Goal: Transaction & Acquisition: Purchase product/service

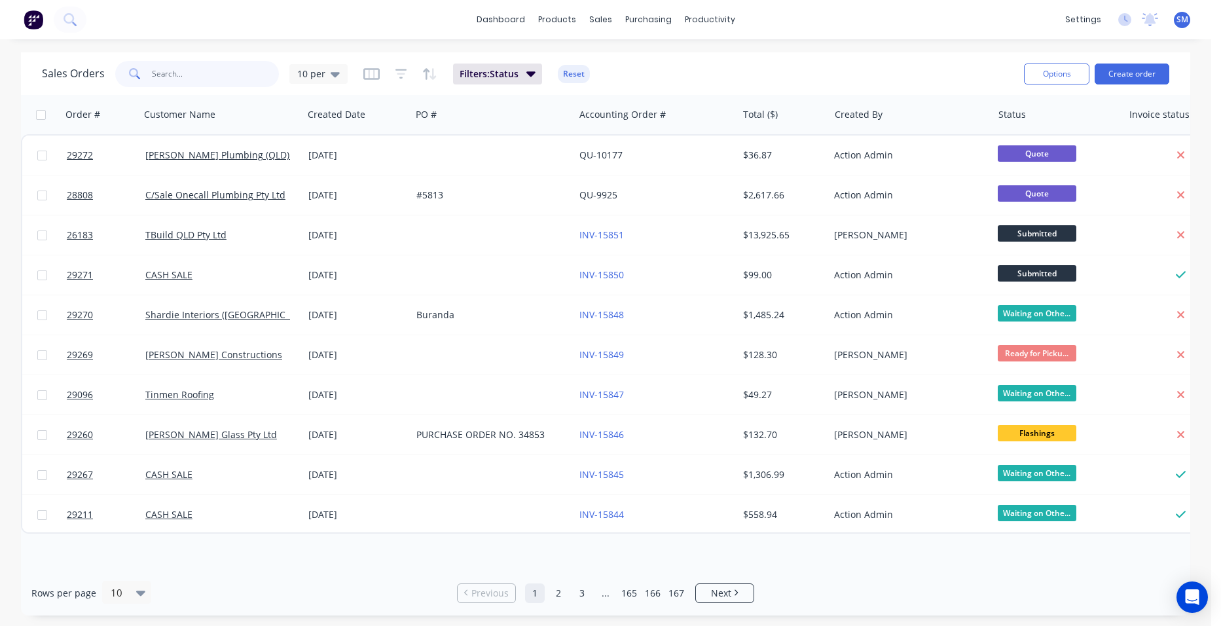
click at [188, 77] on input "text" at bounding box center [216, 74] width 128 height 26
type input "[PERSON_NAME]"
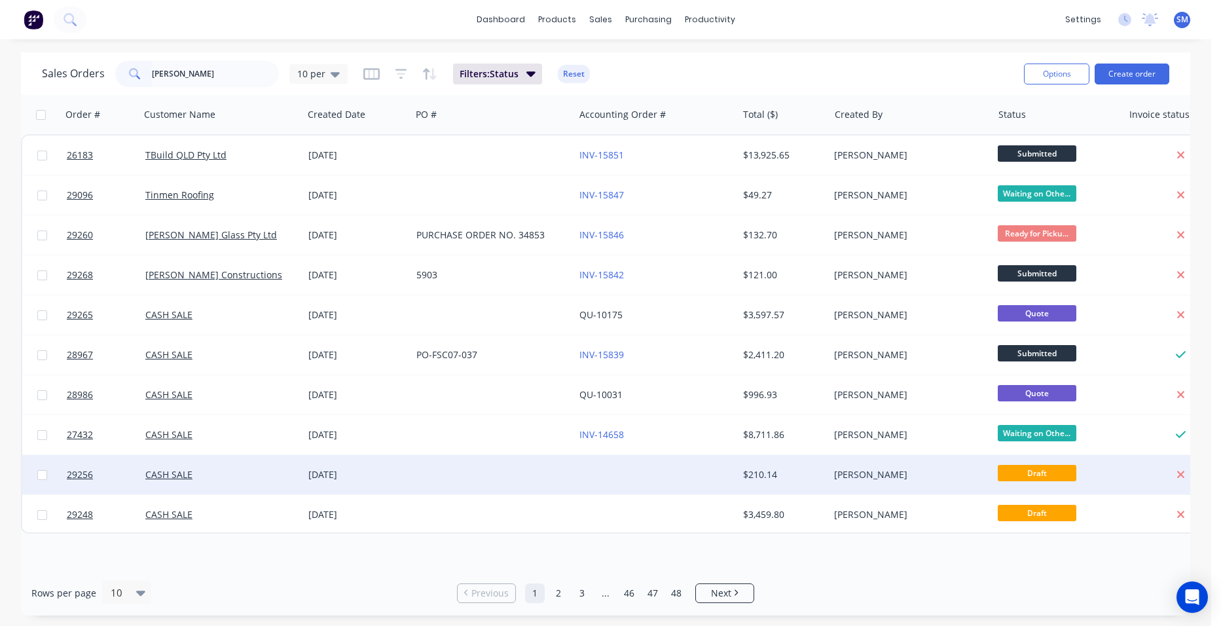
click at [599, 465] on div at bounding box center [655, 474] width 163 height 39
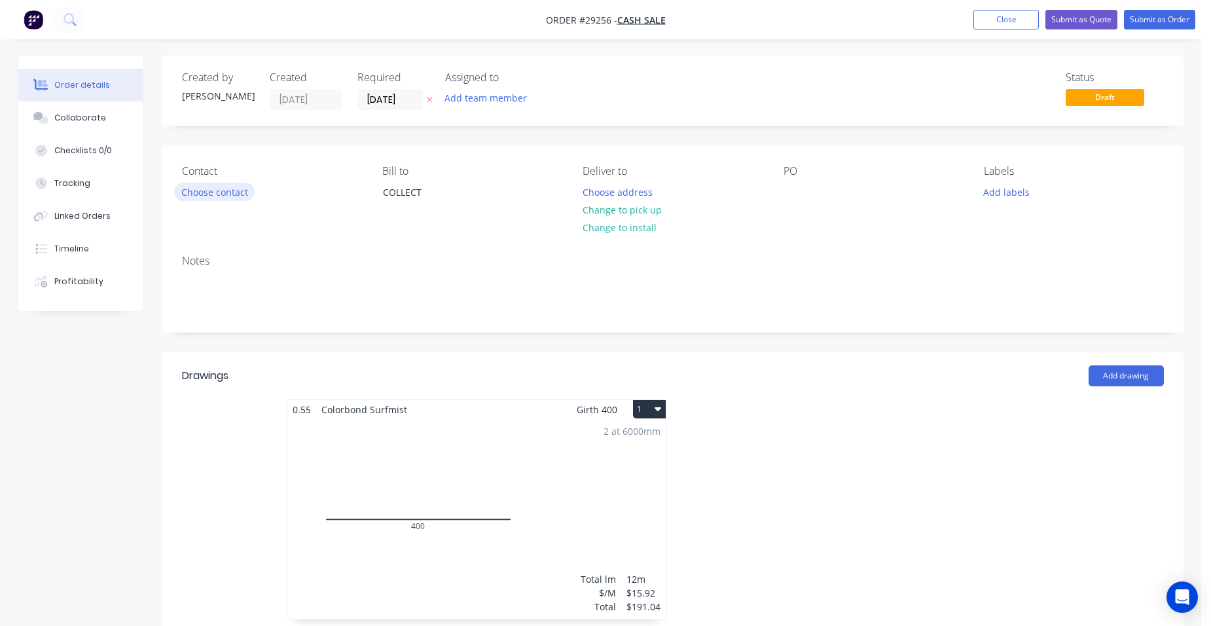
click at [221, 198] on button "Choose contact" at bounding box center [214, 192] width 81 height 18
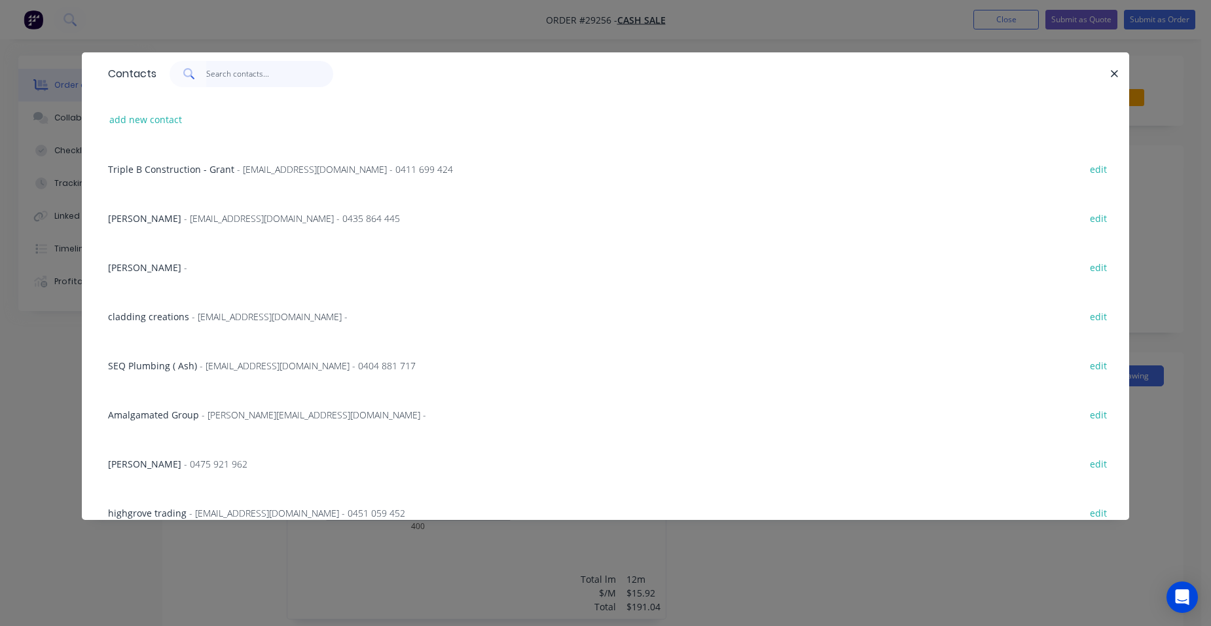
click at [228, 73] on input "text" at bounding box center [270, 74] width 128 height 26
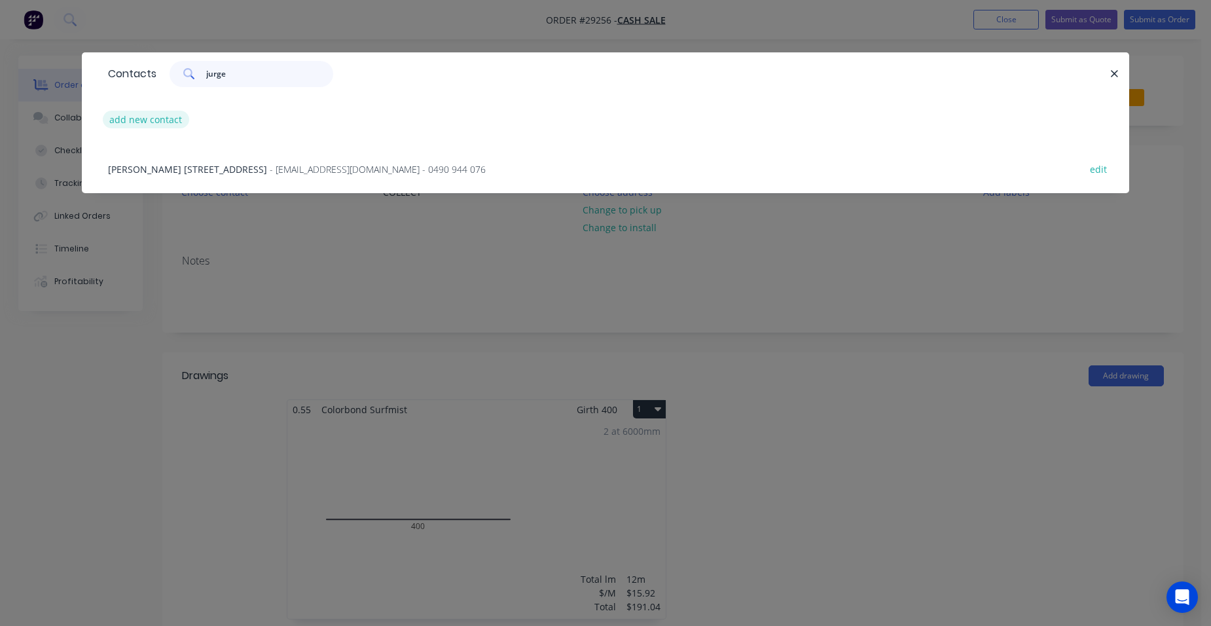
type input "jurge"
click at [131, 114] on button "add new contact" at bounding box center [146, 120] width 86 height 18
select select "AU"
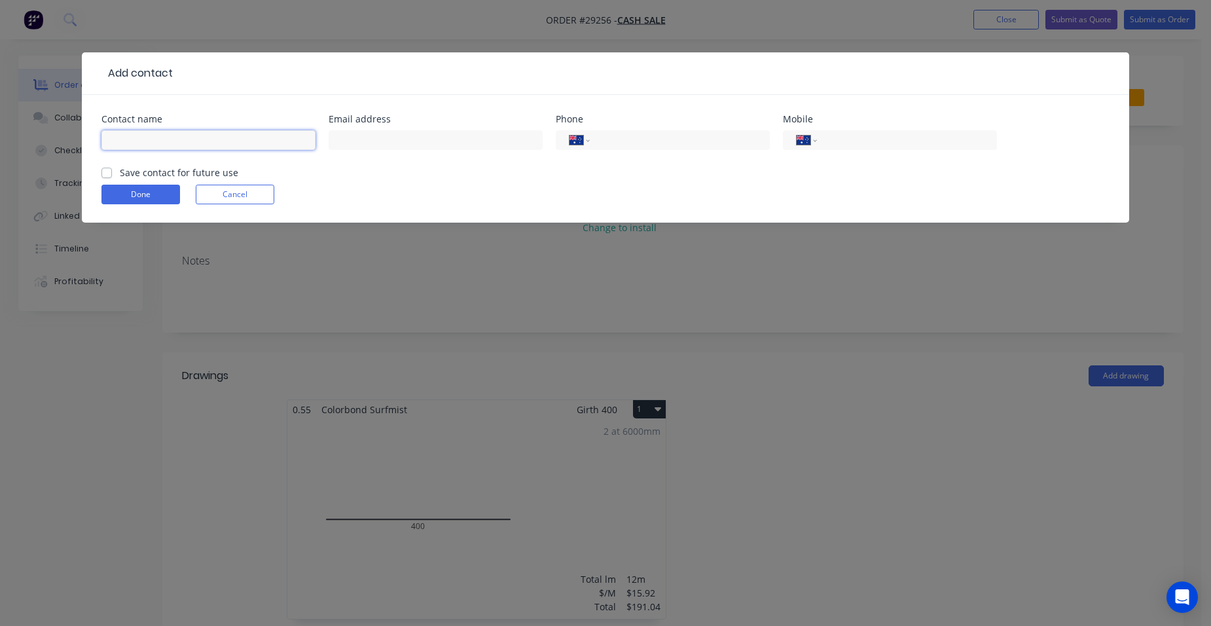
click at [149, 135] on input "text" at bounding box center [208, 140] width 214 height 20
type input "Jurgen"
type input "[EMAIL_ADDRESS][DOMAIN_NAME]"
type input "0403 492 550"
click at [120, 173] on label "Save contact for future use" at bounding box center [179, 173] width 118 height 14
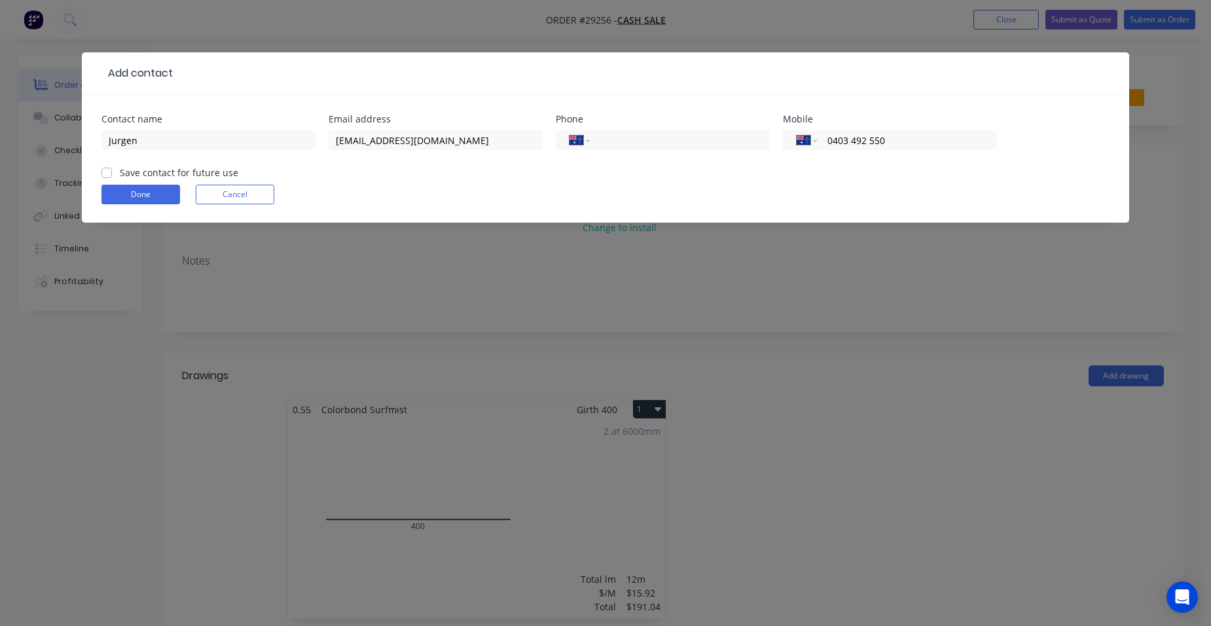
click at [104, 173] on input "Save contact for future use" at bounding box center [106, 172] width 10 height 12
checkbox input "true"
click at [115, 197] on button "Done" at bounding box center [140, 195] width 79 height 20
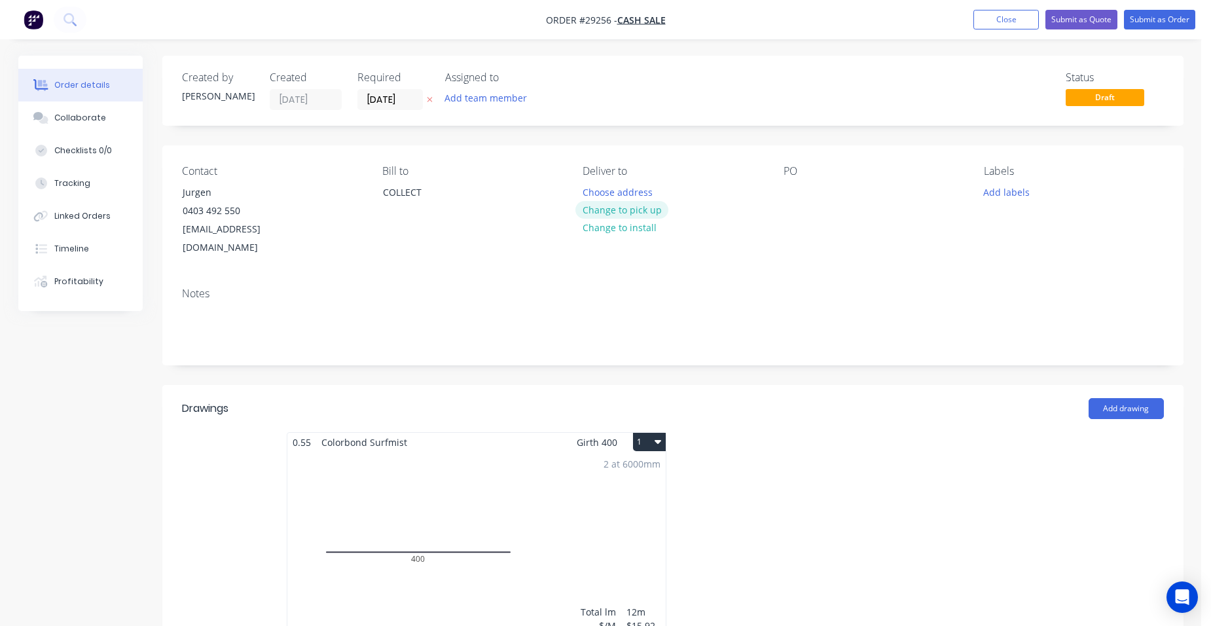
click at [621, 209] on button "Change to pick up" at bounding box center [621, 210] width 93 height 18
click at [1062, 23] on button "Submit as Quote" at bounding box center [1081, 20] width 72 height 20
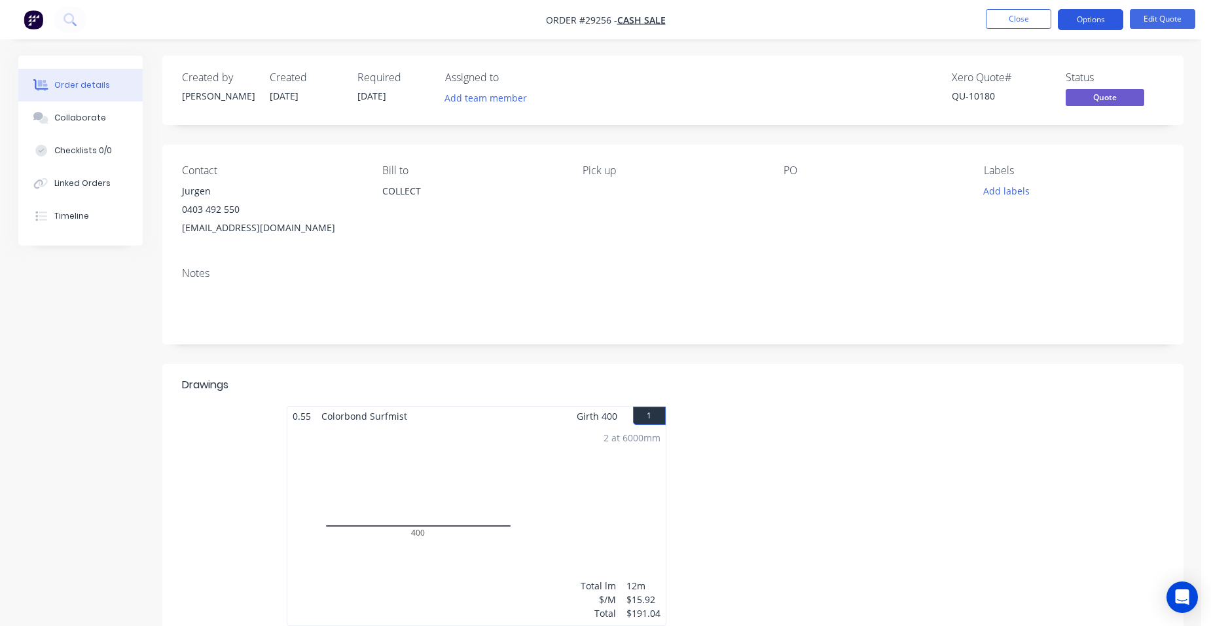
click at [1072, 27] on button "Options" at bounding box center [1090, 19] width 65 height 21
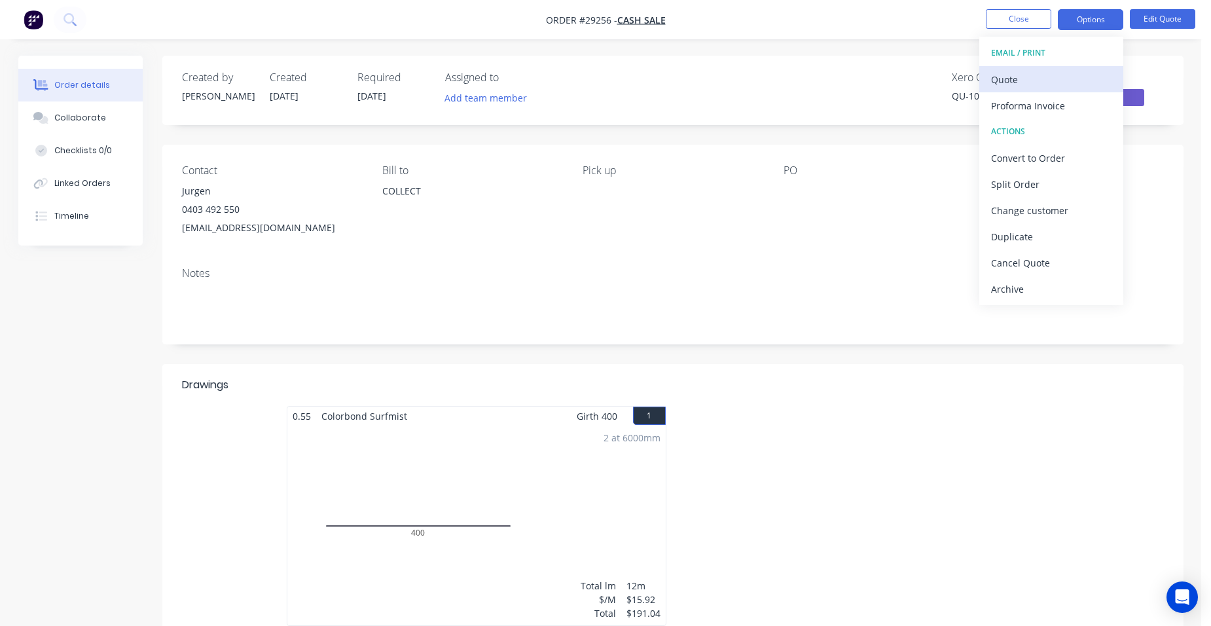
click at [1033, 74] on div "Quote" at bounding box center [1051, 79] width 120 height 19
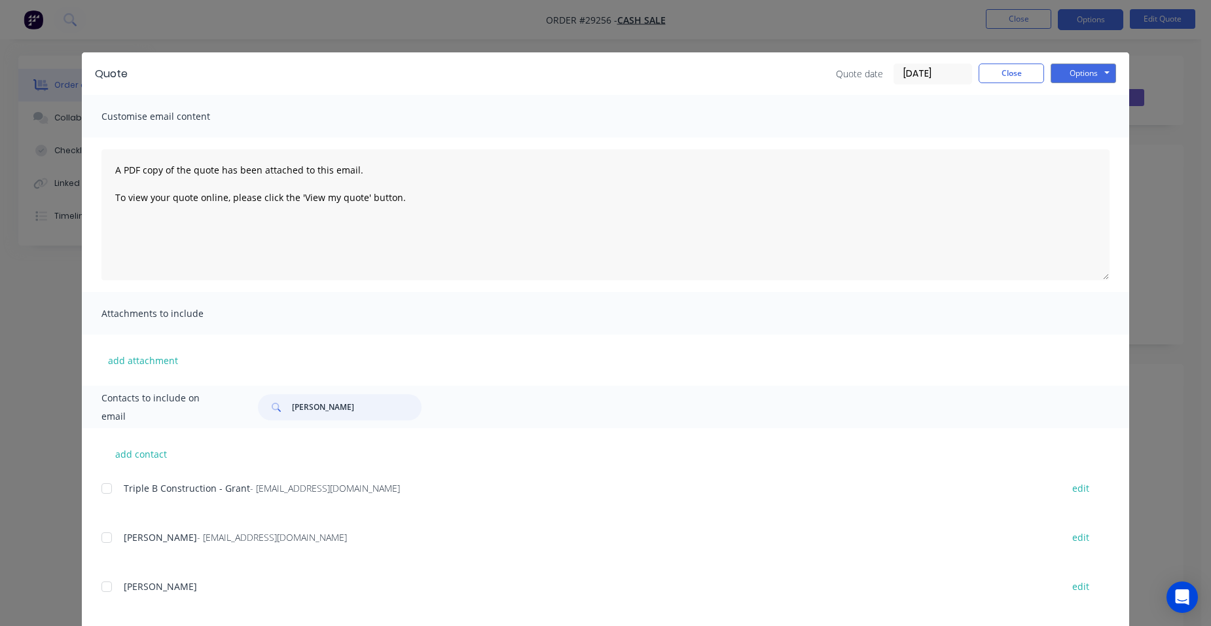
drag, startPoint x: 301, startPoint y: 412, endPoint x: 308, endPoint y: 354, distance: 58.6
click at [258, 408] on div "[PERSON_NAME]" at bounding box center [340, 407] width 164 height 26
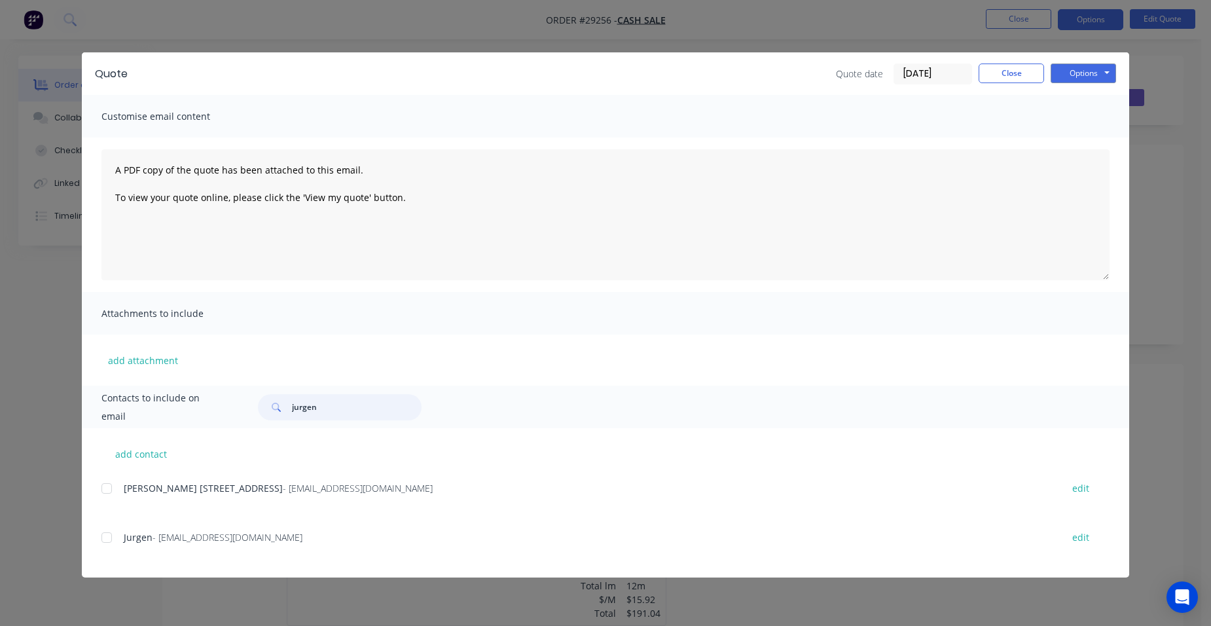
click at [106, 530] on div at bounding box center [107, 537] width 26 height 26
type input "jurgen"
click at [1062, 75] on button "Options" at bounding box center [1083, 73] width 65 height 20
click at [1085, 138] on button "Email" at bounding box center [1093, 140] width 84 height 22
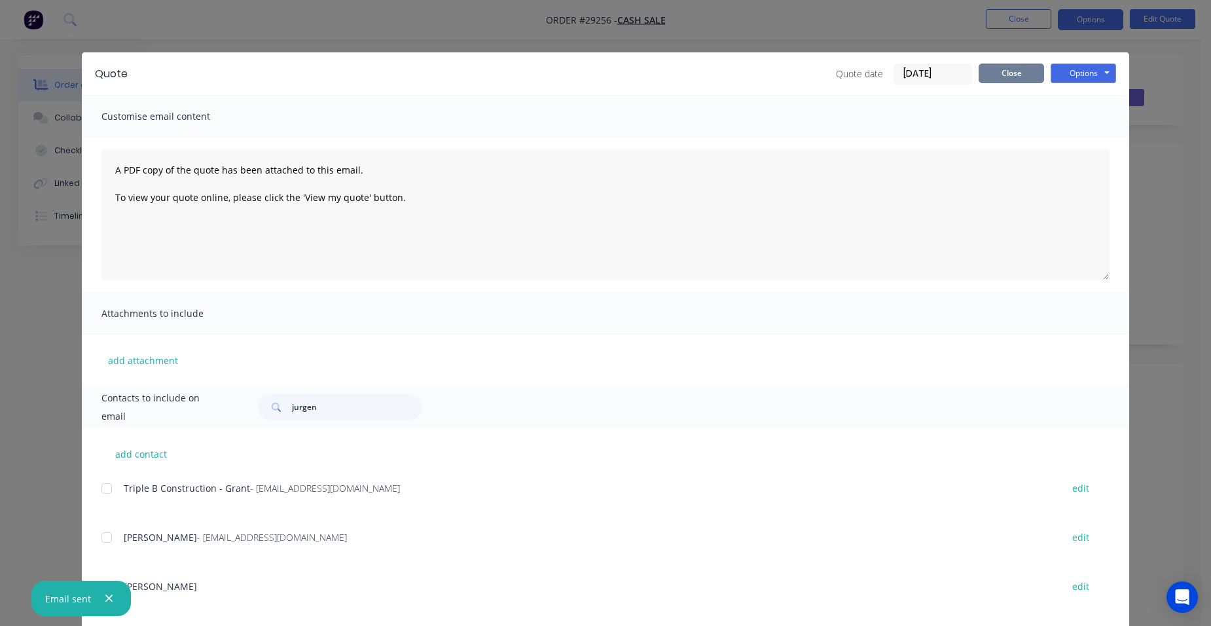
click at [1013, 78] on button "Close" at bounding box center [1011, 73] width 65 height 20
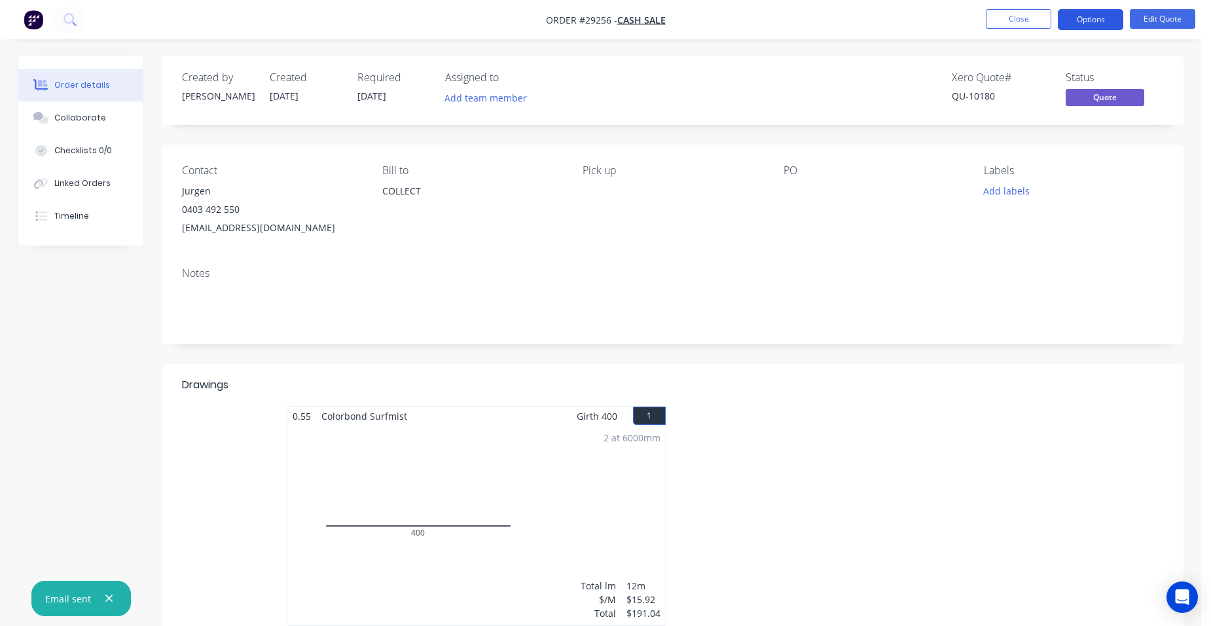
click at [1074, 24] on button "Options" at bounding box center [1090, 19] width 65 height 21
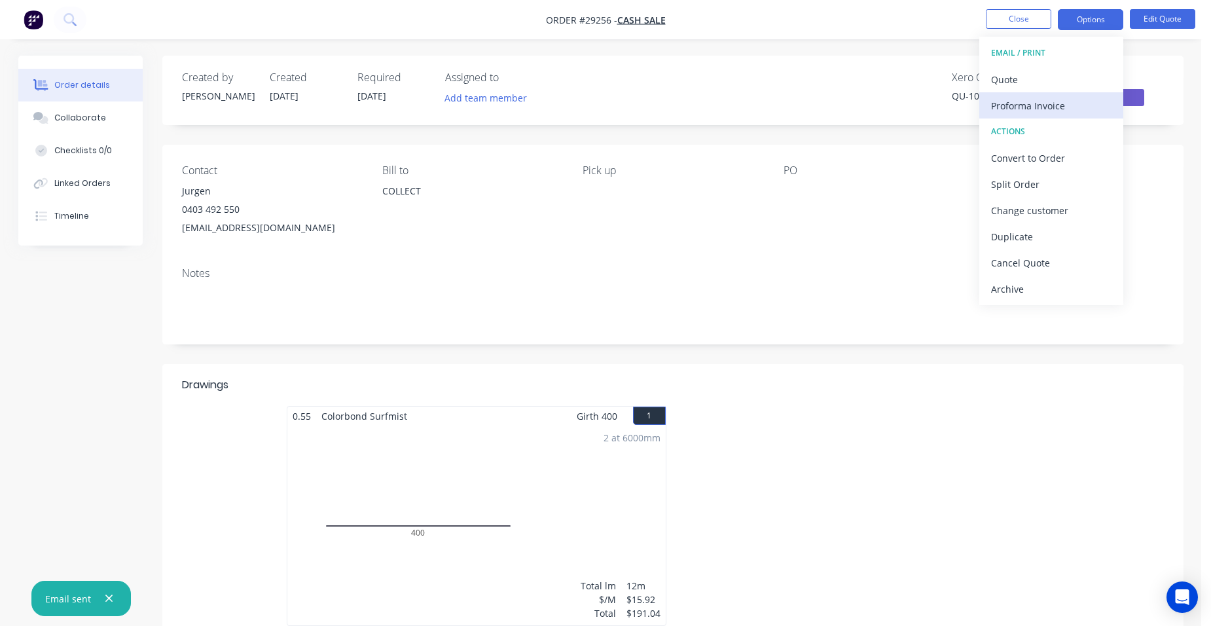
click at [1058, 96] on div "Proforma Invoice" at bounding box center [1051, 105] width 120 height 19
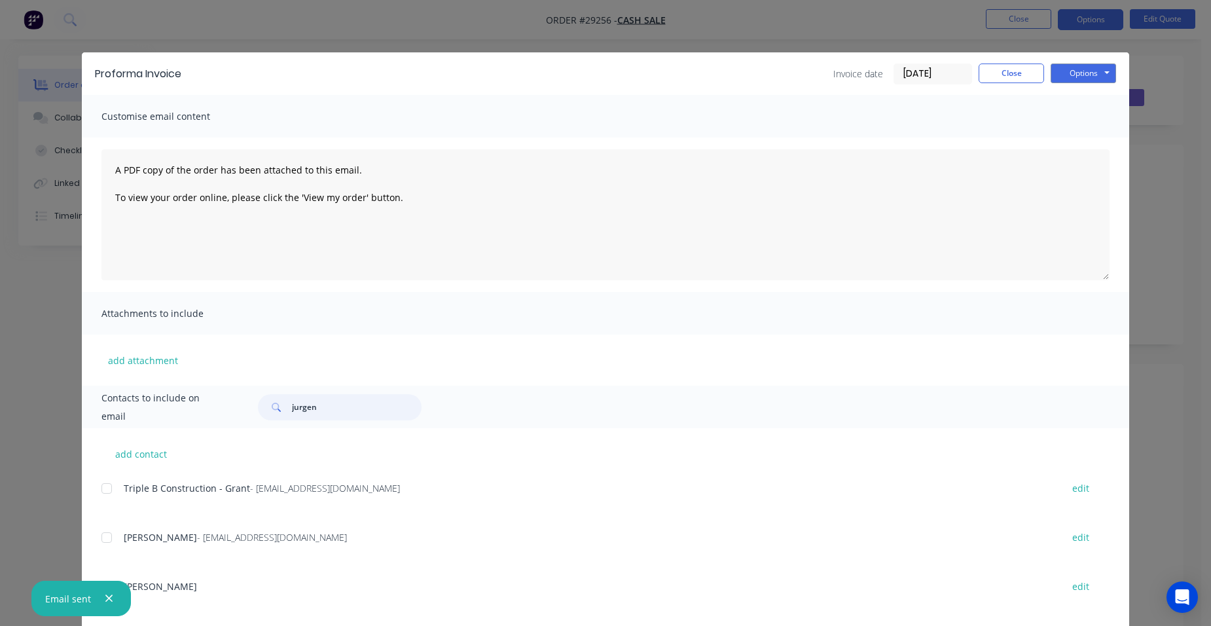
drag, startPoint x: 323, startPoint y: 407, endPoint x: 276, endPoint y: 402, distance: 46.7
click at [276, 402] on div "jurgen" at bounding box center [340, 407] width 164 height 26
type input "jurgen"
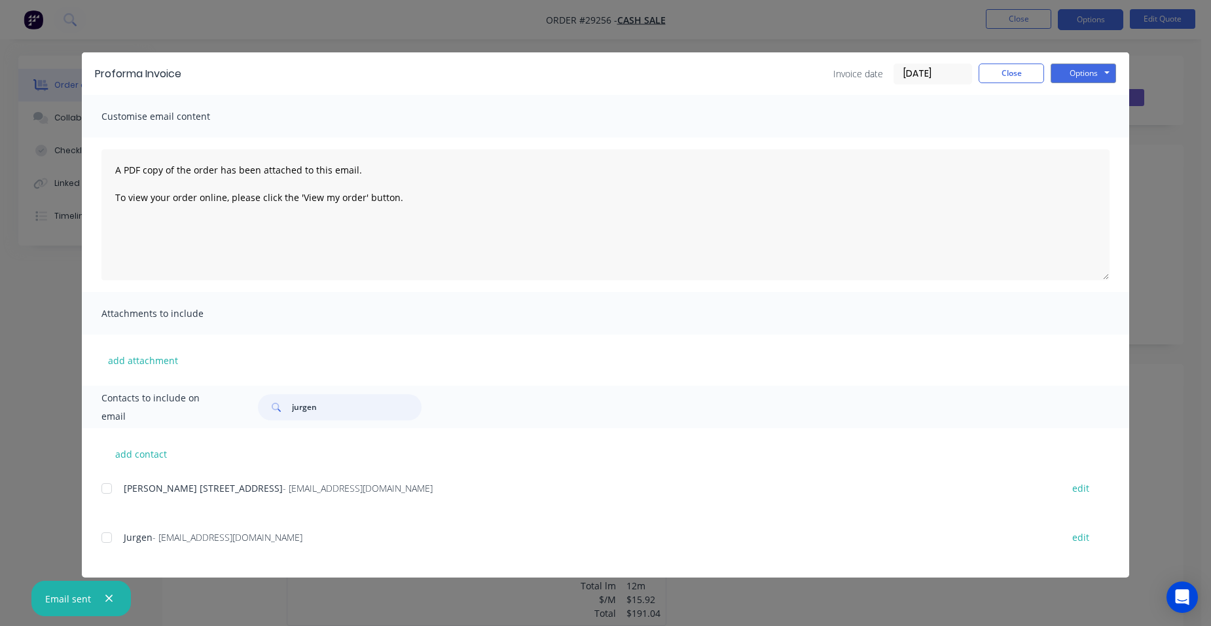
drag, startPoint x: 111, startPoint y: 539, endPoint x: 138, endPoint y: 526, distance: 29.9
click at [113, 538] on div at bounding box center [107, 537] width 26 height 26
click at [1075, 74] on button "Options" at bounding box center [1083, 73] width 65 height 20
click at [1100, 130] on button "Email" at bounding box center [1093, 140] width 84 height 22
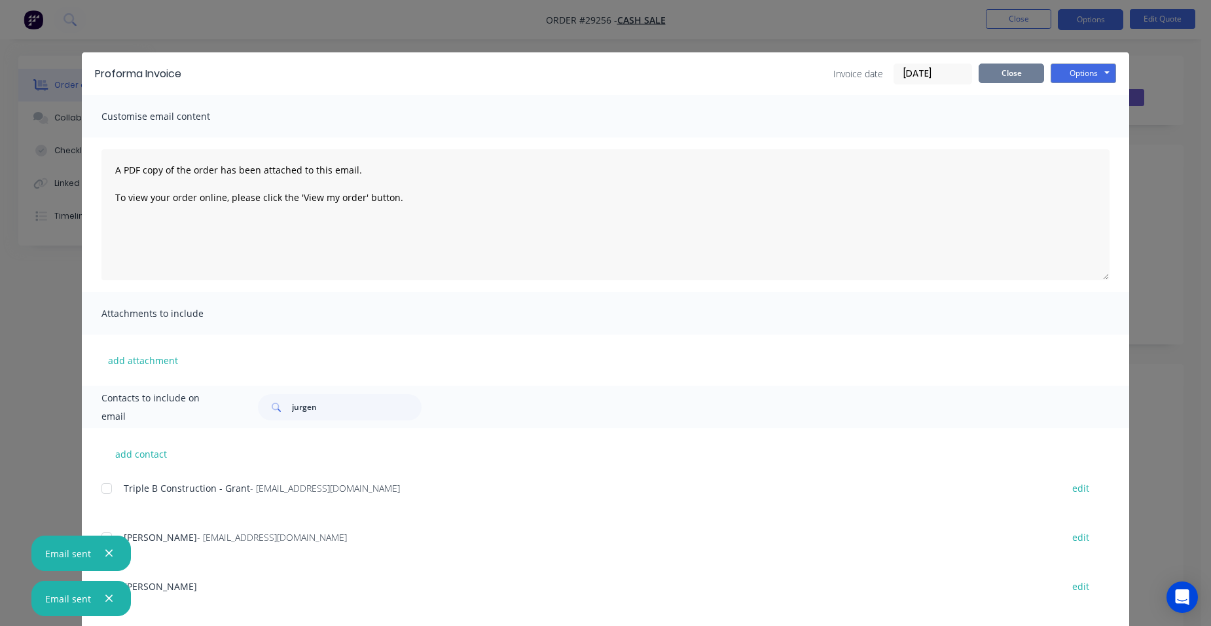
click at [1002, 70] on button "Close" at bounding box center [1011, 73] width 65 height 20
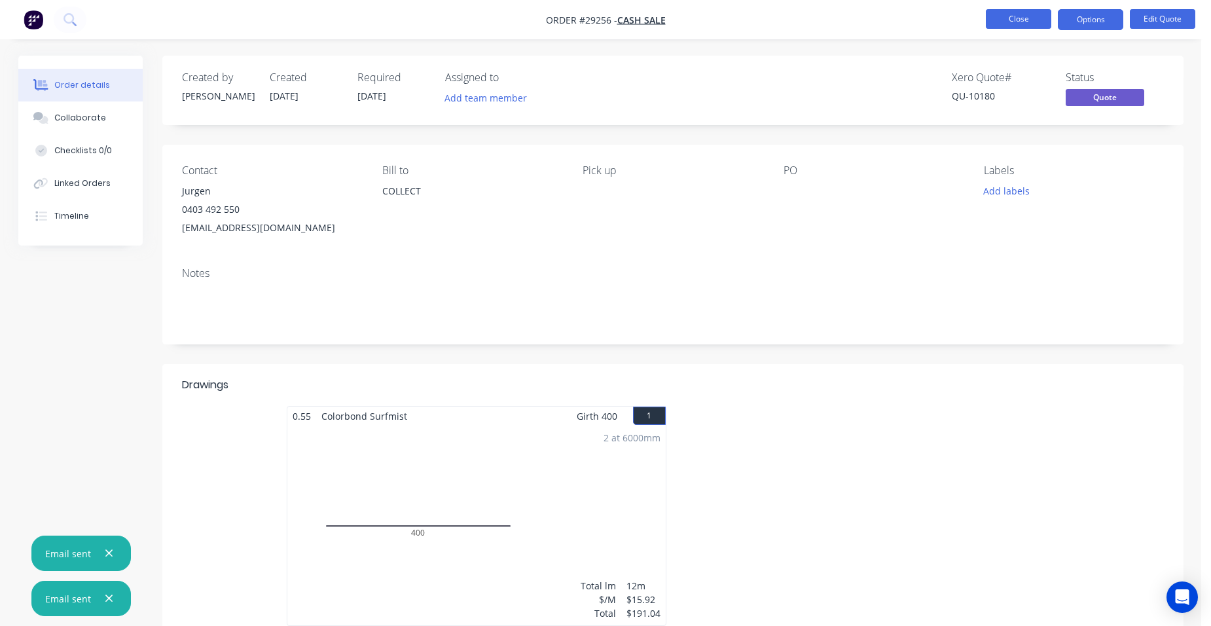
click at [1017, 11] on button "Close" at bounding box center [1018, 19] width 65 height 20
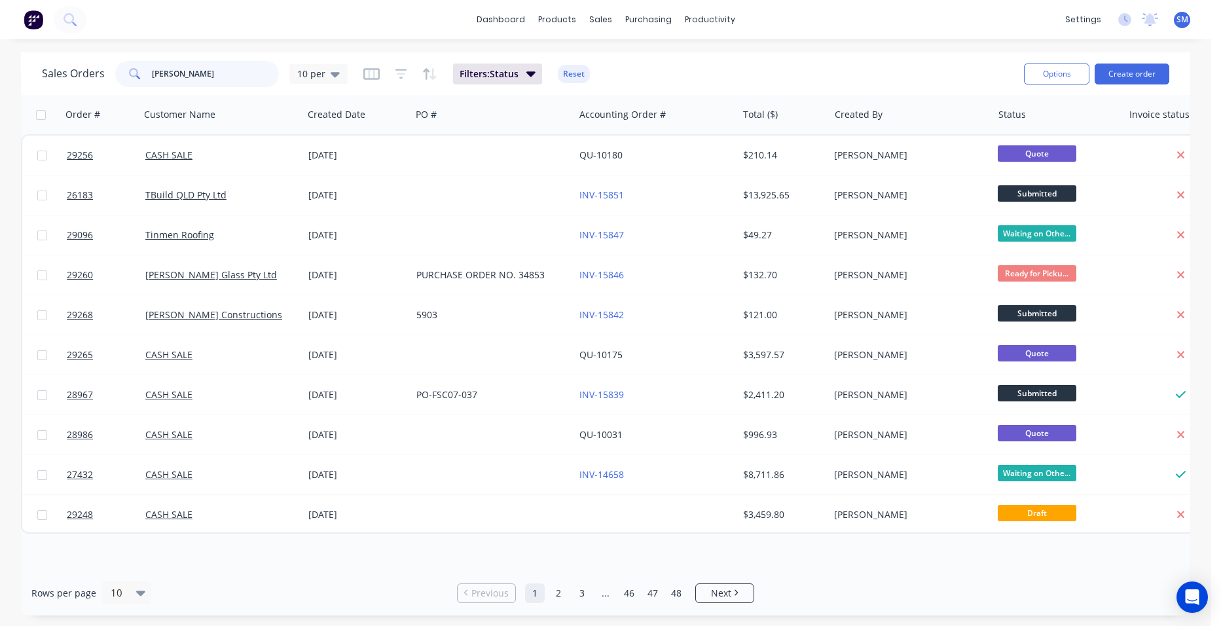
drag, startPoint x: 219, startPoint y: 73, endPoint x: 117, endPoint y: 90, distance: 103.6
click at [117, 90] on div "Sales Orders [PERSON_NAME] 10 per Filters: Status Reset Options Create order" at bounding box center [605, 73] width 1169 height 43
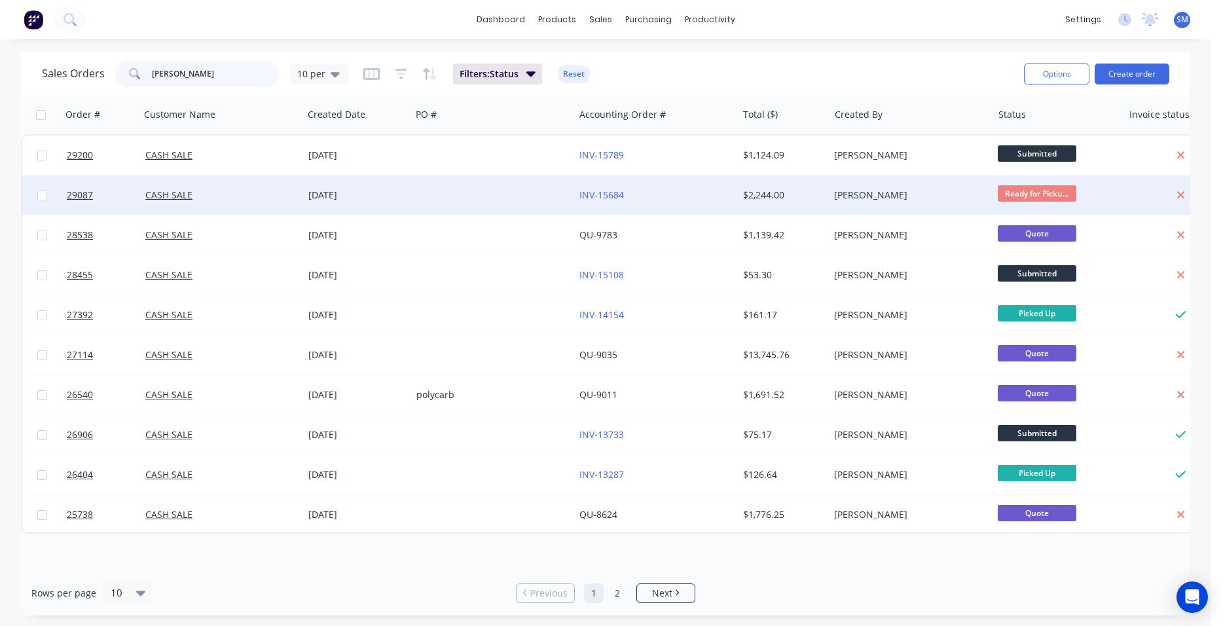
type input "[PERSON_NAME]"
click at [676, 184] on div "INV-15684" at bounding box center [655, 194] width 163 height 39
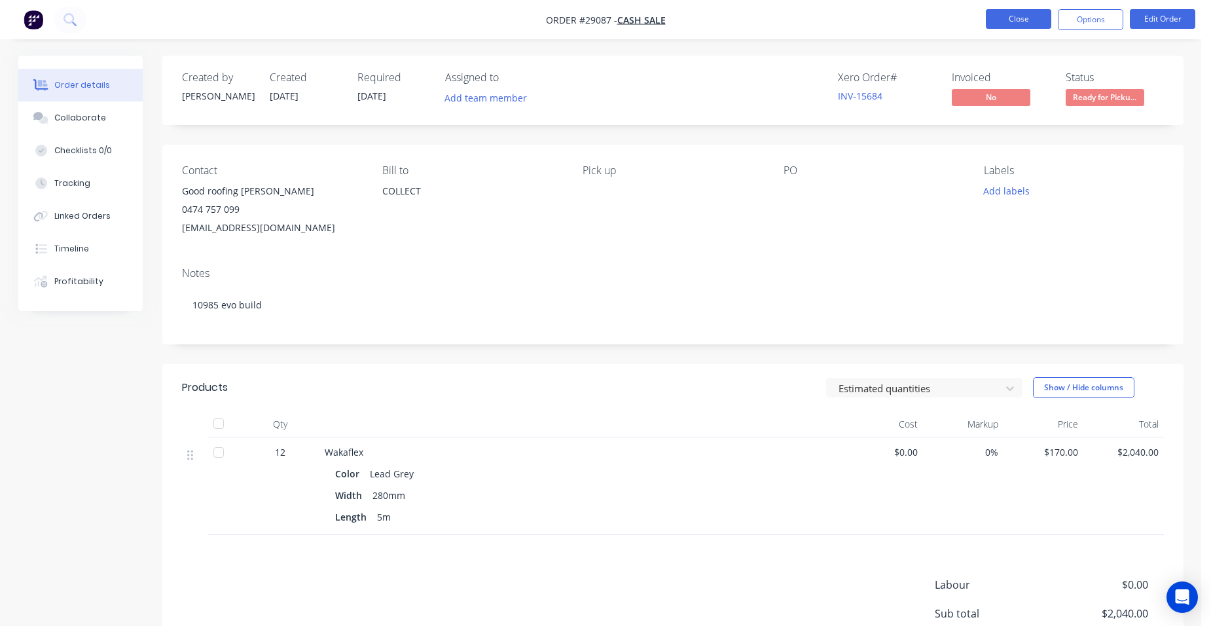
click at [1019, 21] on button "Close" at bounding box center [1018, 19] width 65 height 20
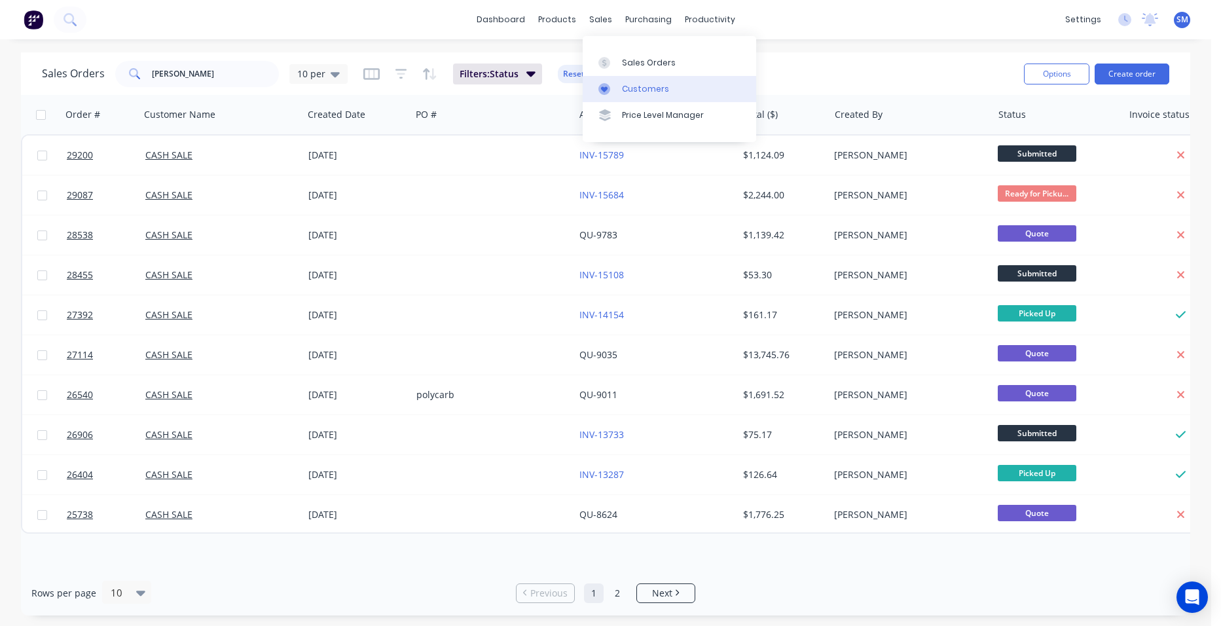
click at [619, 84] on link "Customers" at bounding box center [669, 89] width 173 height 26
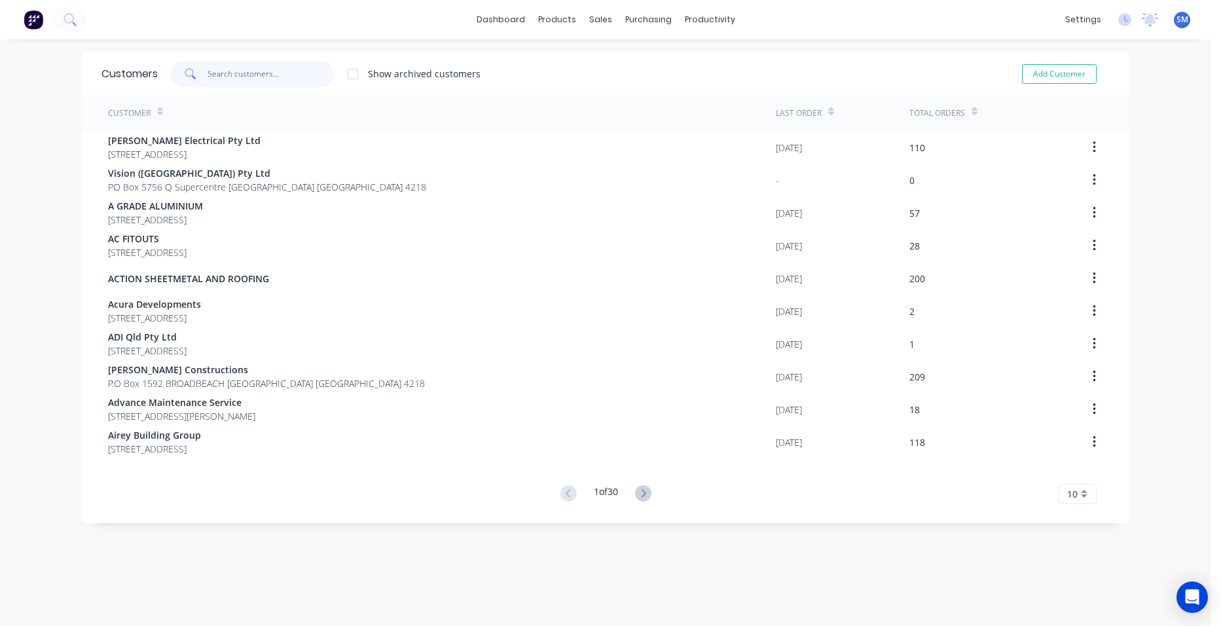
click at [221, 79] on input "text" at bounding box center [272, 74] width 128 height 26
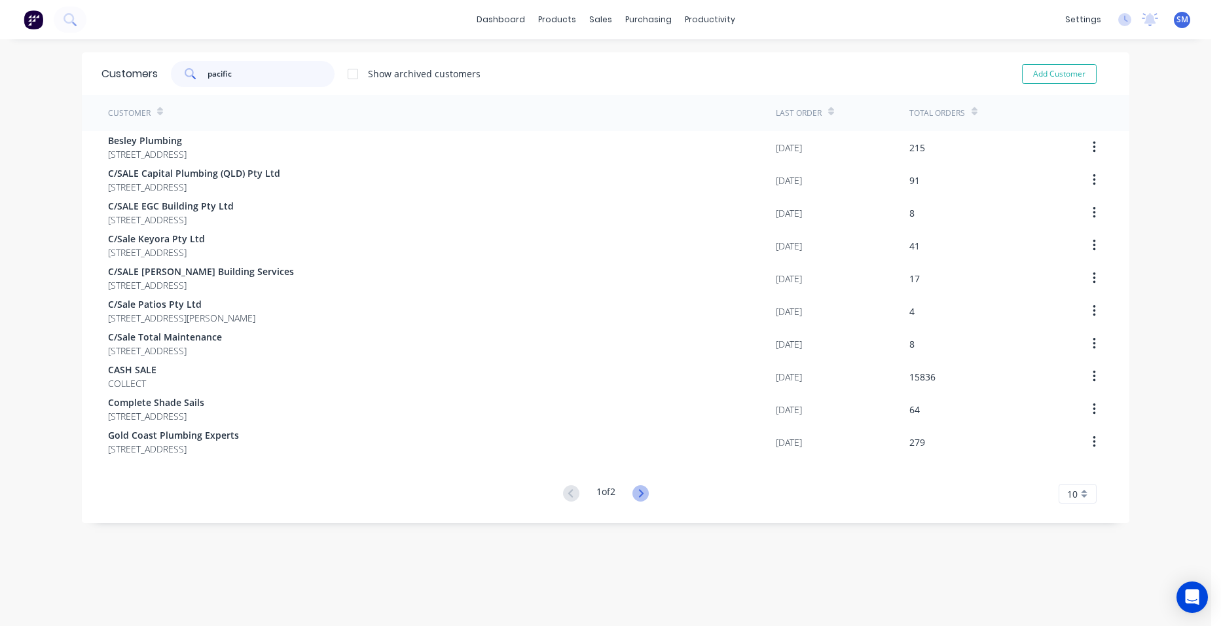
type input "pacific"
click at [640, 492] on icon at bounding box center [640, 493] width 16 height 16
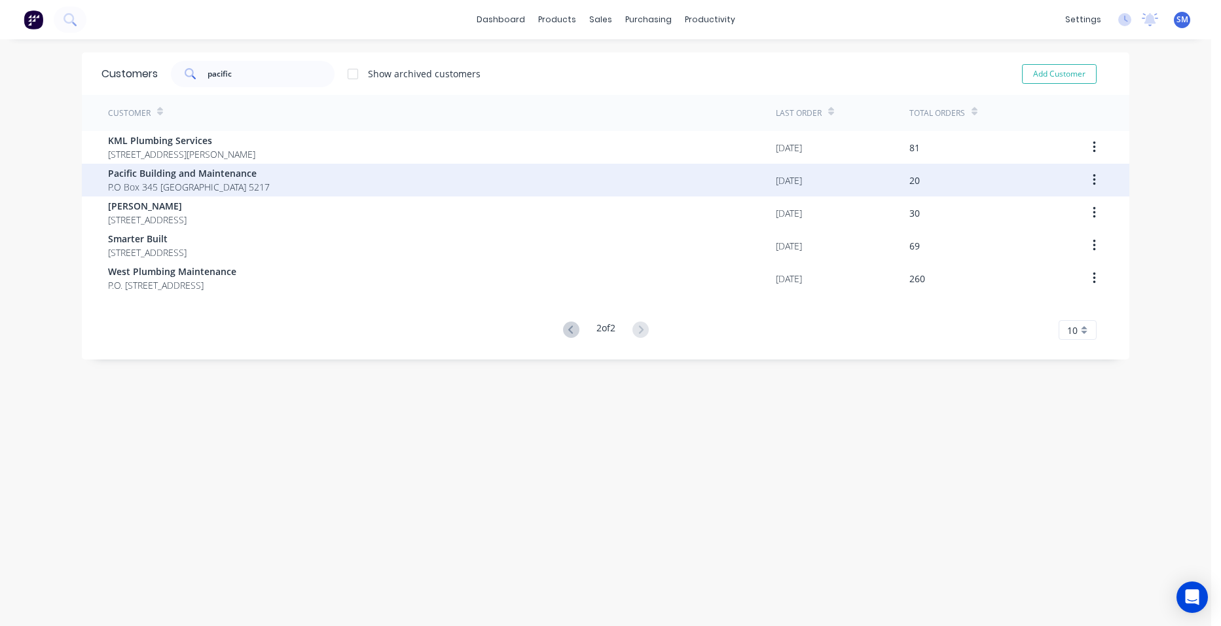
click at [193, 177] on span "Pacific Building and Maintenance" at bounding box center [189, 173] width 162 height 14
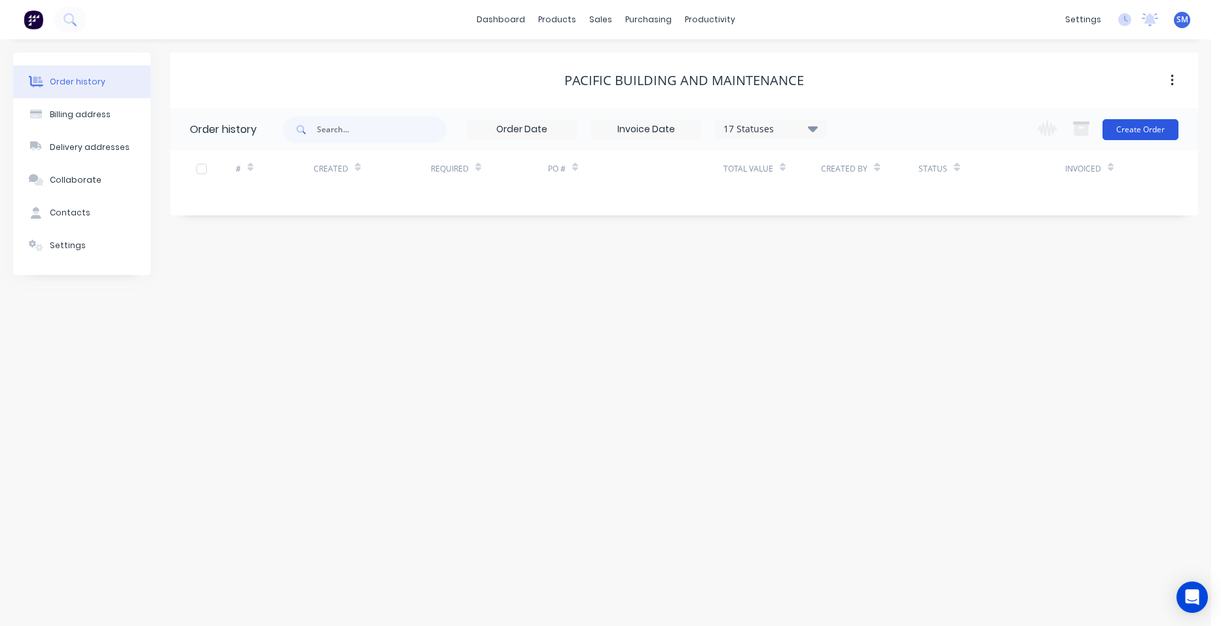
click at [1116, 138] on button "Create Order" at bounding box center [1140, 129] width 76 height 21
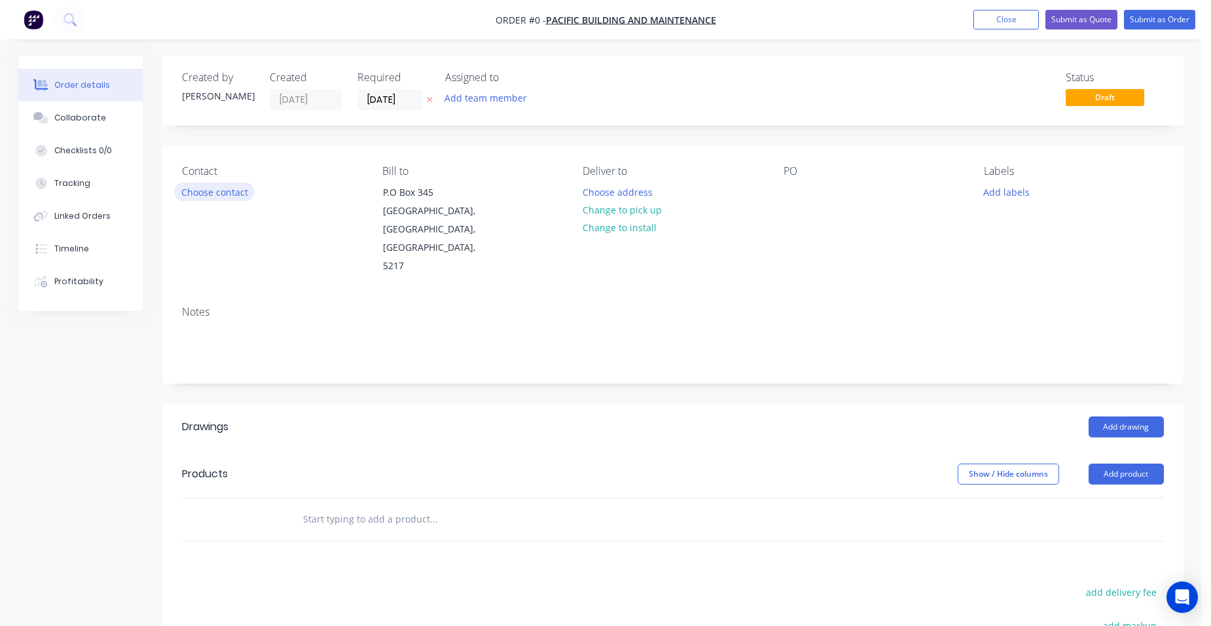
click at [195, 192] on button "Choose contact" at bounding box center [214, 192] width 81 height 18
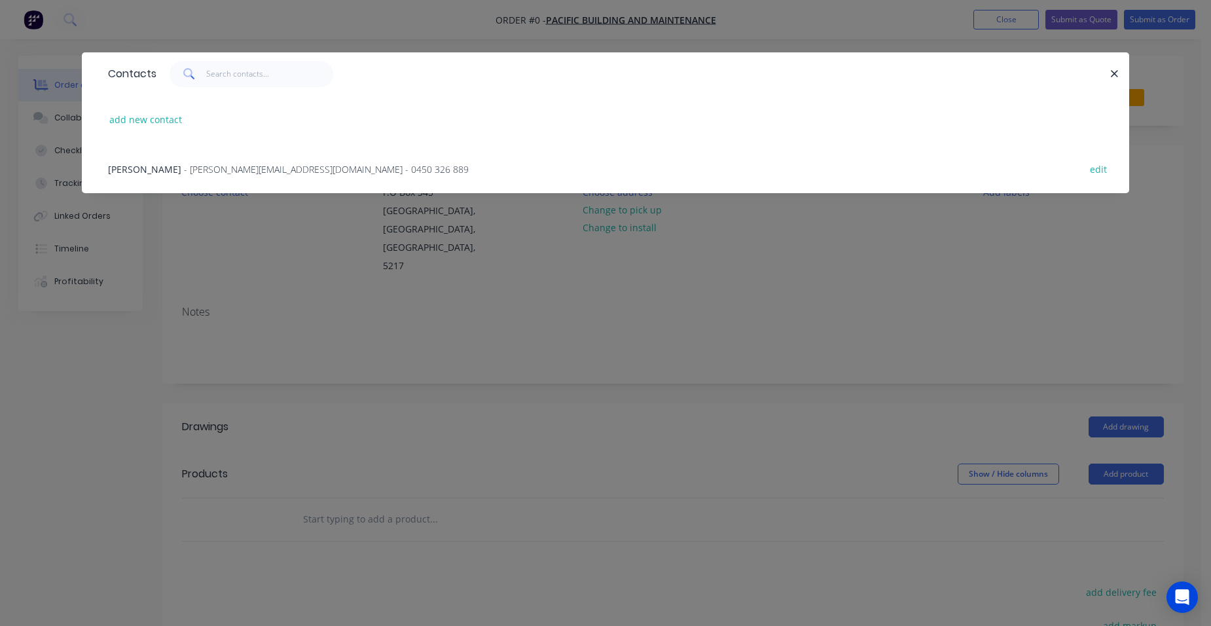
click at [195, 175] on div "[PERSON_NAME] - [PERSON_NAME][EMAIL_ADDRESS][DOMAIN_NAME] - 0450 326 889" at bounding box center [288, 169] width 361 height 14
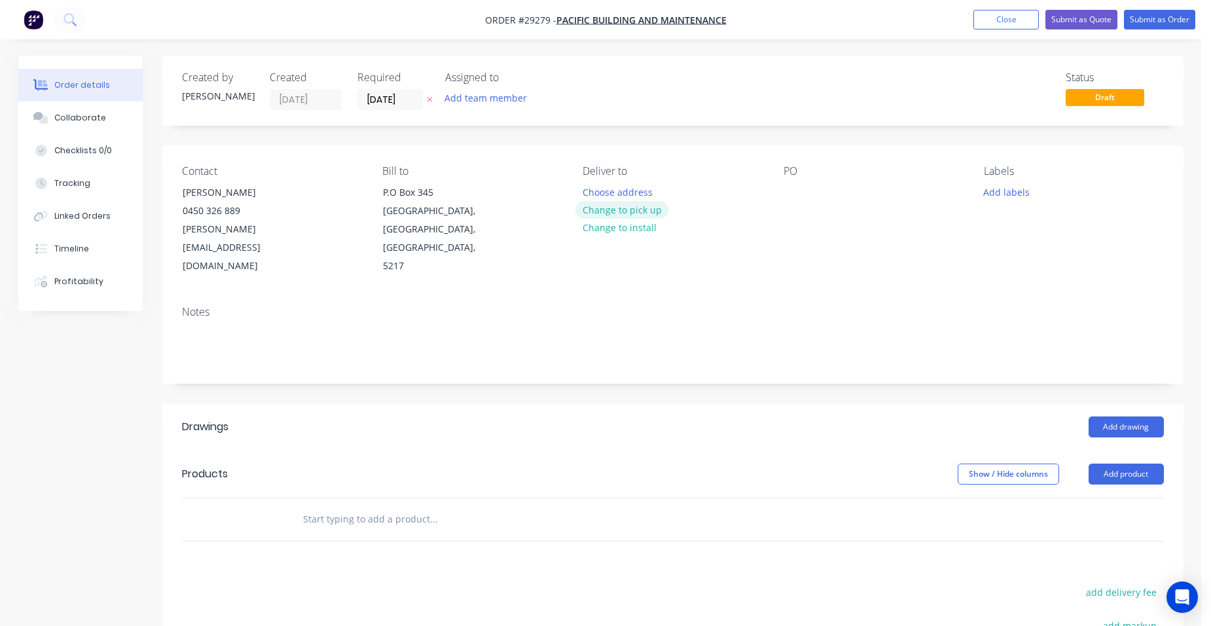
click at [597, 211] on button "Change to pick up" at bounding box center [621, 210] width 93 height 18
click at [1121, 416] on button "Add drawing" at bounding box center [1126, 426] width 75 height 21
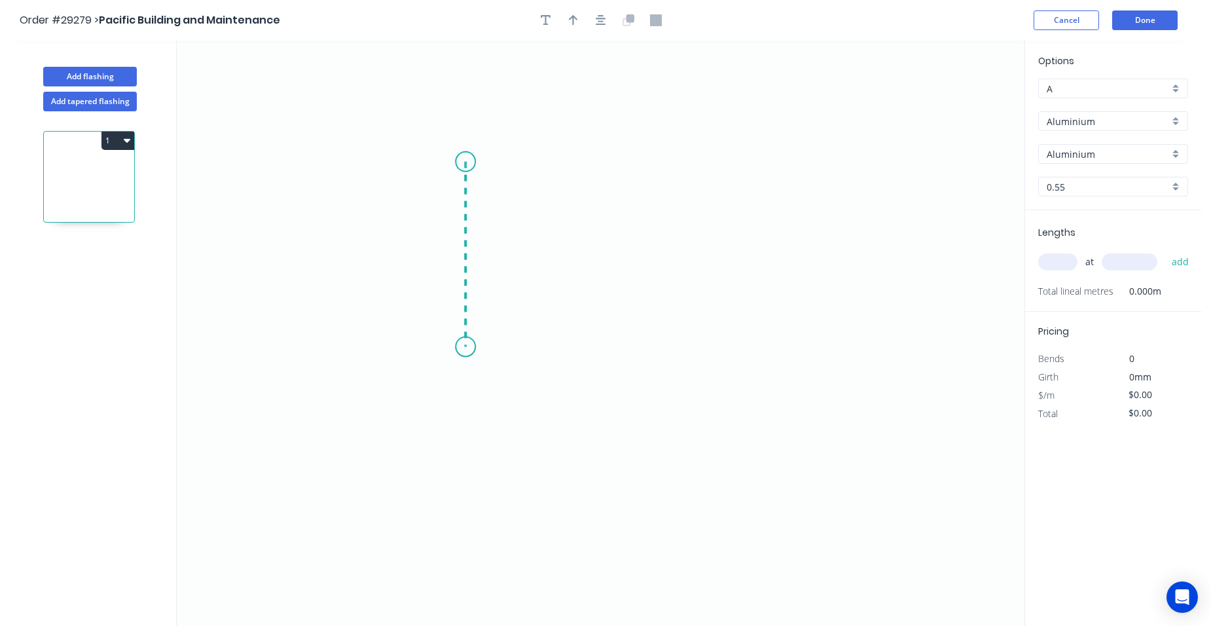
drag, startPoint x: 465, startPoint y: 162, endPoint x: 465, endPoint y: 347, distance: 185.3
click at [465, 347] on icon "0" at bounding box center [601, 333] width 848 height 585
click at [438, 377] on icon "0 ?" at bounding box center [601, 333] width 848 height 585
click at [468, 405] on icon "0 ? ?" at bounding box center [601, 333] width 848 height 585
click at [468, 405] on circle at bounding box center [468, 404] width 20 height 20
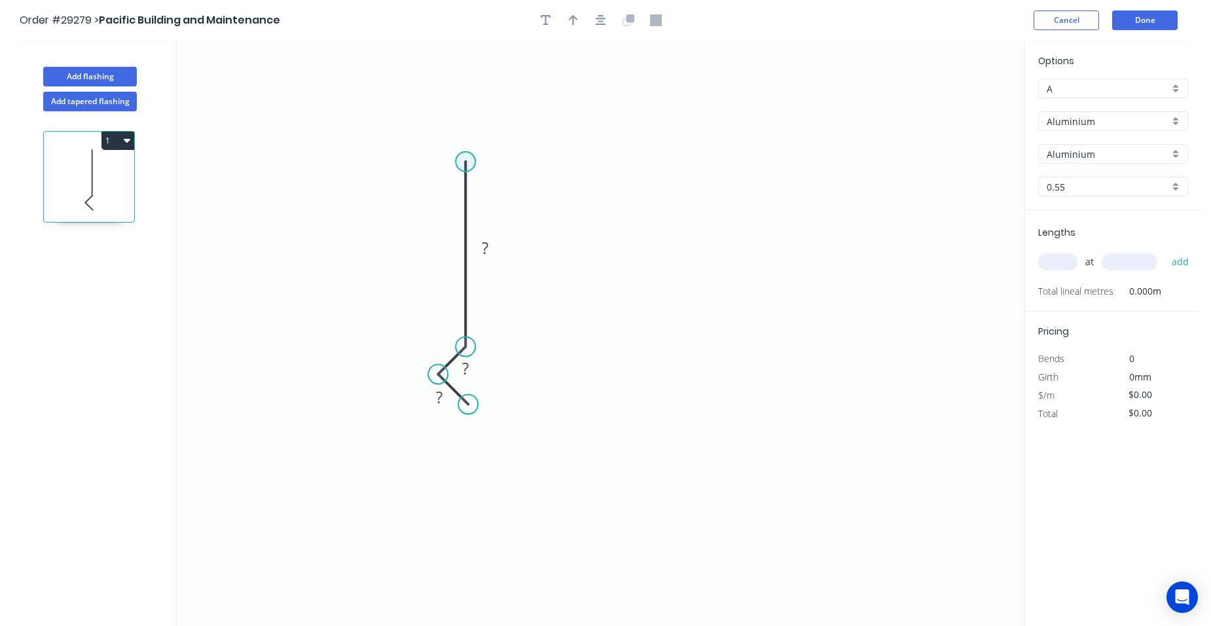
click at [473, 160] on circle at bounding box center [466, 162] width 20 height 20
click at [779, 177] on icon "0 ? ? ?" at bounding box center [601, 333] width 848 height 585
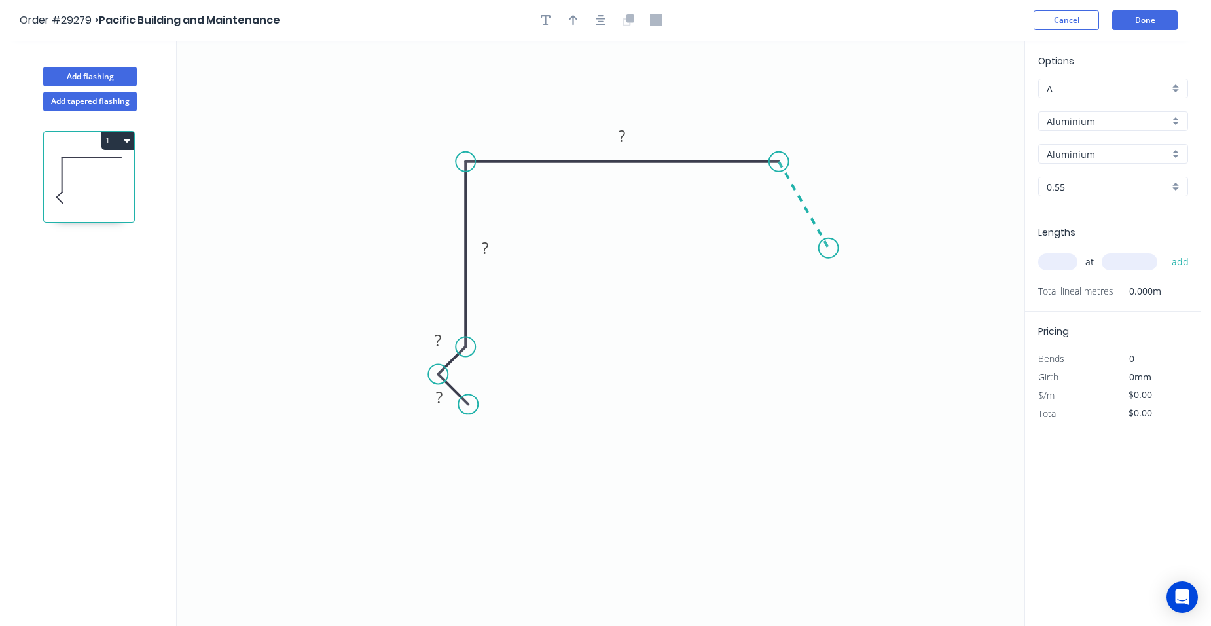
click at [829, 248] on icon "0 ? ? ? ?" at bounding box center [601, 333] width 848 height 585
drag, startPoint x: 829, startPoint y: 248, endPoint x: 833, endPoint y: 192, distance: 55.8
click at [829, 248] on circle at bounding box center [829, 248] width 20 height 20
click at [829, 183] on rect at bounding box center [821, 190] width 26 height 18
click at [637, 129] on rect at bounding box center [622, 135] width 43 height 27
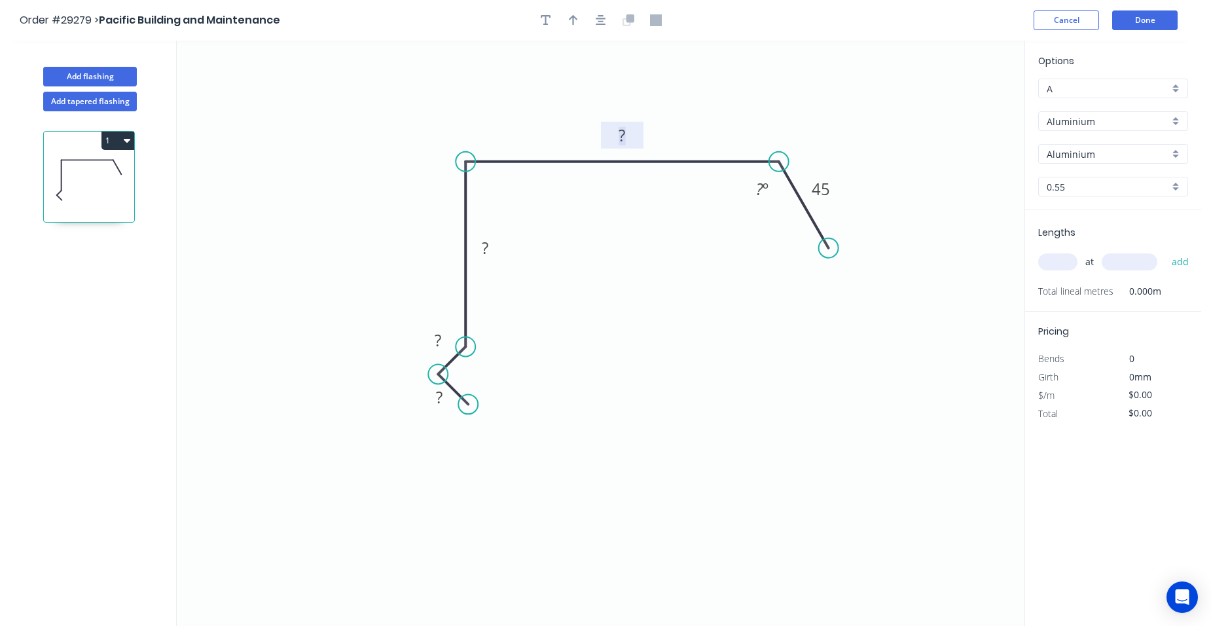
click at [622, 132] on tspan "?" at bounding box center [622, 135] width 7 height 22
click at [443, 335] on rect at bounding box center [438, 341] width 26 height 18
click at [450, 403] on rect at bounding box center [439, 398] width 26 height 18
click at [485, 242] on tspan "?" at bounding box center [485, 248] width 7 height 22
drag, startPoint x: 543, startPoint y: 282, endPoint x: 623, endPoint y: 215, distance: 104.1
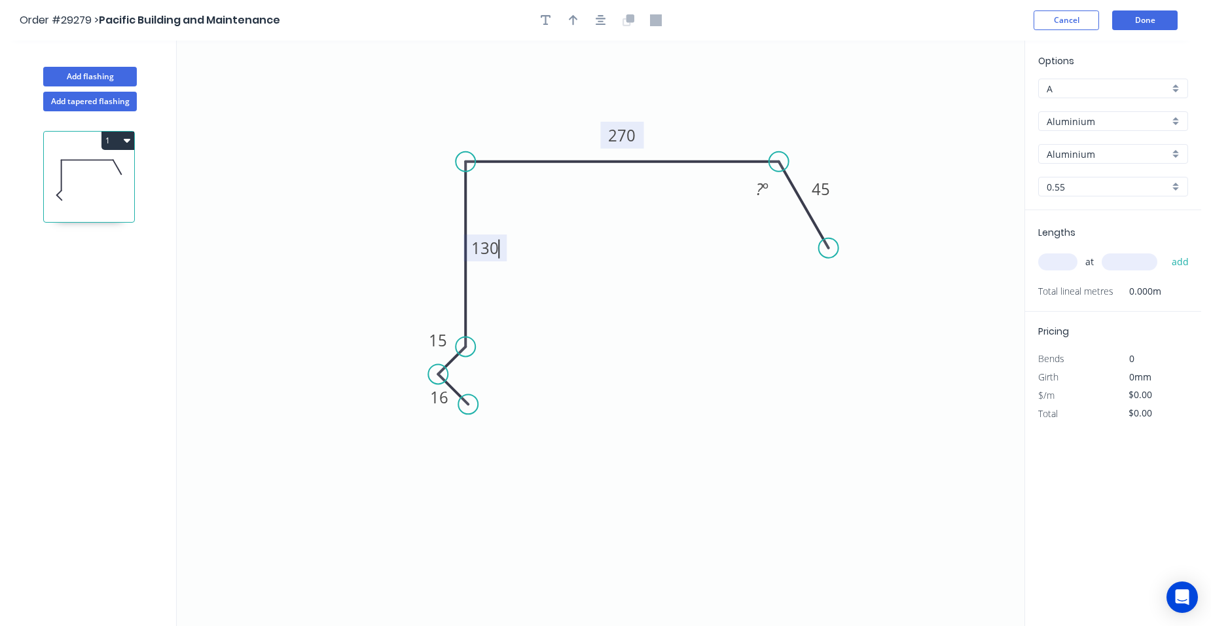
click at [546, 281] on icon "0 16 15 130 270 45 ? º" at bounding box center [601, 333] width 848 height 585
type input "$1.00"
click at [767, 192] on tspan "º" at bounding box center [766, 189] width 6 height 22
click at [572, 20] on icon "button" at bounding box center [573, 20] width 9 height 12
drag, startPoint x: 957, startPoint y: 104, endPoint x: 1046, endPoint y: 136, distance: 94.4
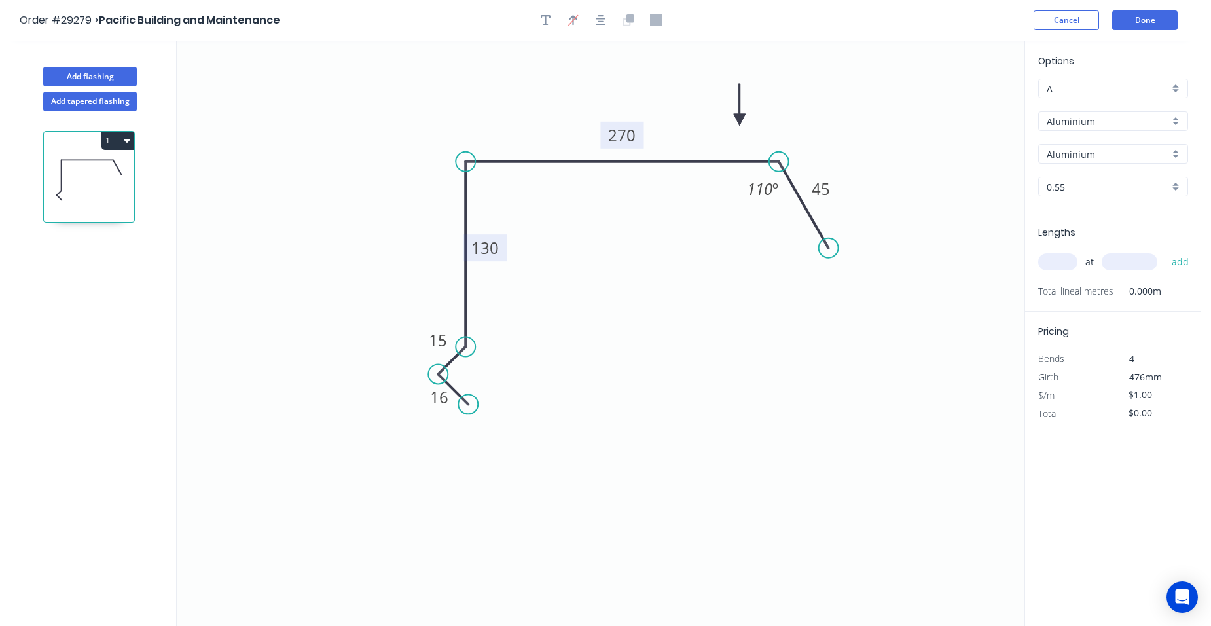
click at [734, 120] on icon at bounding box center [740, 105] width 12 height 42
click at [1179, 113] on div "Aluminium" at bounding box center [1113, 121] width 150 height 20
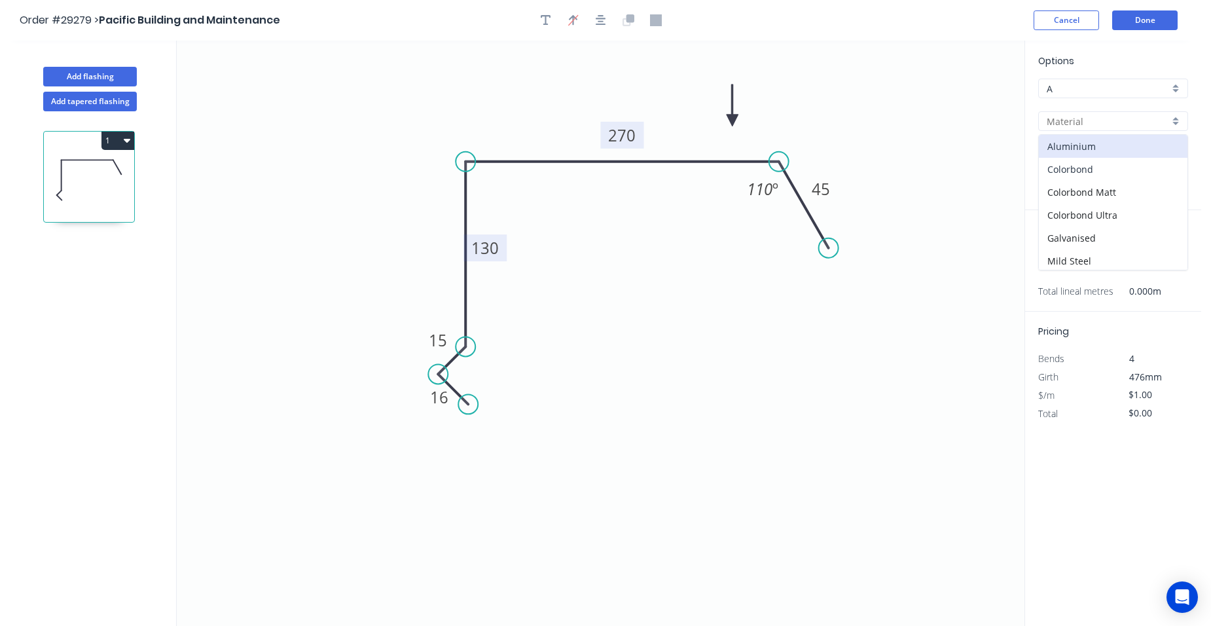
click at [1147, 164] on div "Colorbond" at bounding box center [1113, 169] width 149 height 23
type input "Colorbond"
type input "Basalt"
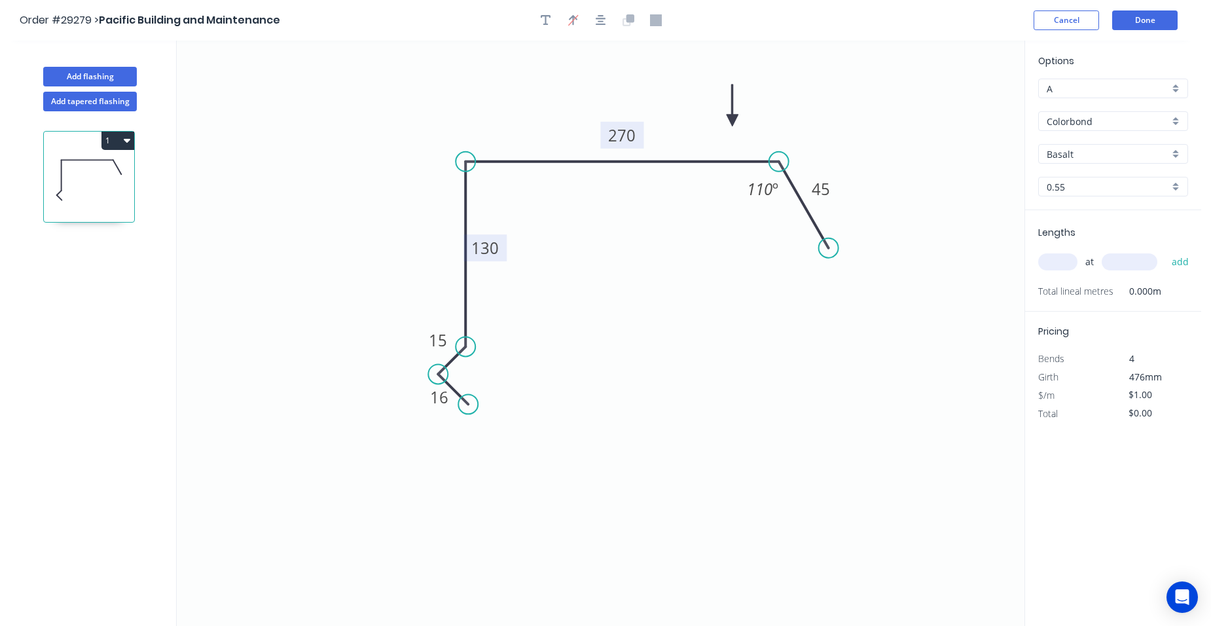
type input "$19.71"
click at [1172, 151] on div "Basalt" at bounding box center [1113, 154] width 150 height 20
click at [1100, 259] on div "Windspray" at bounding box center [1113, 268] width 149 height 23
type input "Windspray"
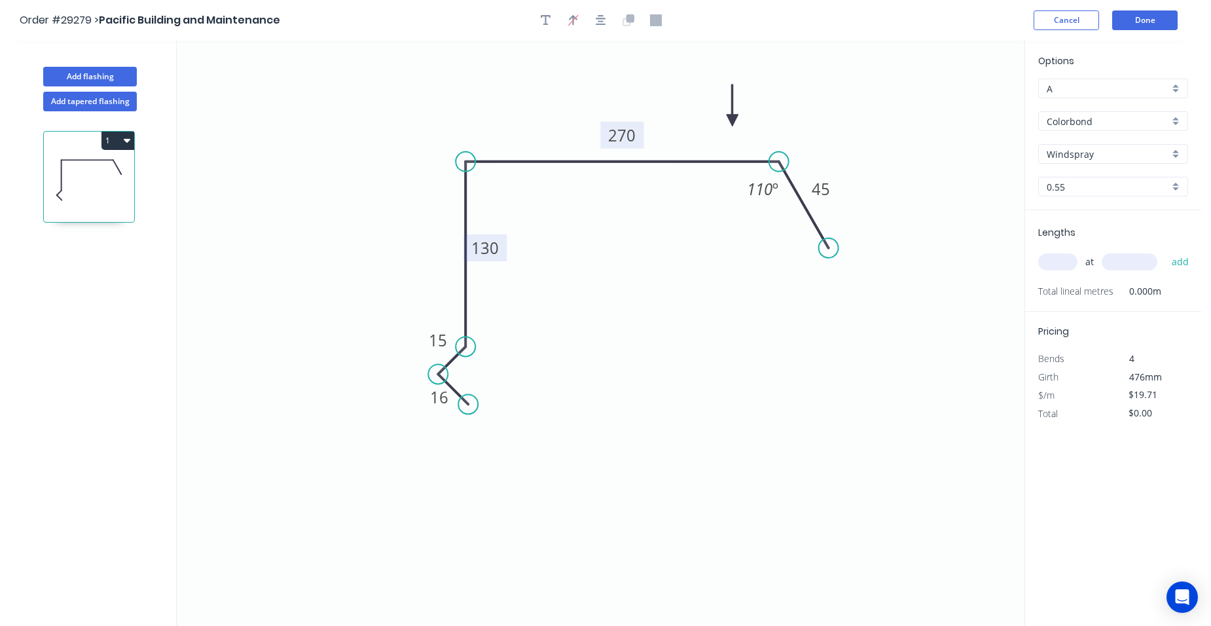
click at [1057, 264] on input "text" at bounding box center [1057, 261] width 39 height 17
type input "2"
type input "4400"
click at [1165, 251] on button "add" at bounding box center [1180, 262] width 31 height 22
type input "$173.45"
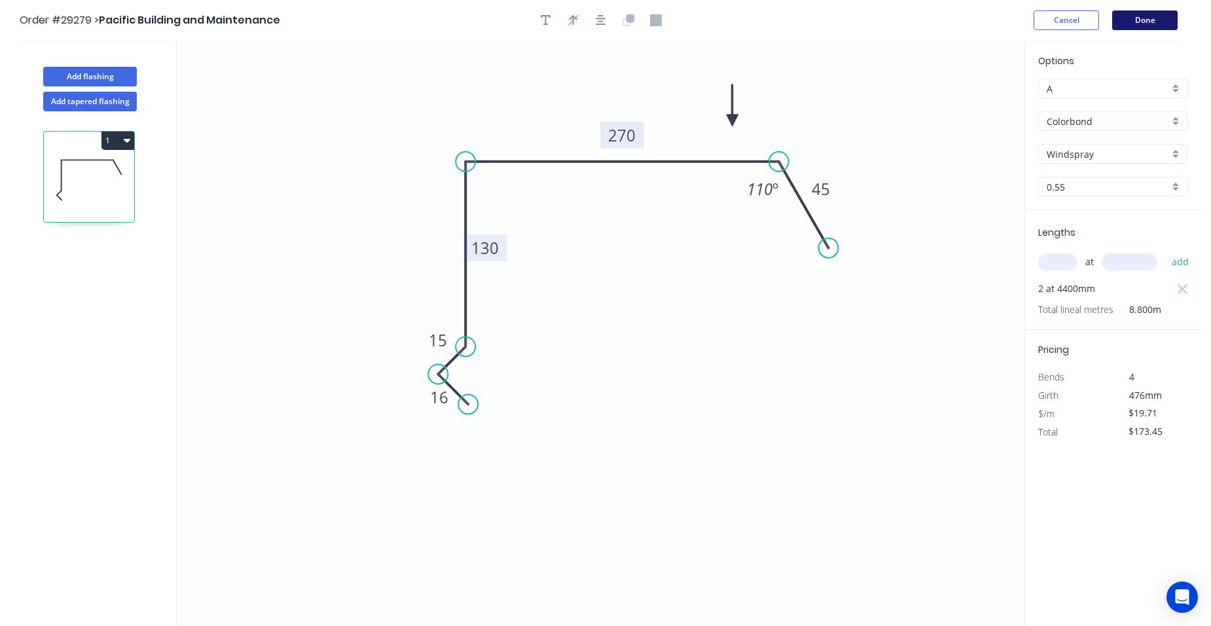
click at [1143, 18] on button "Done" at bounding box center [1144, 20] width 65 height 20
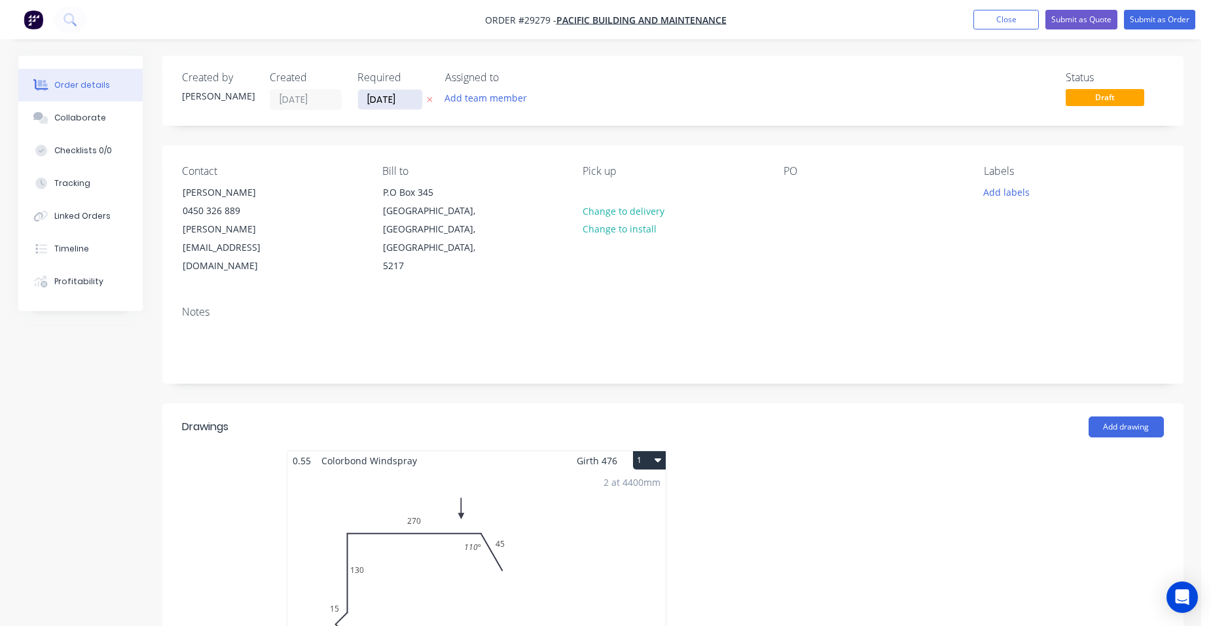
click at [395, 99] on input "[DATE]" at bounding box center [390, 100] width 64 height 20
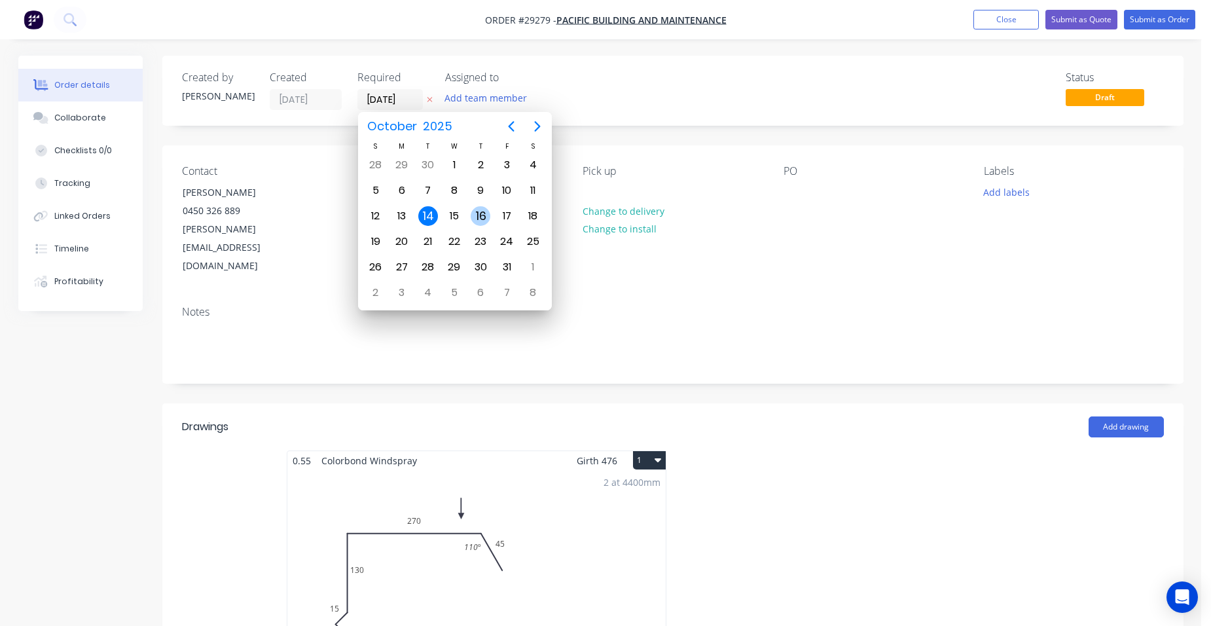
click at [477, 214] on div "16" at bounding box center [481, 216] width 20 height 20
type input "[DATE]"
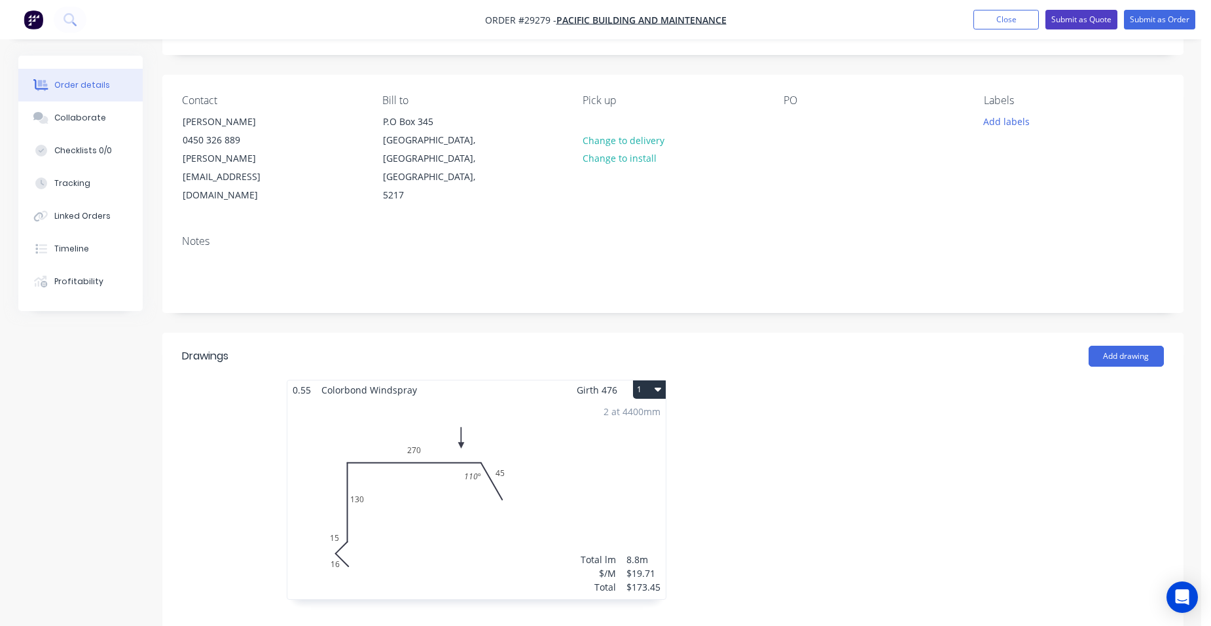
scroll to position [65, 0]
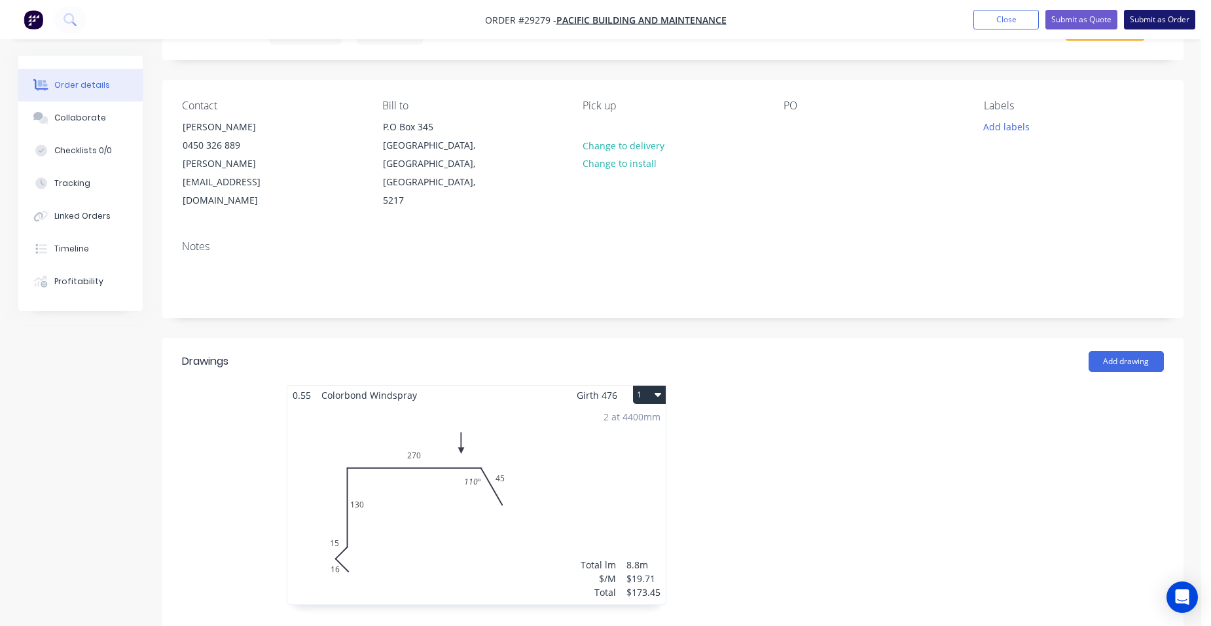
click at [1159, 18] on button "Submit as Order" at bounding box center [1159, 20] width 71 height 20
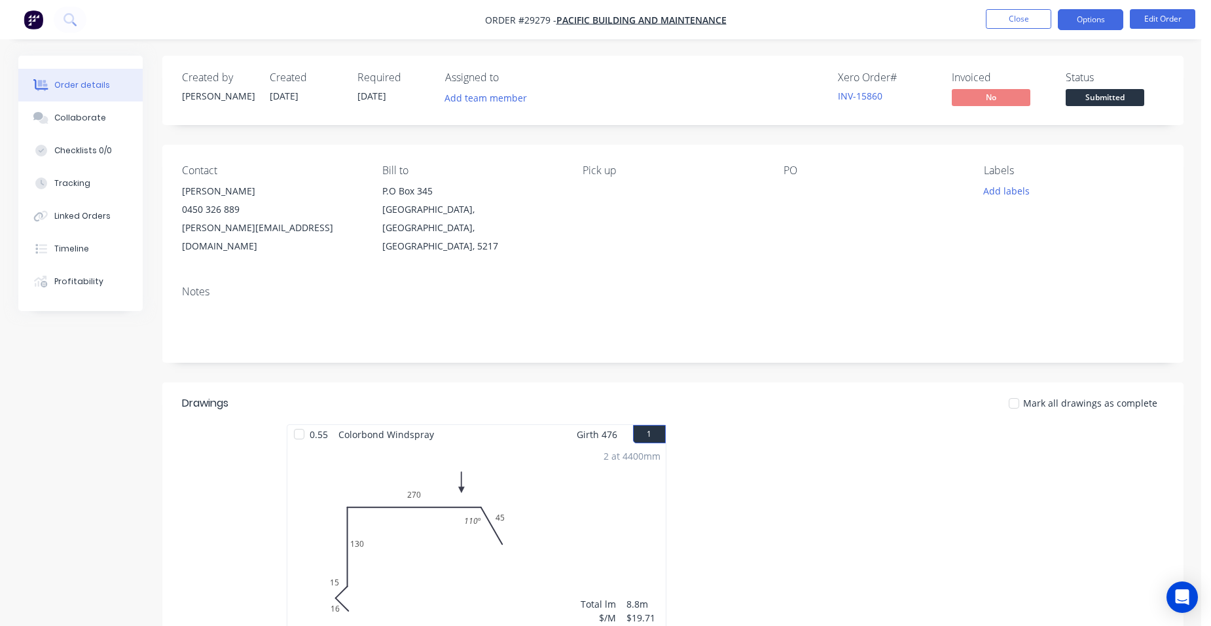
click at [1100, 19] on button "Options" at bounding box center [1090, 19] width 65 height 21
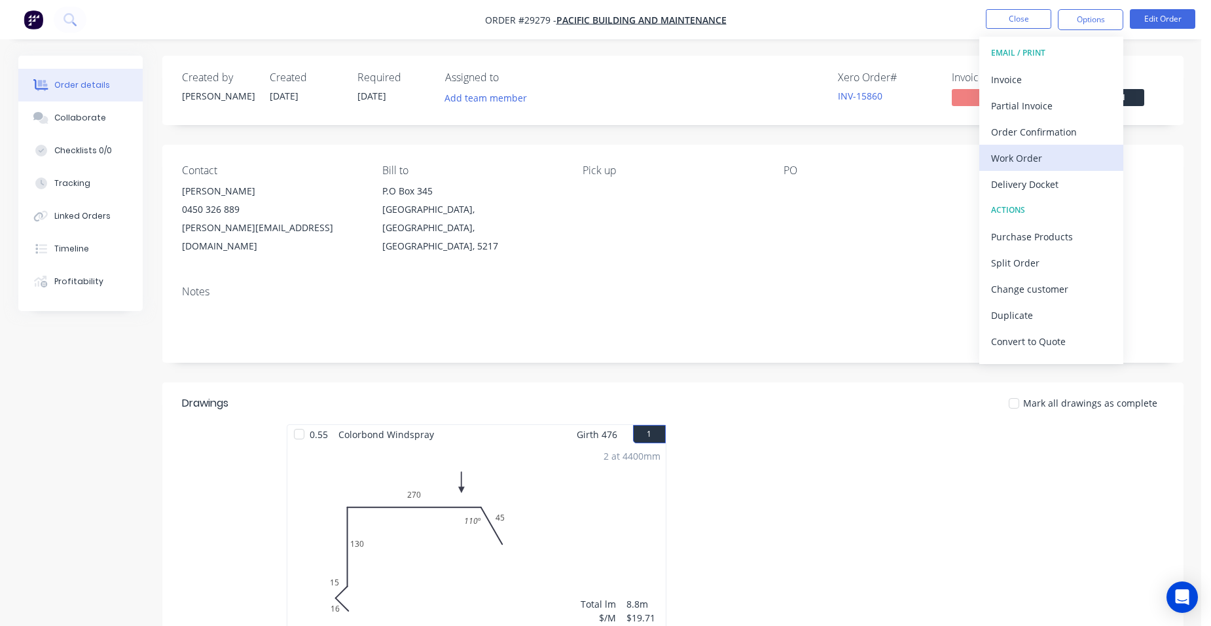
click at [1043, 161] on div "Work Order" at bounding box center [1051, 158] width 120 height 19
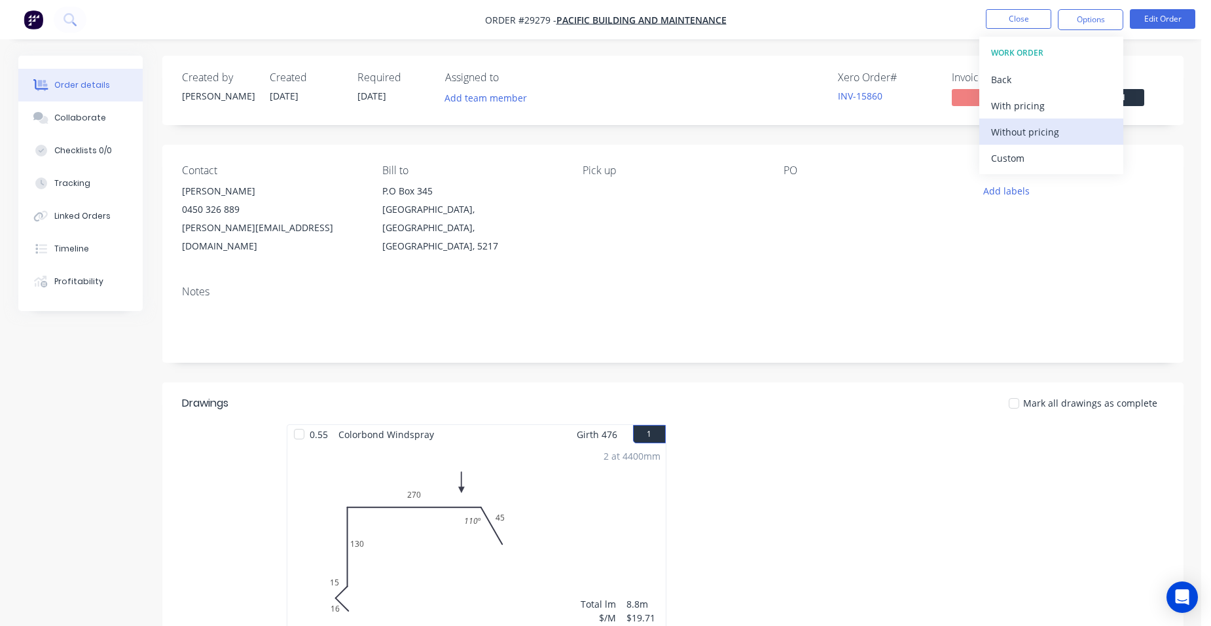
click at [1068, 136] on div "Without pricing" at bounding box center [1051, 131] width 120 height 19
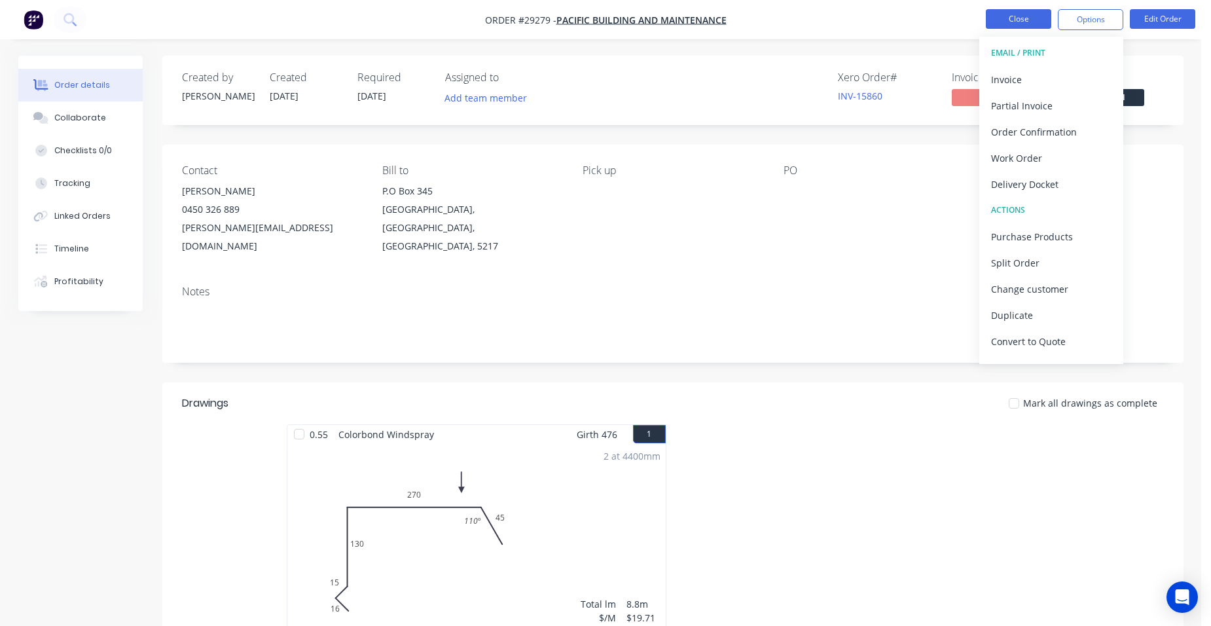
click at [1026, 18] on button "Close" at bounding box center [1018, 19] width 65 height 20
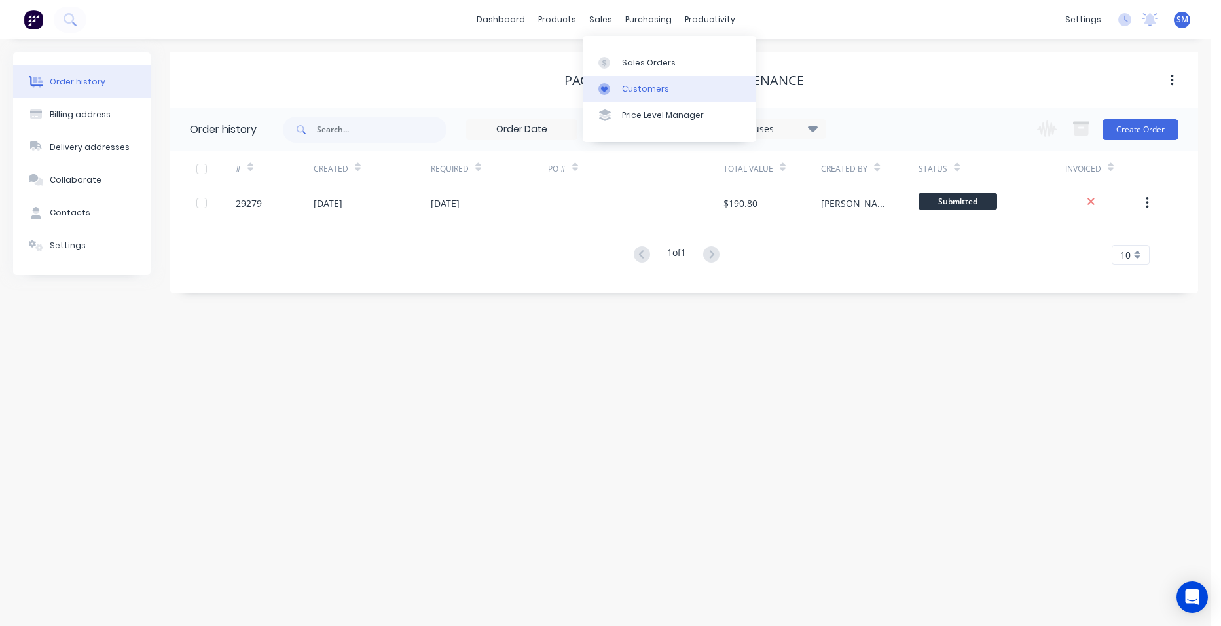
click at [621, 80] on link "Customers" at bounding box center [669, 89] width 173 height 26
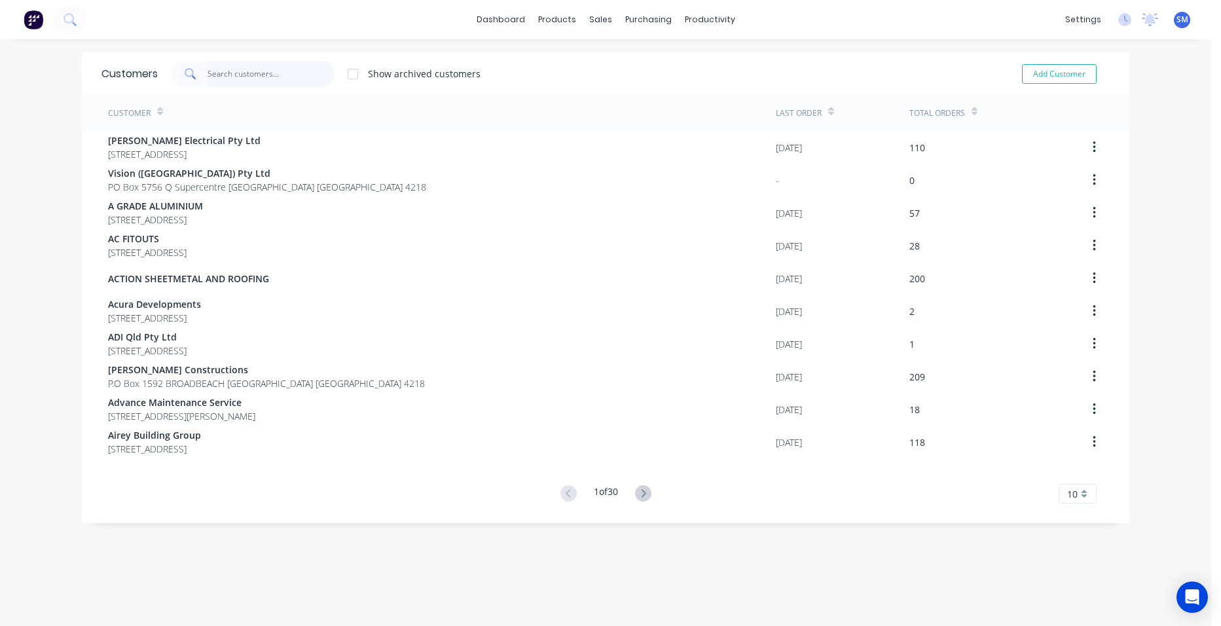
click at [251, 77] on input "text" at bounding box center [272, 74] width 128 height 26
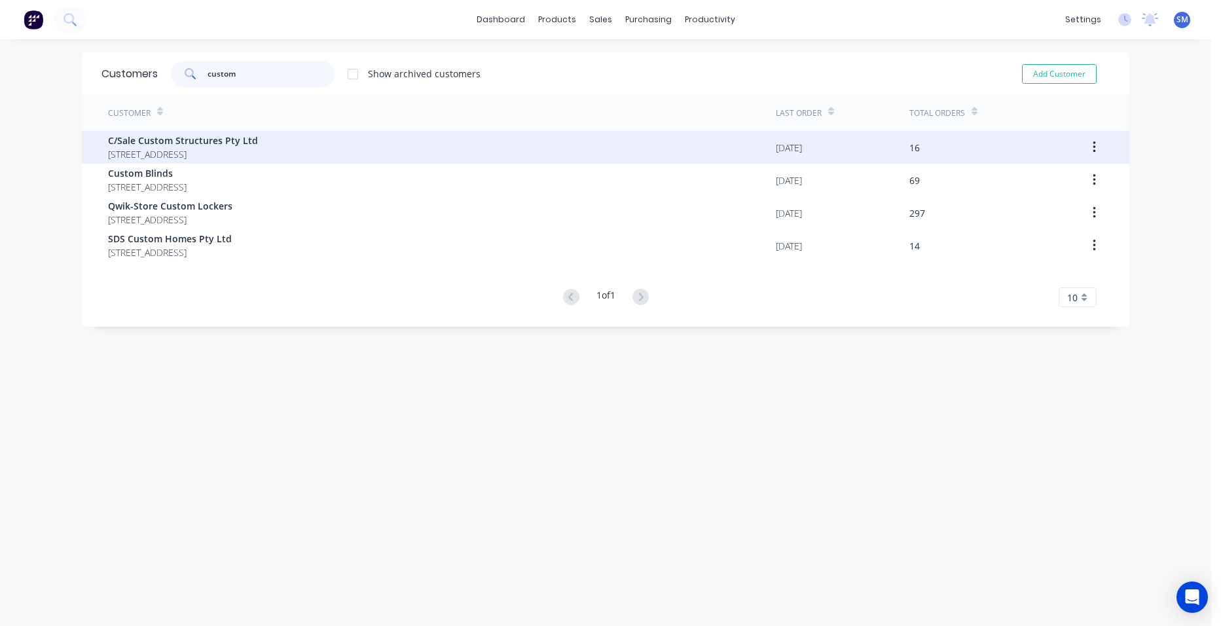
type input "custom"
click at [241, 145] on span "C/Sale Custom Structures Pty Ltd" at bounding box center [183, 141] width 150 height 14
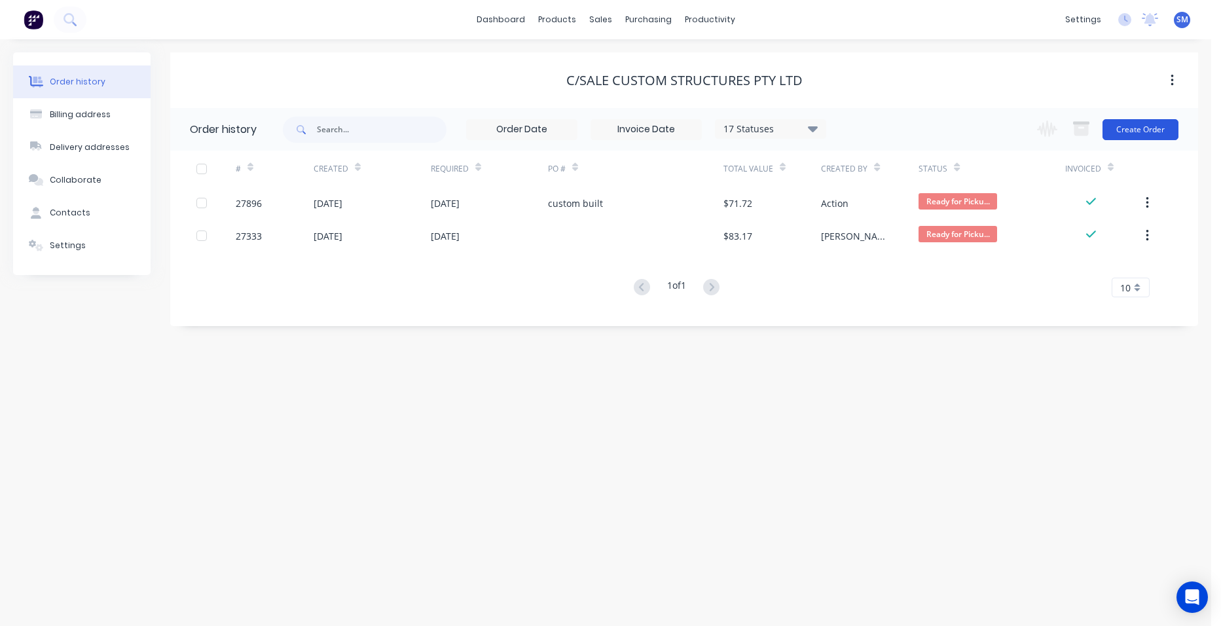
click at [1130, 125] on button "Create Order" at bounding box center [1140, 129] width 76 height 21
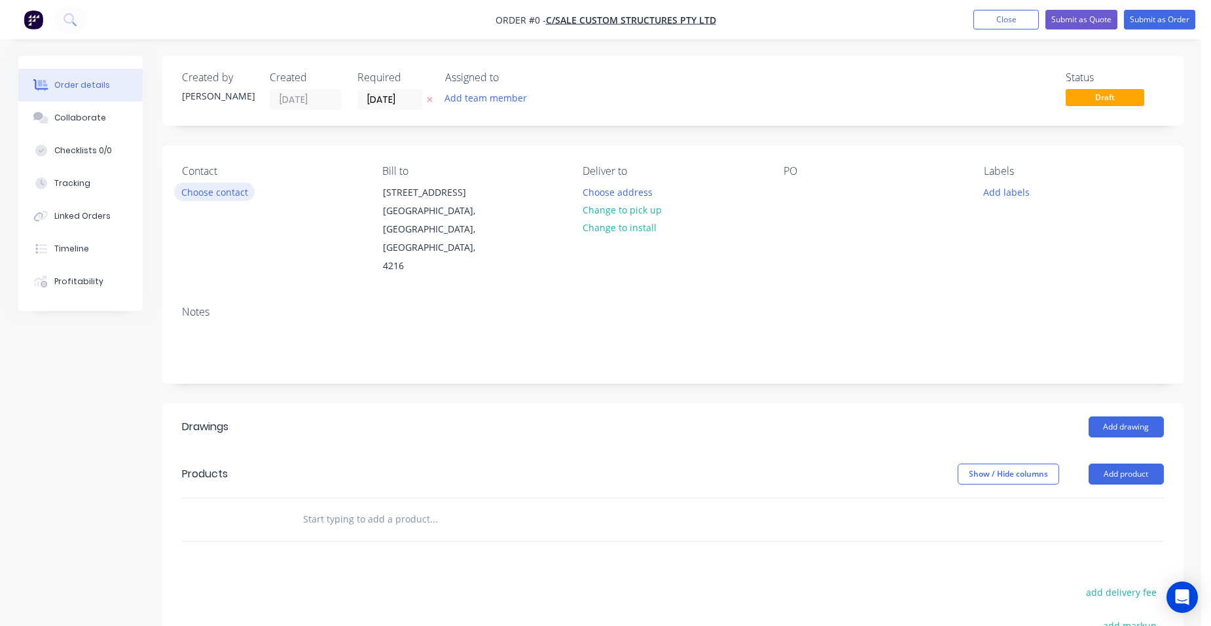
click at [210, 196] on button "Choose contact" at bounding box center [214, 192] width 81 height 18
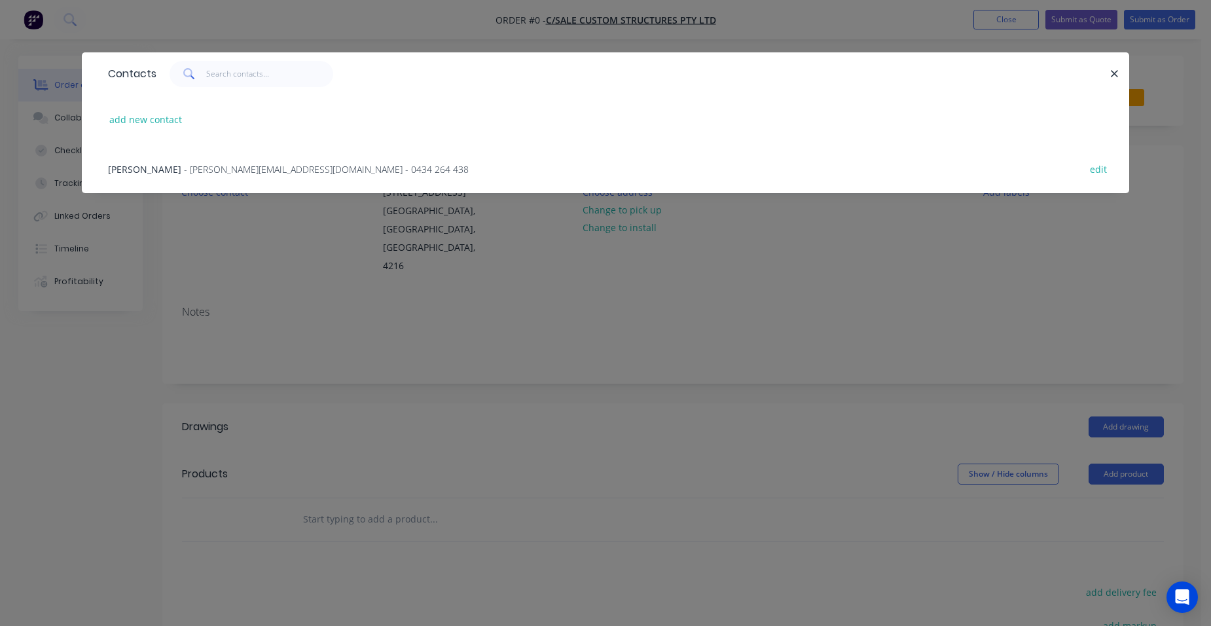
click at [210, 166] on span "- [PERSON_NAME][EMAIL_ADDRESS][DOMAIN_NAME] - 0434 264 438" at bounding box center [326, 169] width 285 height 12
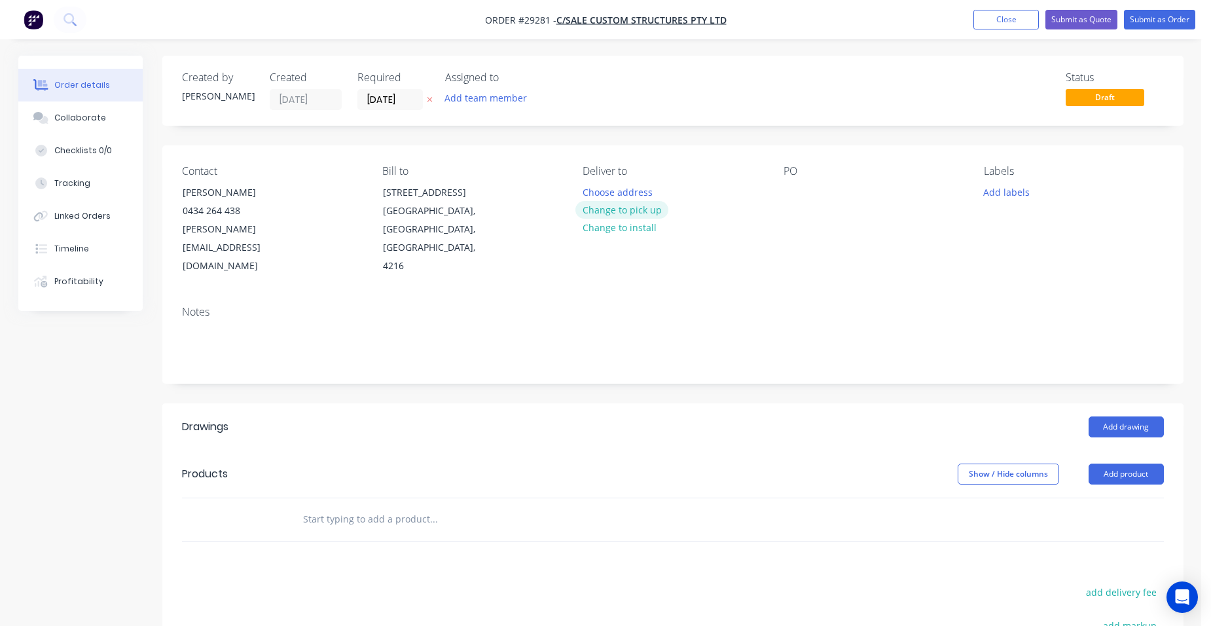
click at [645, 209] on button "Change to pick up" at bounding box center [621, 210] width 93 height 18
click at [1115, 416] on button "Add drawing" at bounding box center [1126, 426] width 75 height 21
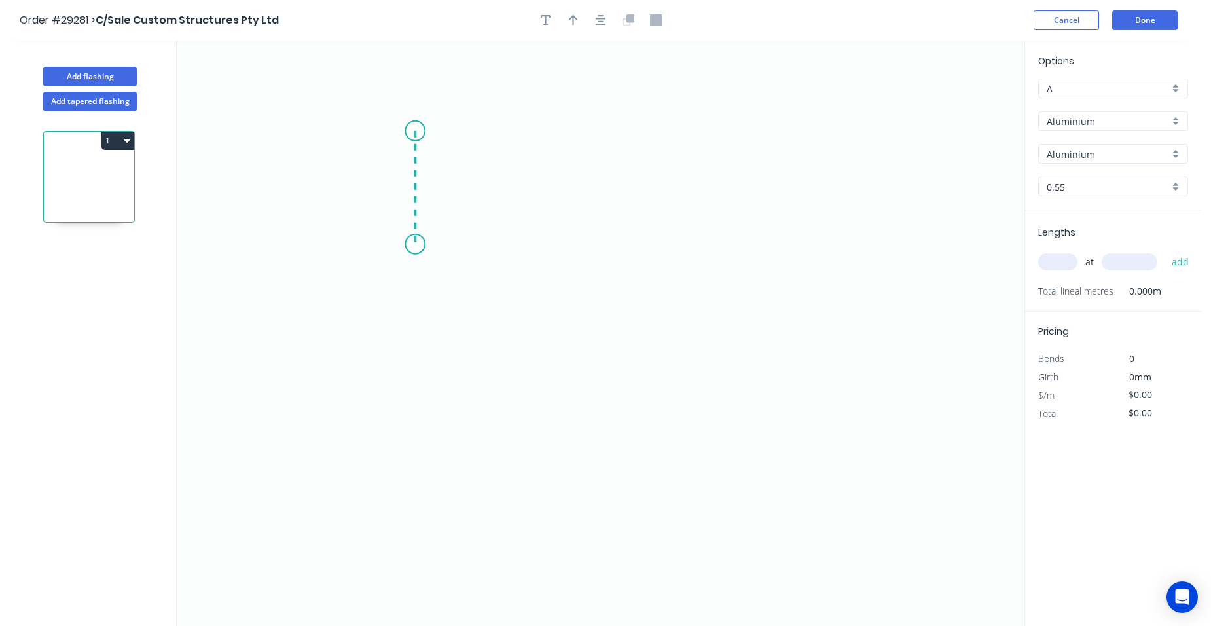
drag, startPoint x: 415, startPoint y: 131, endPoint x: 416, endPoint y: 244, distance: 113.3
click at [416, 244] on icon "0" at bounding box center [601, 333] width 848 height 585
click at [685, 272] on icon "0 ?" at bounding box center [601, 333] width 848 height 585
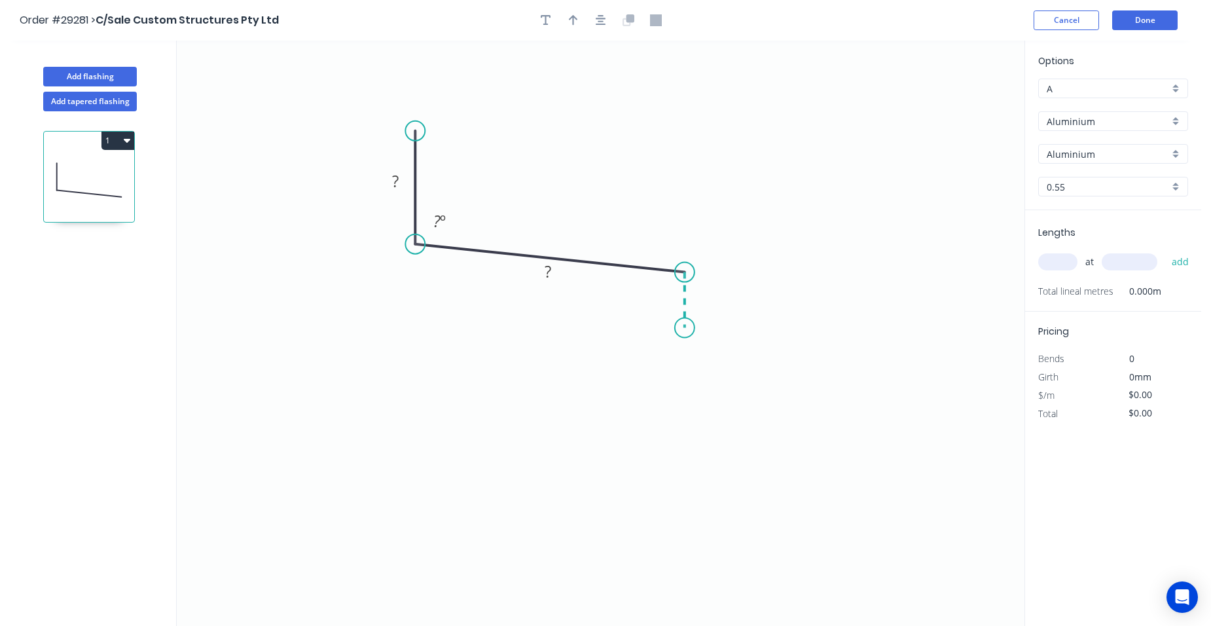
click at [687, 328] on icon "0 ? ? ? º" at bounding box center [601, 333] width 848 height 585
click at [708, 291] on rect at bounding box center [704, 294] width 26 height 18
click at [547, 272] on tspan "?" at bounding box center [548, 272] width 7 height 22
click at [408, 183] on rect at bounding box center [395, 182] width 26 height 18
click at [513, 140] on icon "0 50 130 30 ? º ? º" at bounding box center [601, 333] width 848 height 585
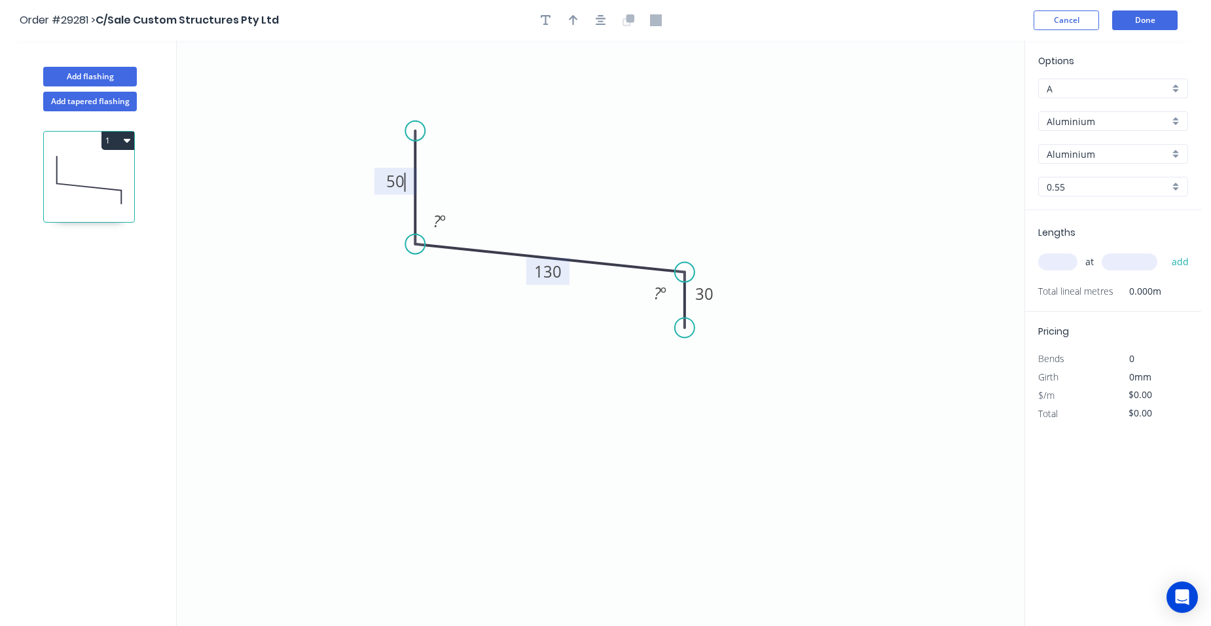
type input "$1.00"
click at [708, 299] on tspan "30" at bounding box center [704, 294] width 18 height 22
click at [450, 219] on rect at bounding box center [439, 222] width 26 height 18
click at [667, 289] on rect at bounding box center [660, 294] width 26 height 18
click at [545, 11] on button "button" at bounding box center [546, 20] width 20 height 20
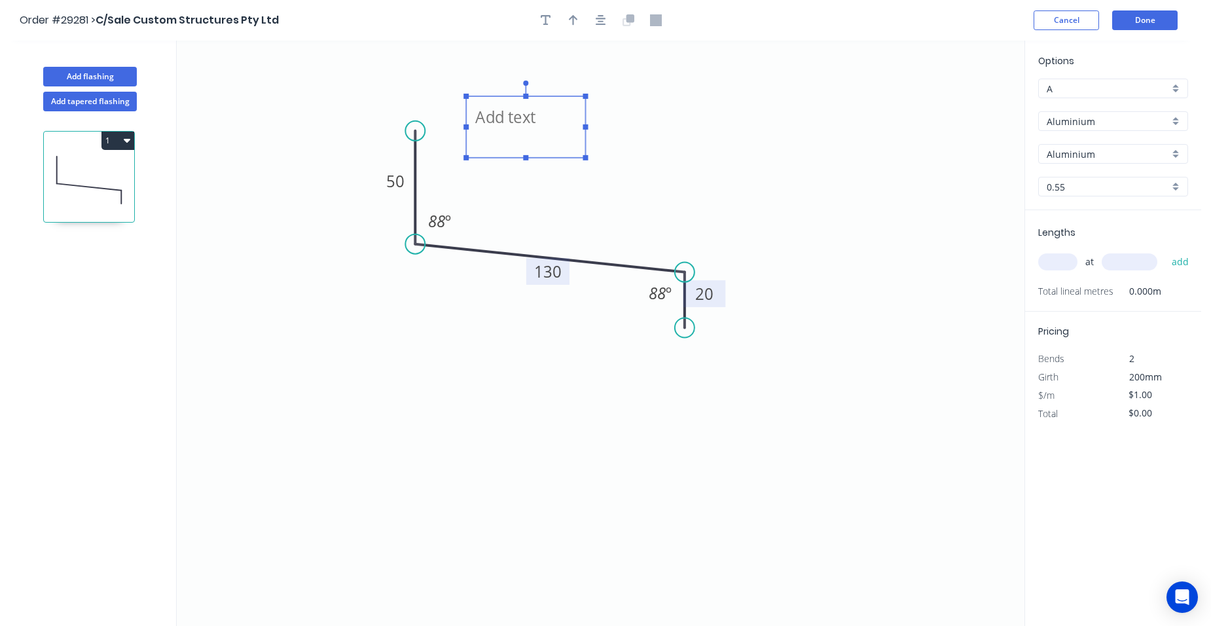
drag, startPoint x: 392, startPoint y: 119, endPoint x: 490, endPoint y: 134, distance: 99.3
click at [494, 132] on textarea at bounding box center [526, 127] width 106 height 48
type textarea "powdercoated"
click at [1168, 183] on input "0.55" at bounding box center [1108, 187] width 122 height 14
click at [1174, 191] on div "0.55" at bounding box center [1113, 187] width 150 height 20
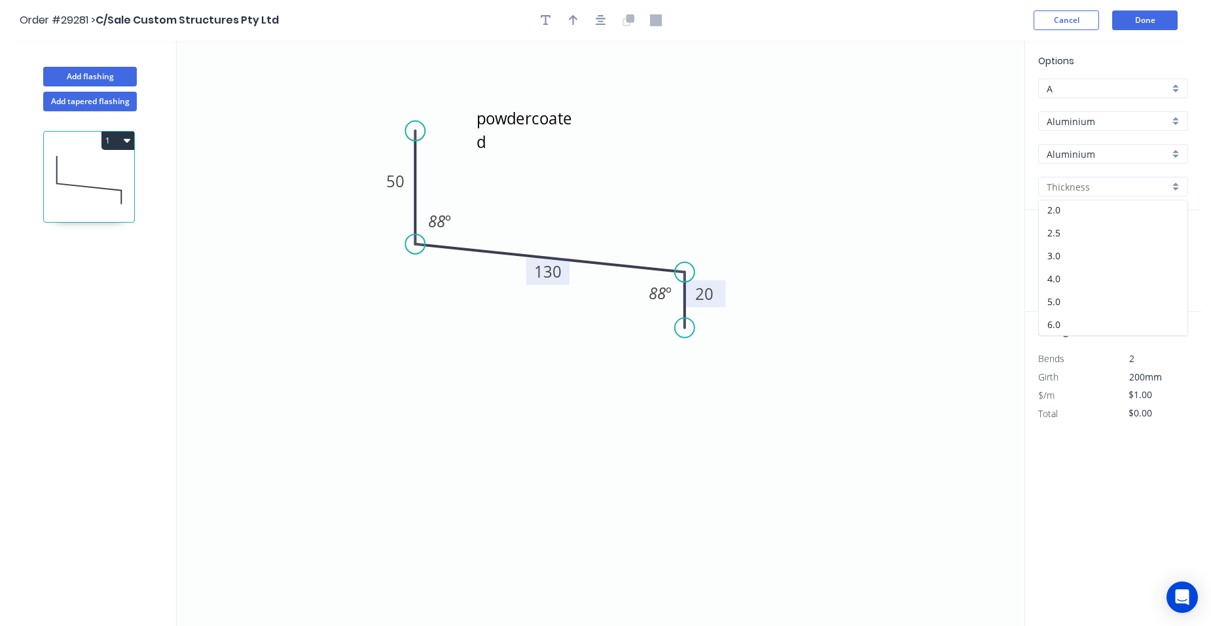
scroll to position [140, 0]
click at [1094, 262] on div "3.0" at bounding box center [1113, 255] width 149 height 23
type input "3.0"
click at [1060, 264] on input "text" at bounding box center [1057, 261] width 39 height 17
type input "1"
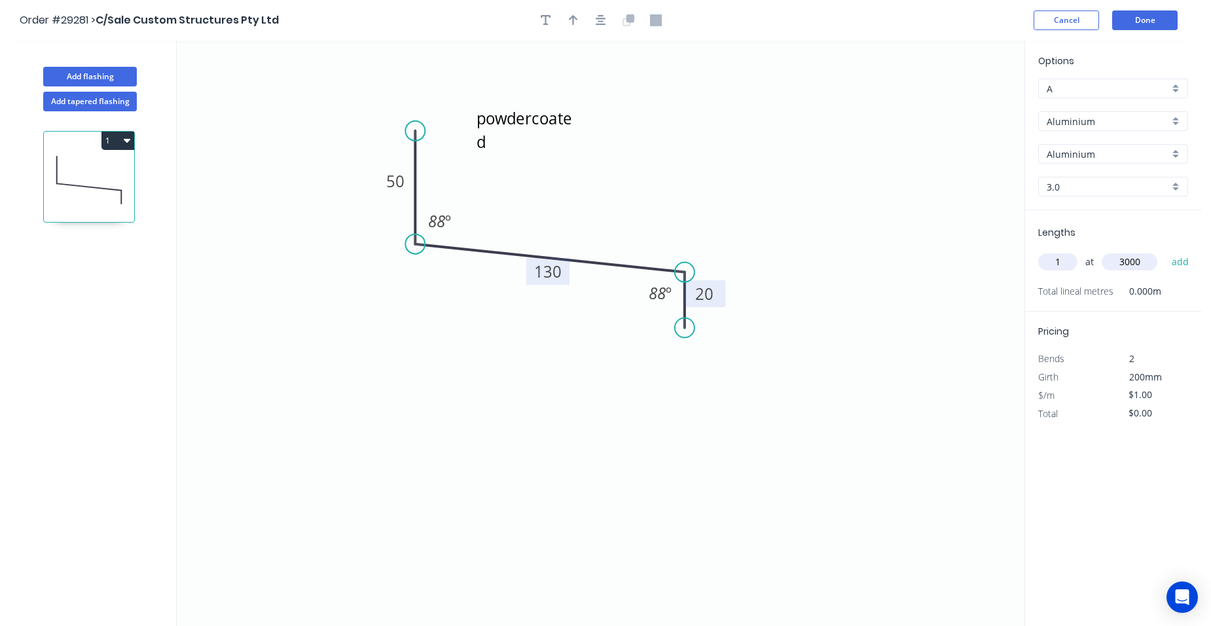
type input "3000"
click at [1165, 251] on button "add" at bounding box center [1180, 262] width 31 height 22
type input "$3.00"
click at [1131, 16] on button "Done" at bounding box center [1144, 20] width 65 height 20
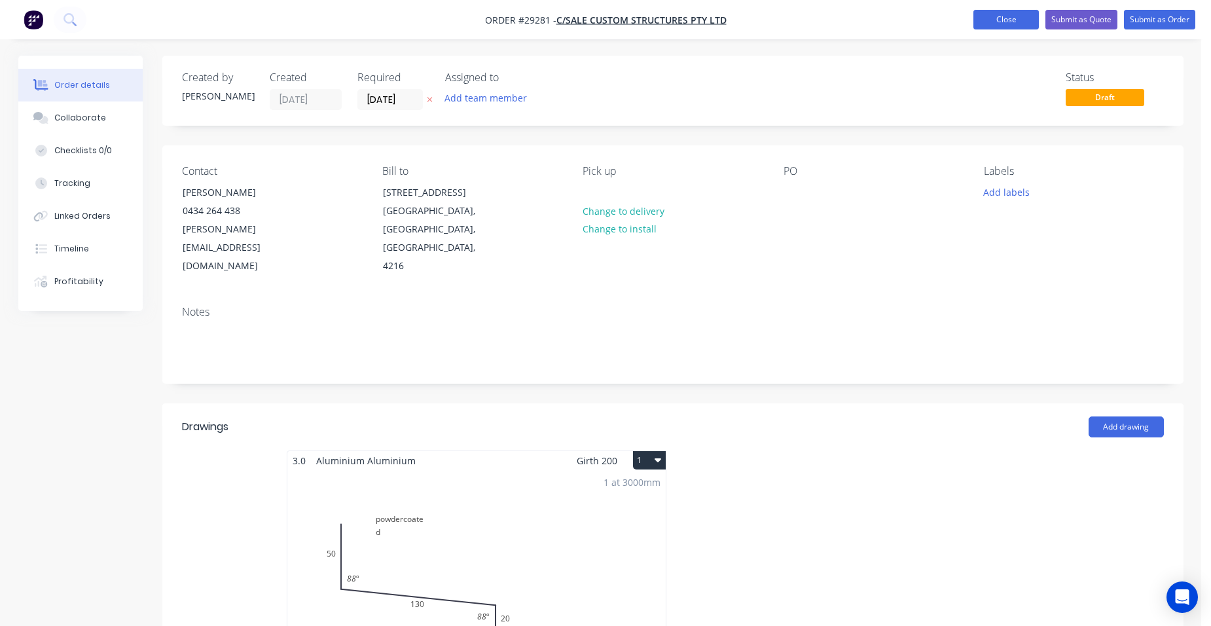
click at [977, 22] on button "Close" at bounding box center [1005, 20] width 65 height 20
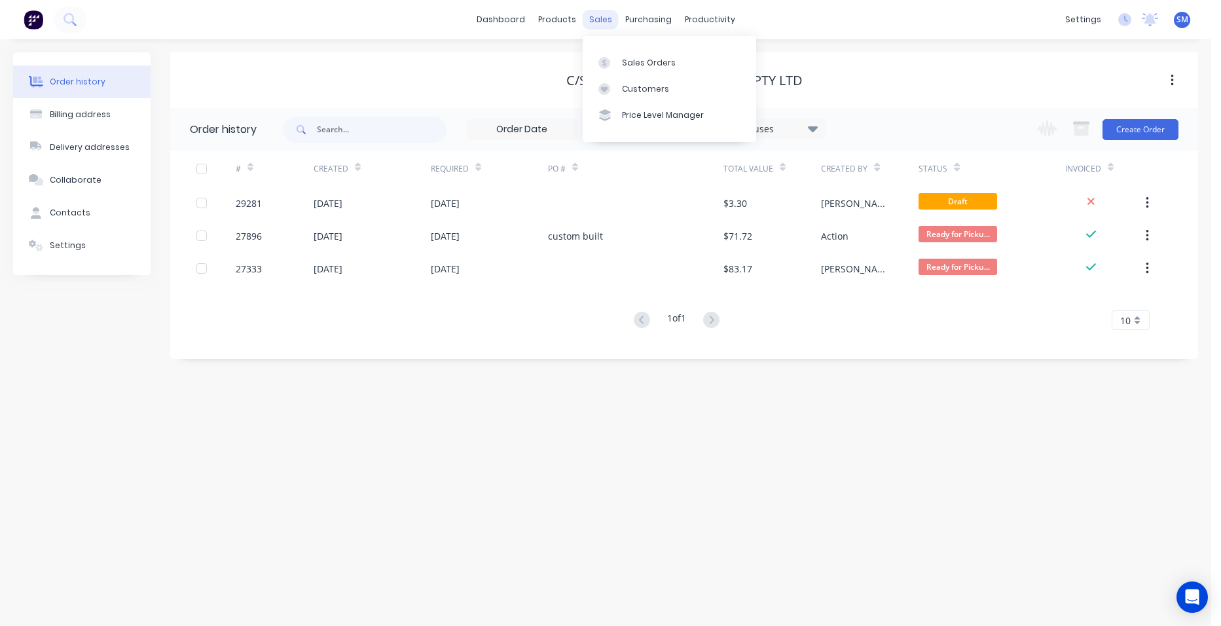
click at [584, 16] on div "sales" at bounding box center [601, 20] width 36 height 20
click at [624, 60] on div "Sales Orders" at bounding box center [649, 63] width 54 height 12
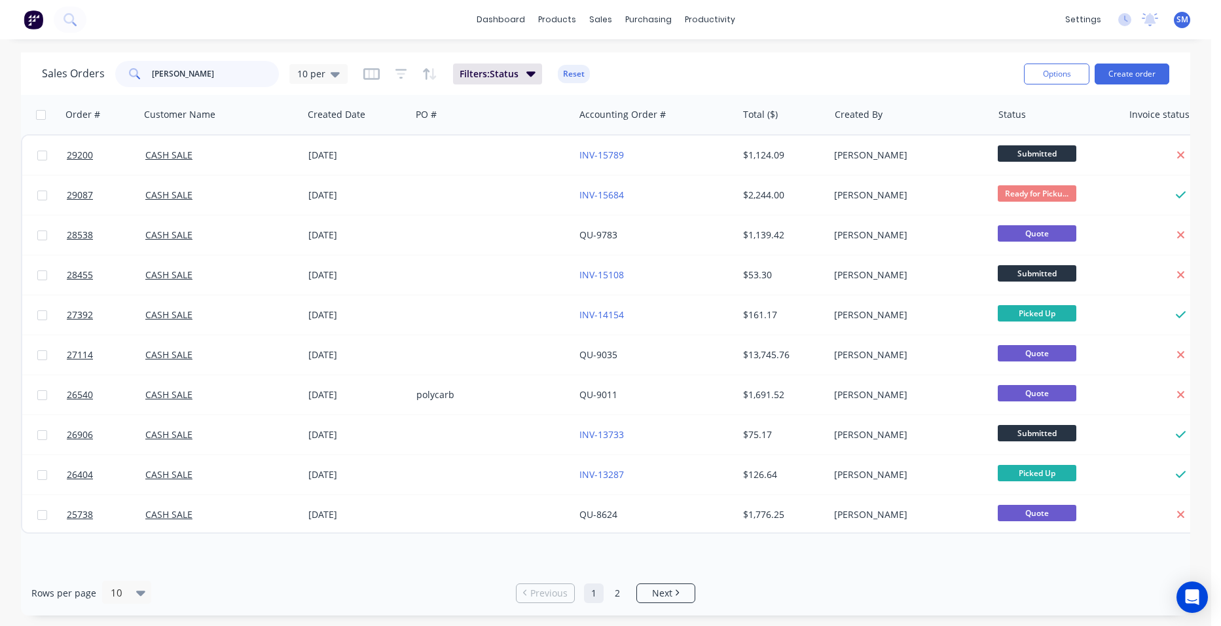
drag, startPoint x: 230, startPoint y: 77, endPoint x: 88, endPoint y: 83, distance: 142.9
click at [107, 71] on div "Sales Orders [PERSON_NAME] 10 per" at bounding box center [195, 74] width 306 height 26
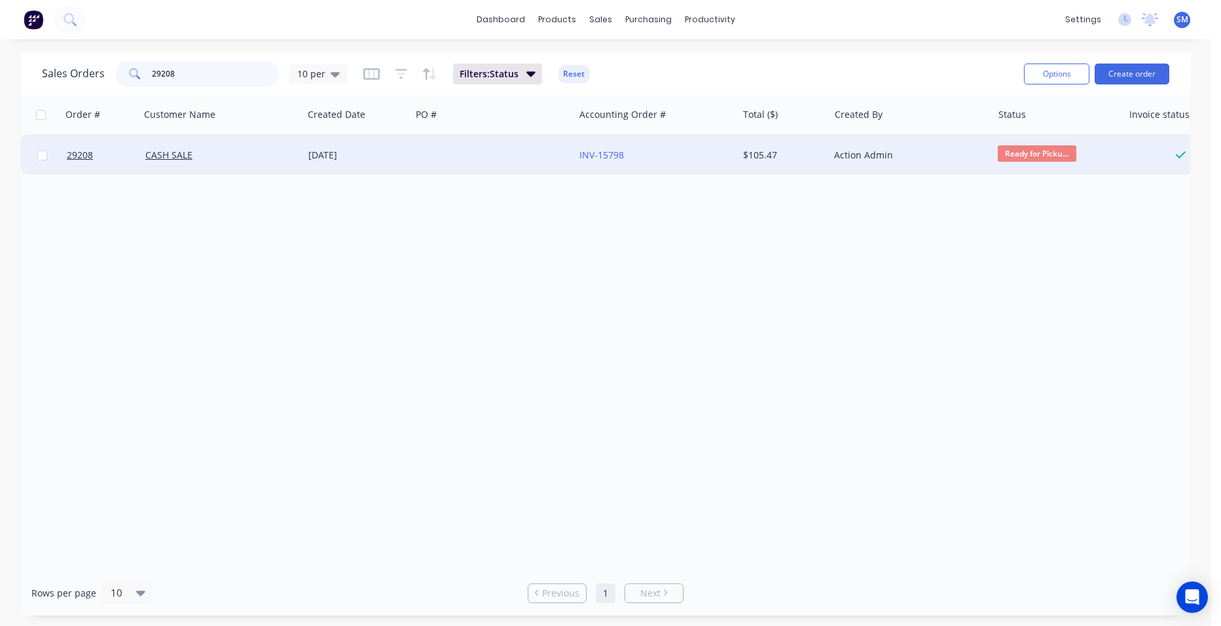
type input "29208"
click at [504, 149] on div at bounding box center [492, 155] width 163 height 39
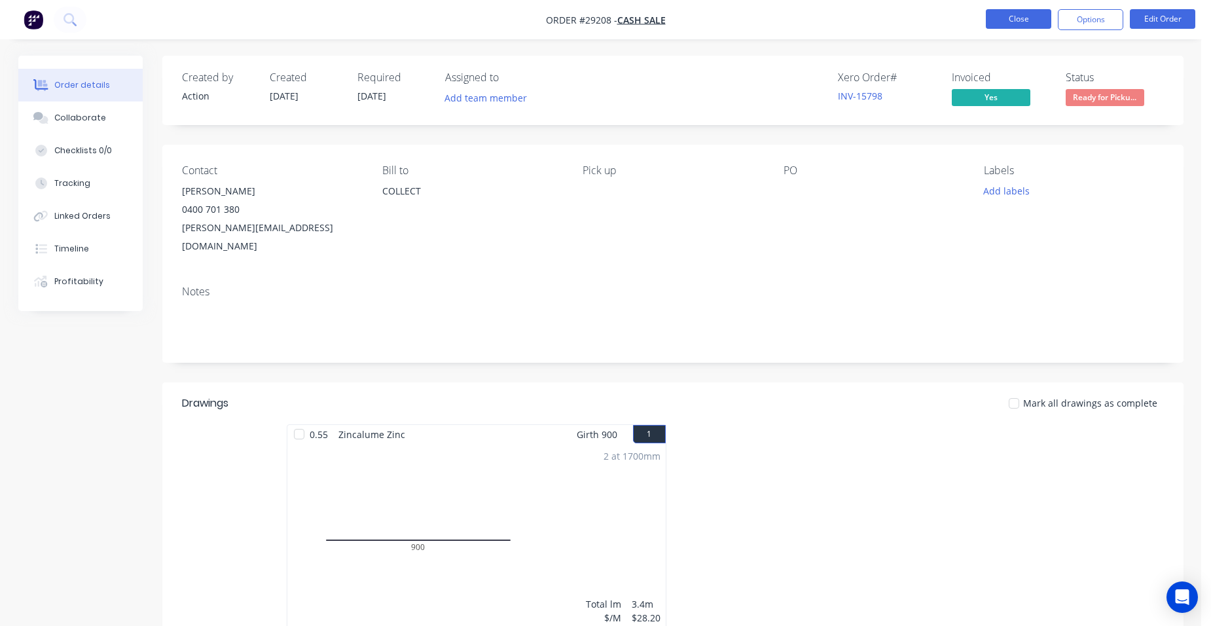
click at [1026, 18] on button "Close" at bounding box center [1018, 19] width 65 height 20
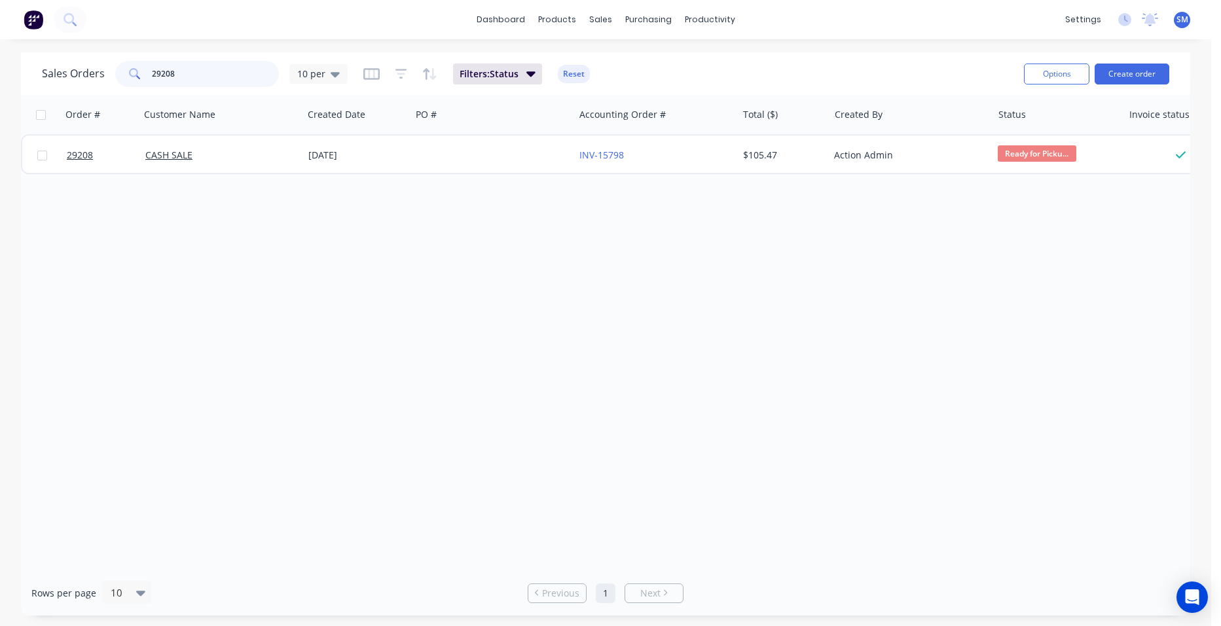
drag, startPoint x: 183, startPoint y: 80, endPoint x: 101, endPoint y: 86, distance: 82.7
click at [101, 86] on div "Sales Orders 29208 10 per" at bounding box center [195, 74] width 306 height 26
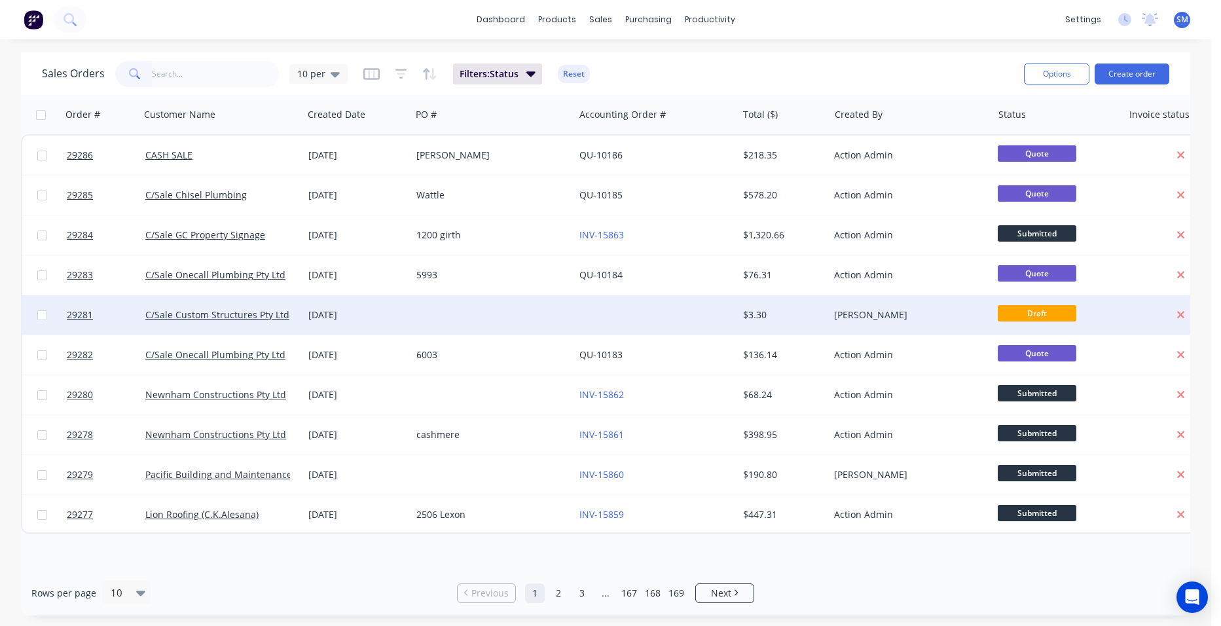
click at [441, 314] on div at bounding box center [492, 314] width 163 height 39
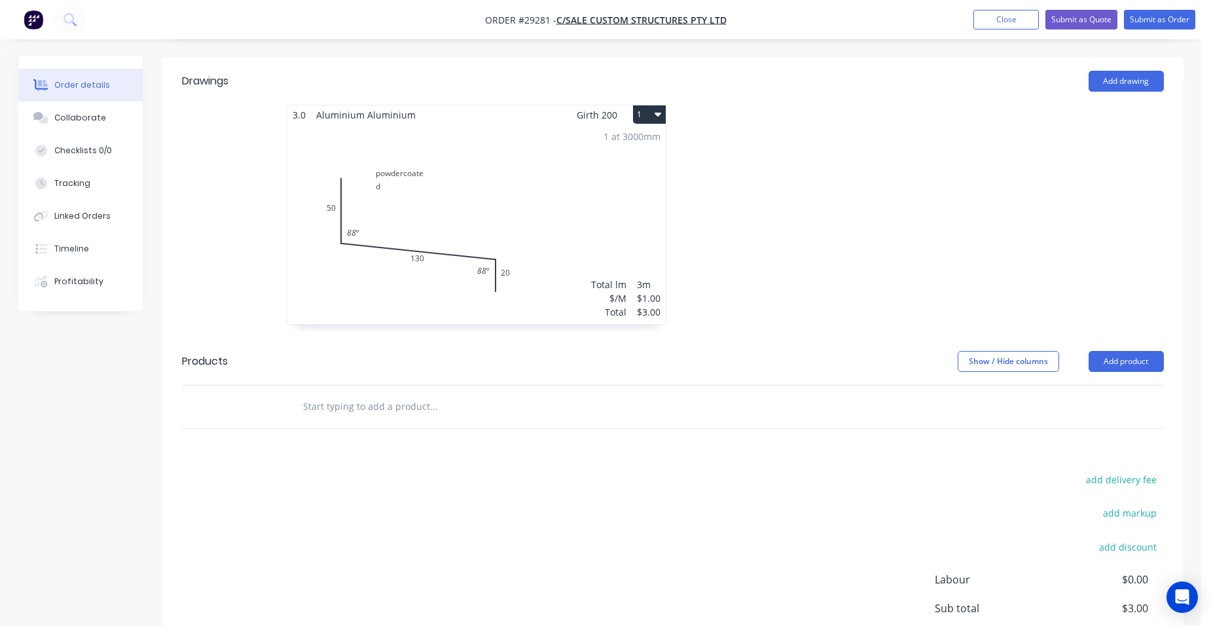
scroll to position [327, 0]
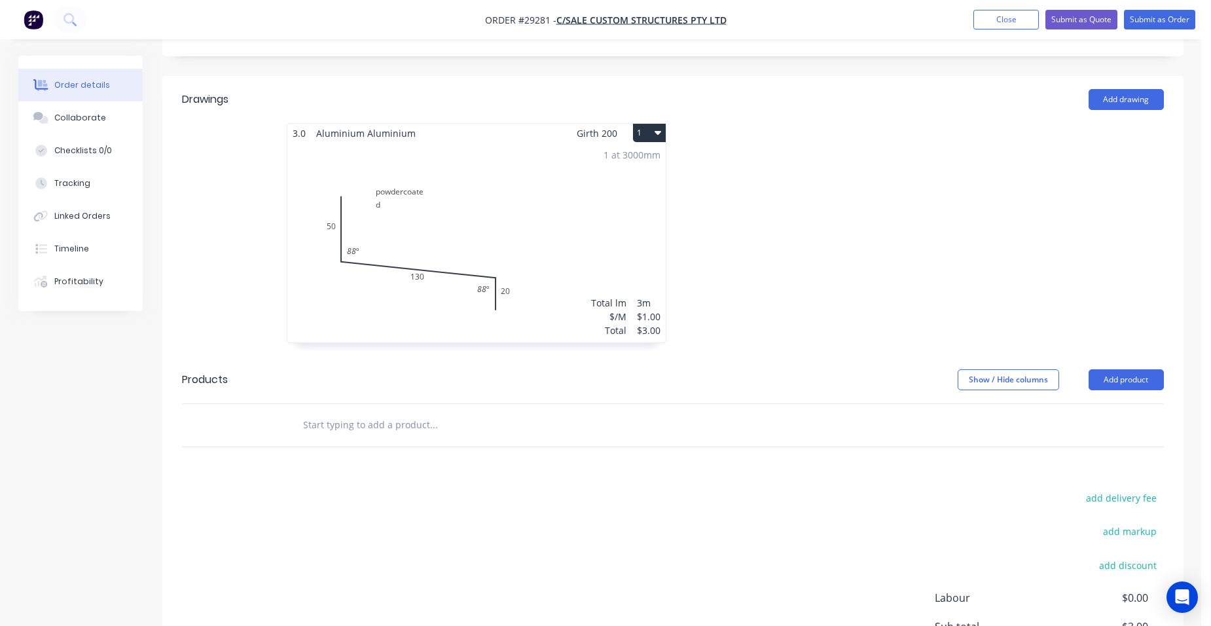
click at [626, 250] on div "1 at 3000mm Total lm $/M Total 3m $1.00 $3.00" at bounding box center [476, 243] width 378 height 200
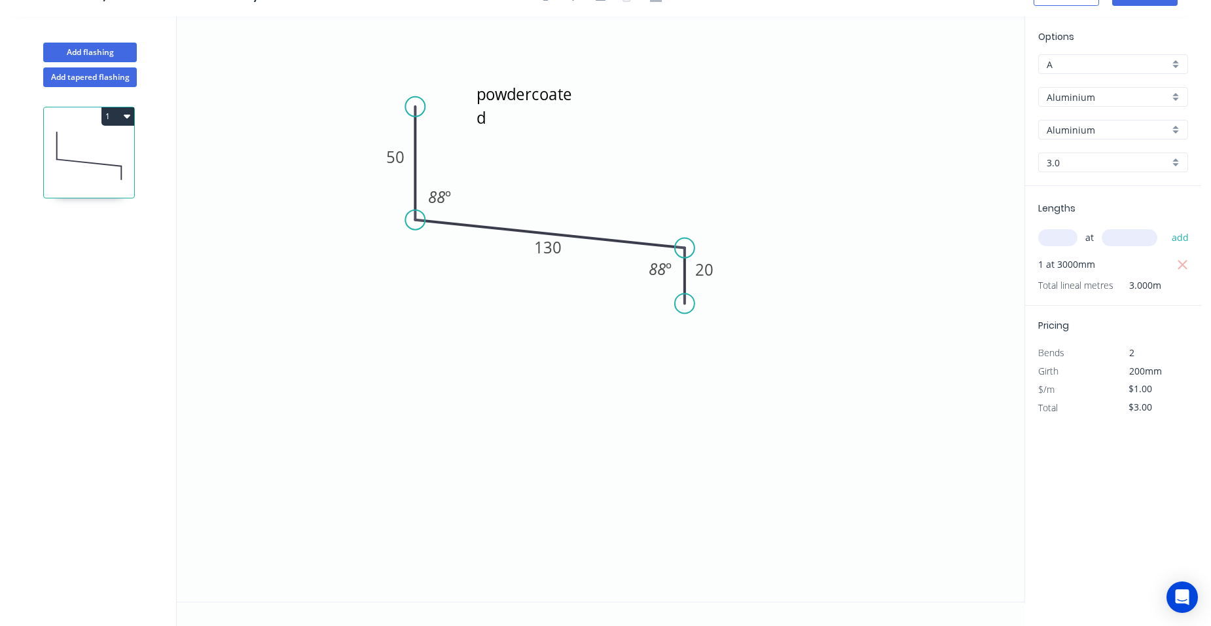
drag, startPoint x: 1160, startPoint y: 384, endPoint x: 1122, endPoint y: 386, distance: 38.0
click at [1122, 386] on div "$1.00" at bounding box center [1149, 389] width 71 height 18
click at [1161, 391] on input "39" at bounding box center [1151, 389] width 45 height 18
type input "$39.00"
type input "$117.00"
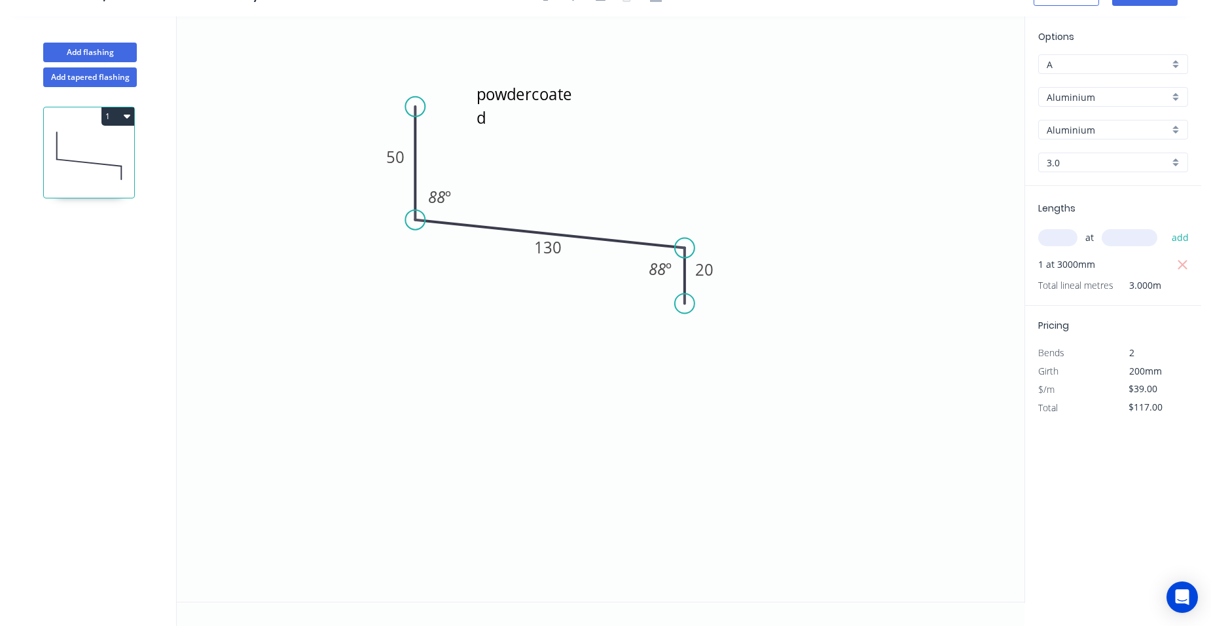
click at [1054, 389] on span "$/m" at bounding box center [1046, 389] width 16 height 12
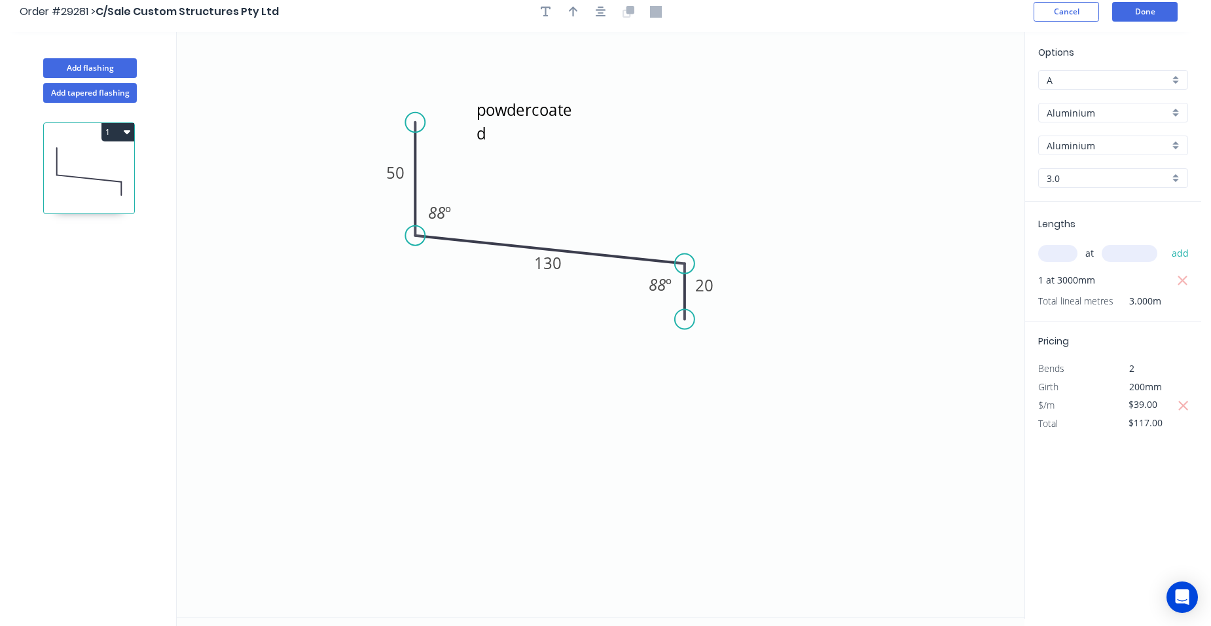
scroll to position [0, 0]
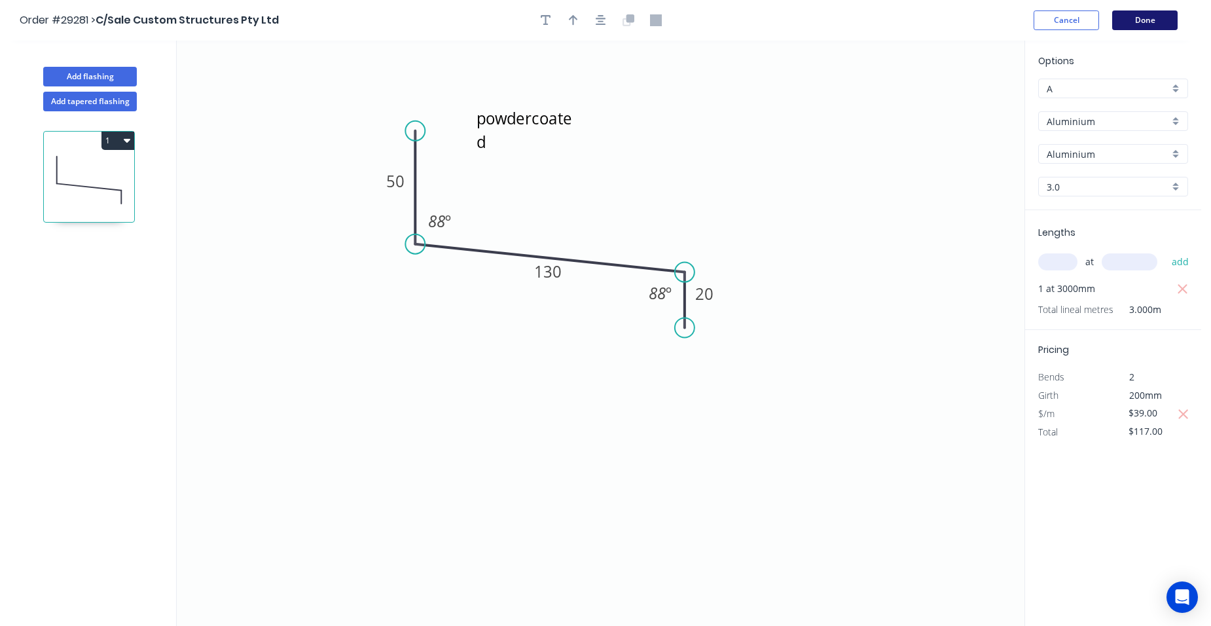
click at [1163, 25] on button "Done" at bounding box center [1144, 20] width 65 height 20
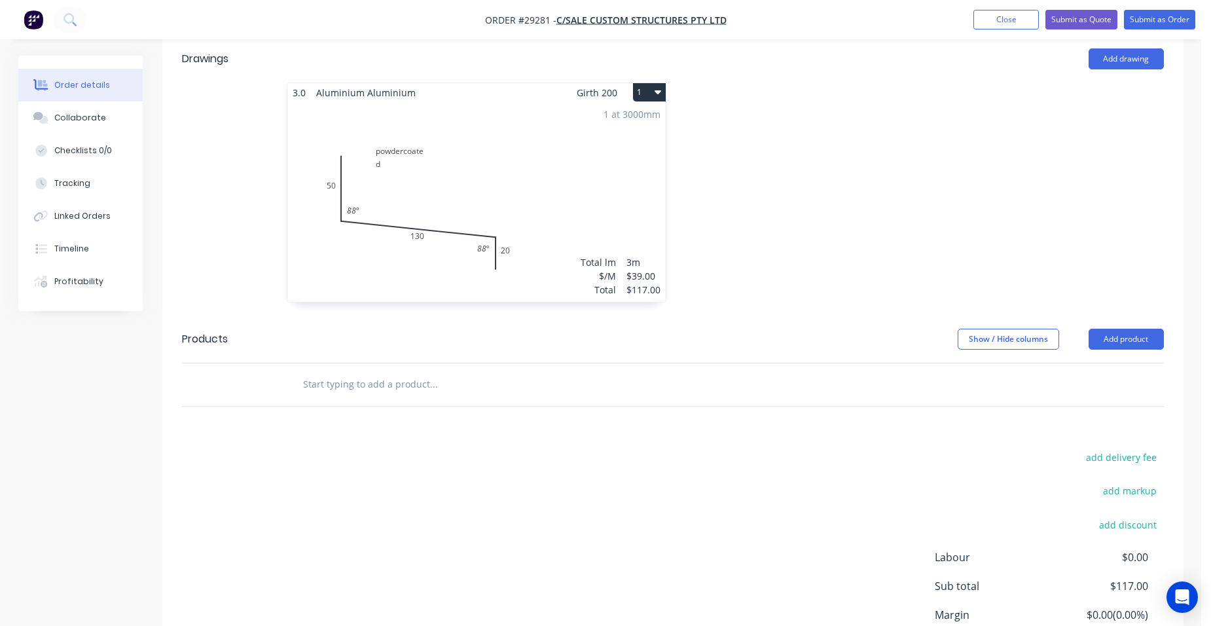
scroll to position [464, 0]
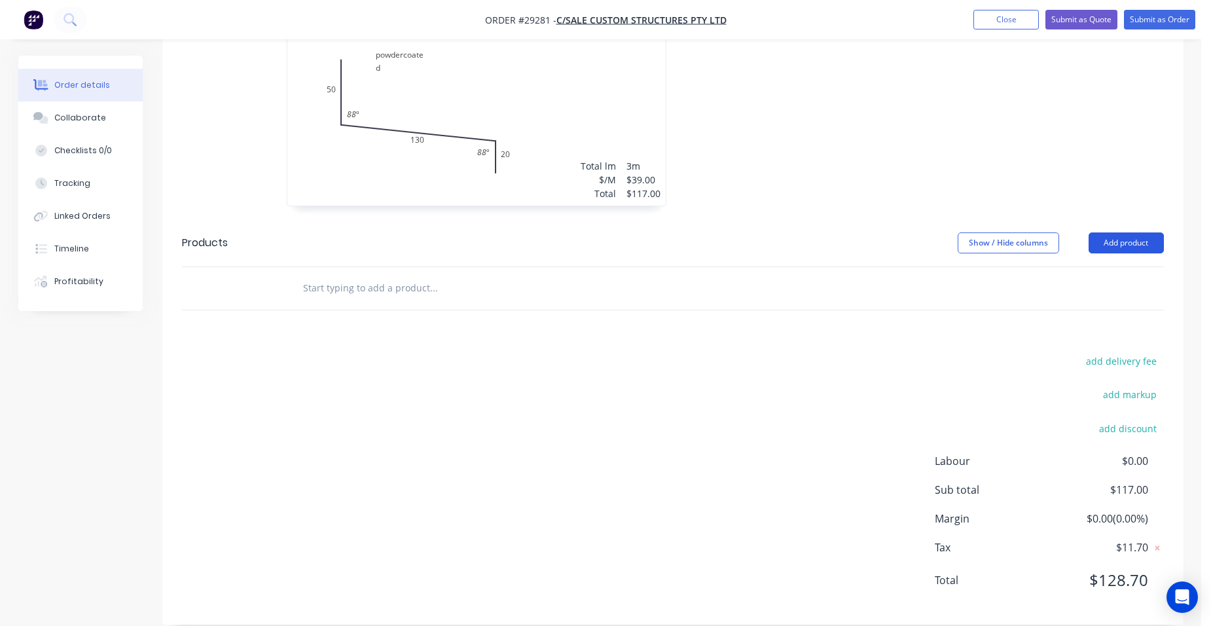
click at [1127, 232] on button "Add product" at bounding box center [1126, 242] width 75 height 21
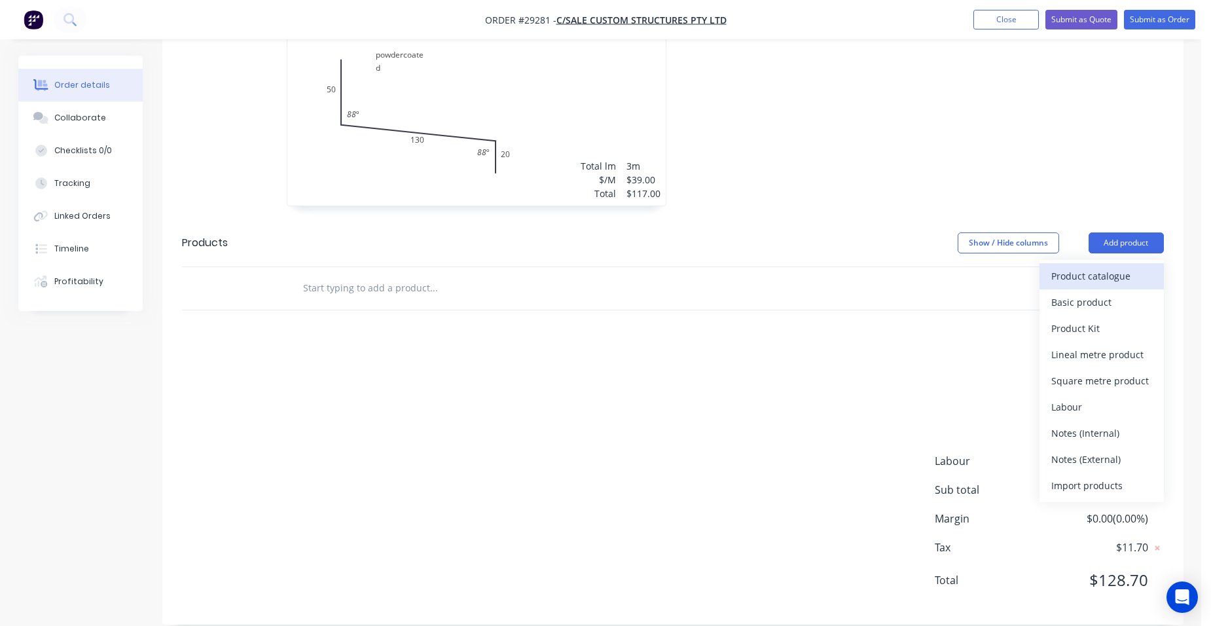
click at [1108, 266] on div "Product catalogue" at bounding box center [1101, 275] width 101 height 19
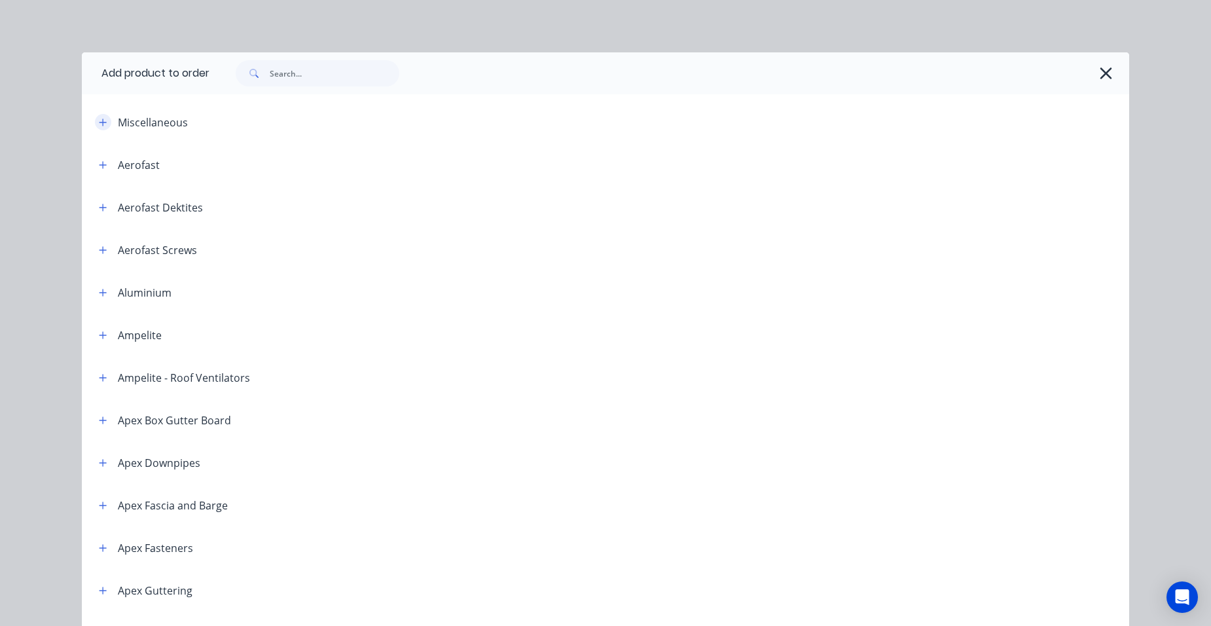
click at [104, 122] on button "button" at bounding box center [103, 122] width 16 height 16
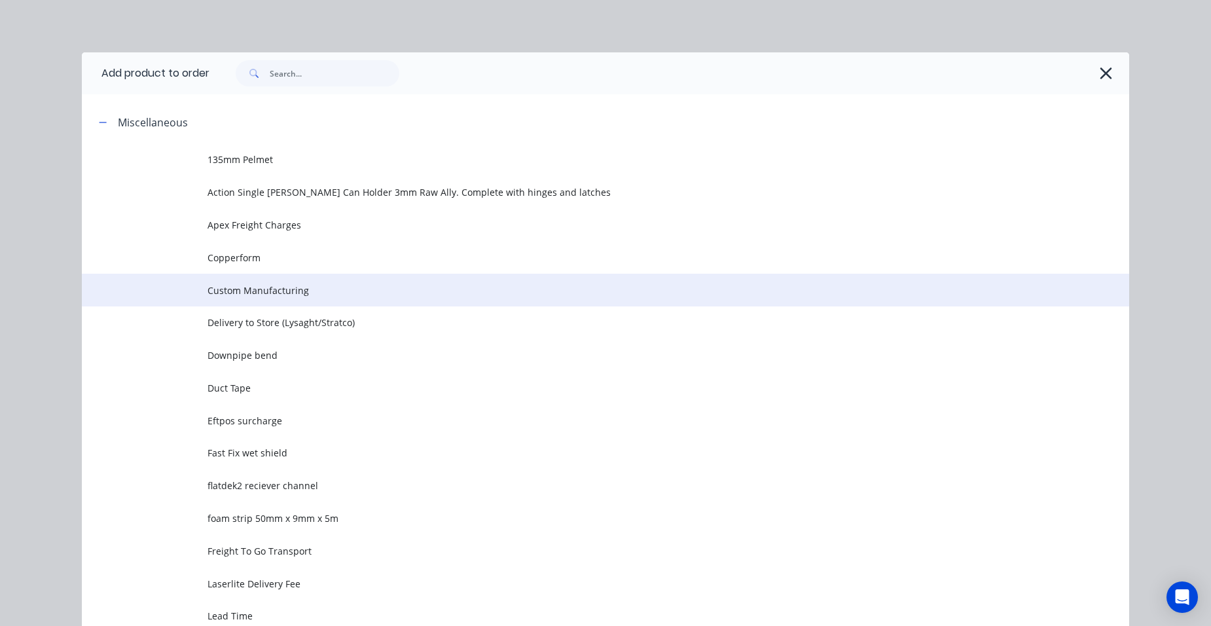
click at [364, 300] on td "Custom Manufacturing" at bounding box center [669, 290] width 922 height 33
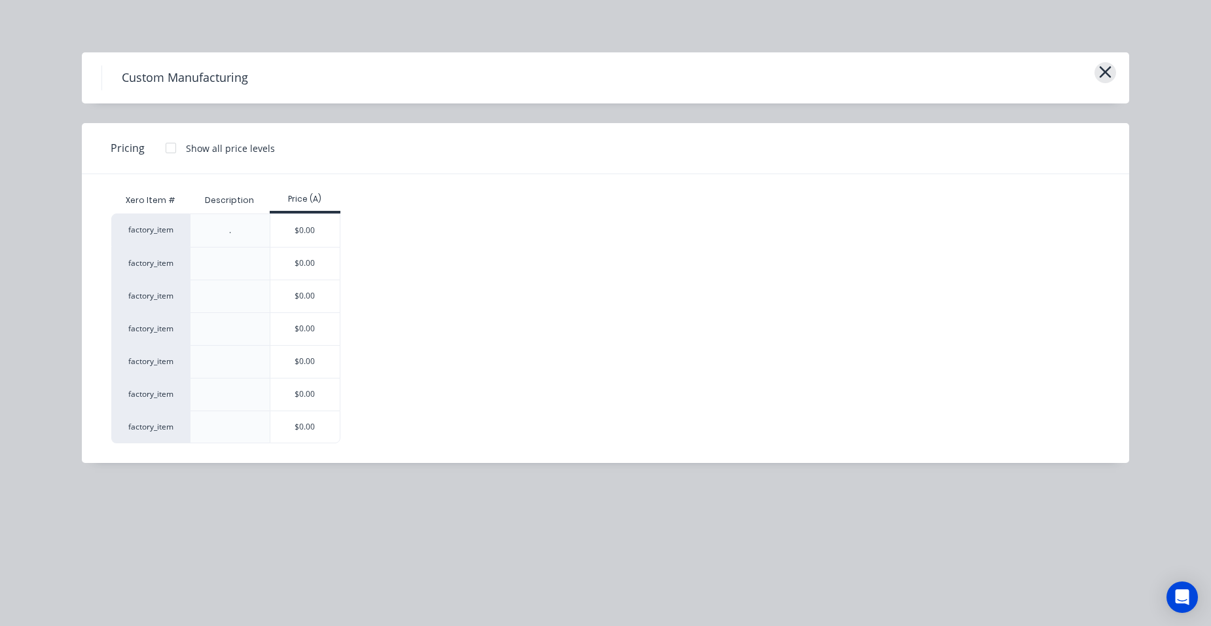
click at [1099, 76] on icon "button" at bounding box center [1105, 72] width 14 height 18
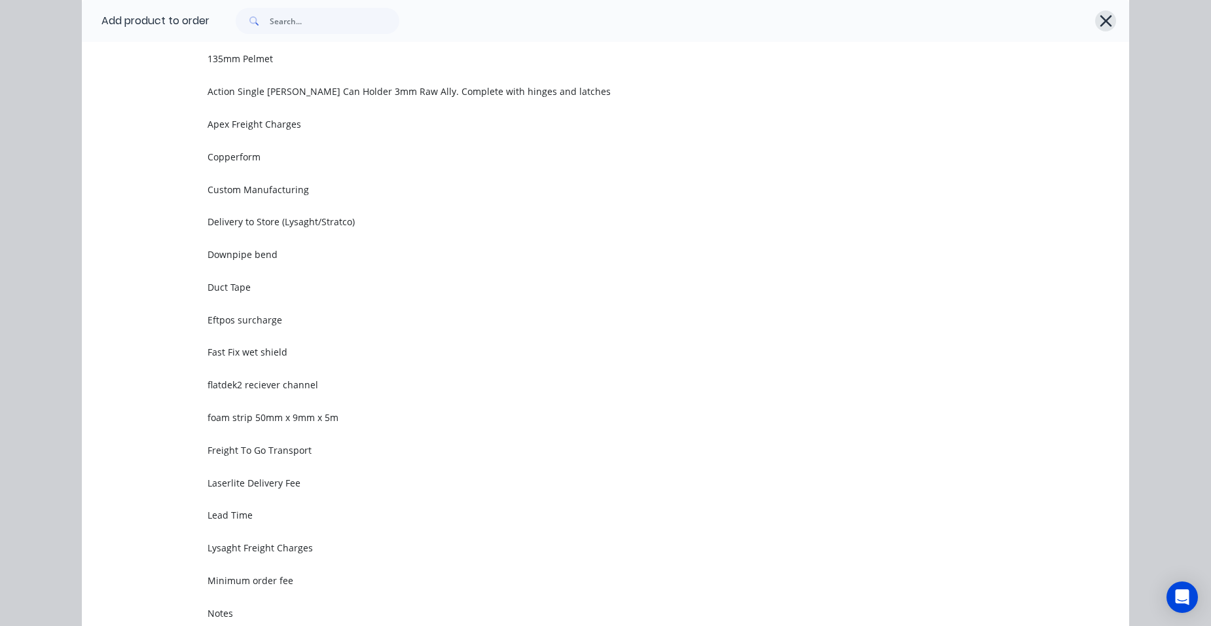
click at [1100, 16] on icon "button" at bounding box center [1106, 21] width 12 height 12
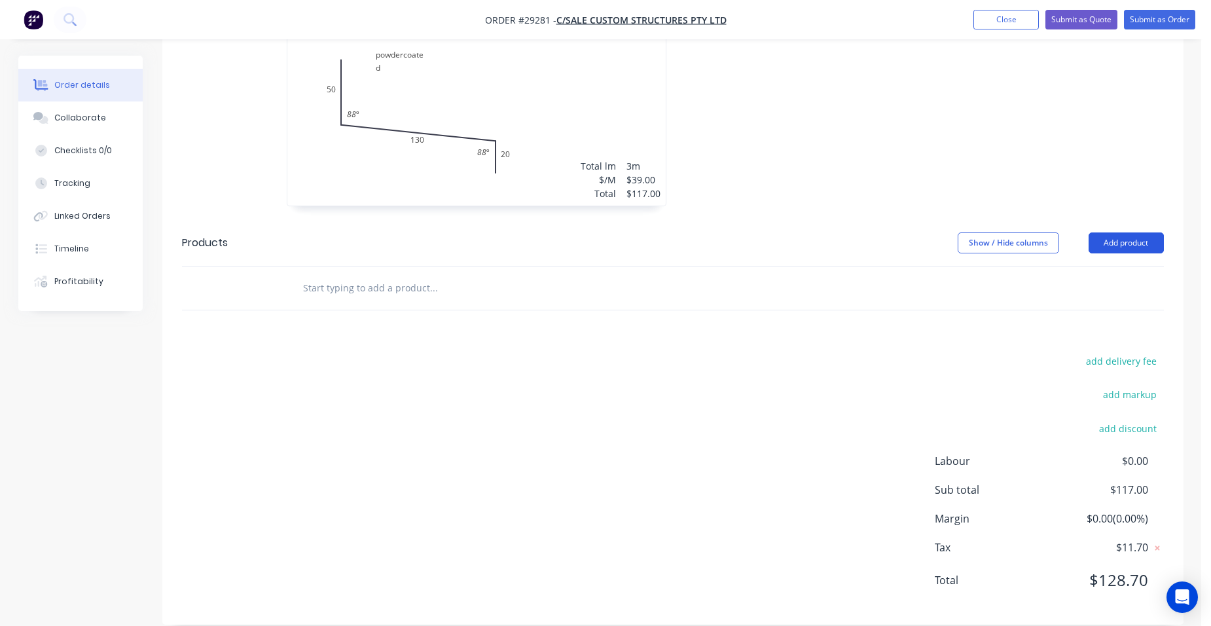
click at [1144, 232] on button "Add product" at bounding box center [1126, 242] width 75 height 21
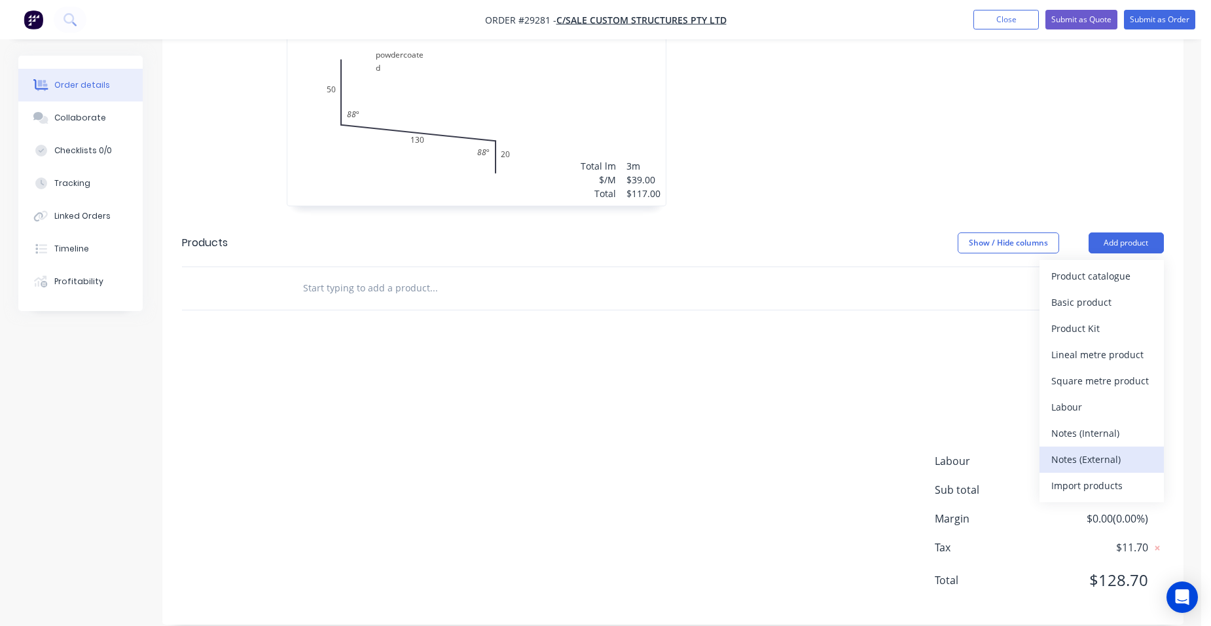
click at [1135, 450] on div "Notes (External)" at bounding box center [1101, 459] width 101 height 19
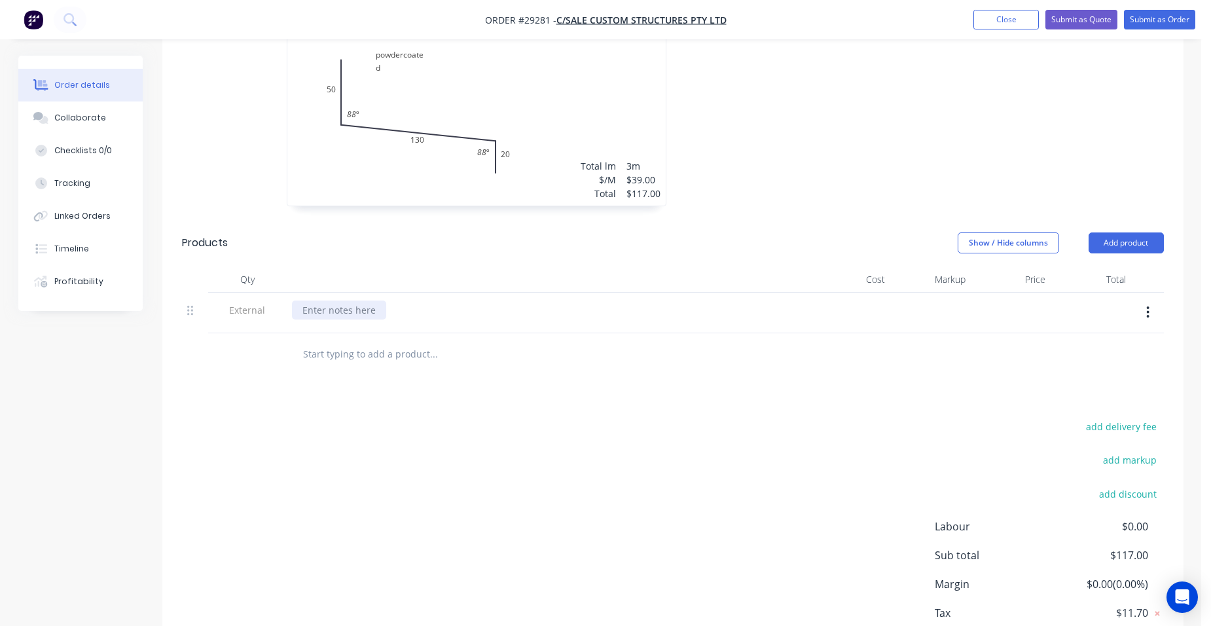
click at [320, 300] on div at bounding box center [339, 309] width 94 height 19
click at [1095, 25] on button "Submit as Quote" at bounding box center [1081, 20] width 72 height 20
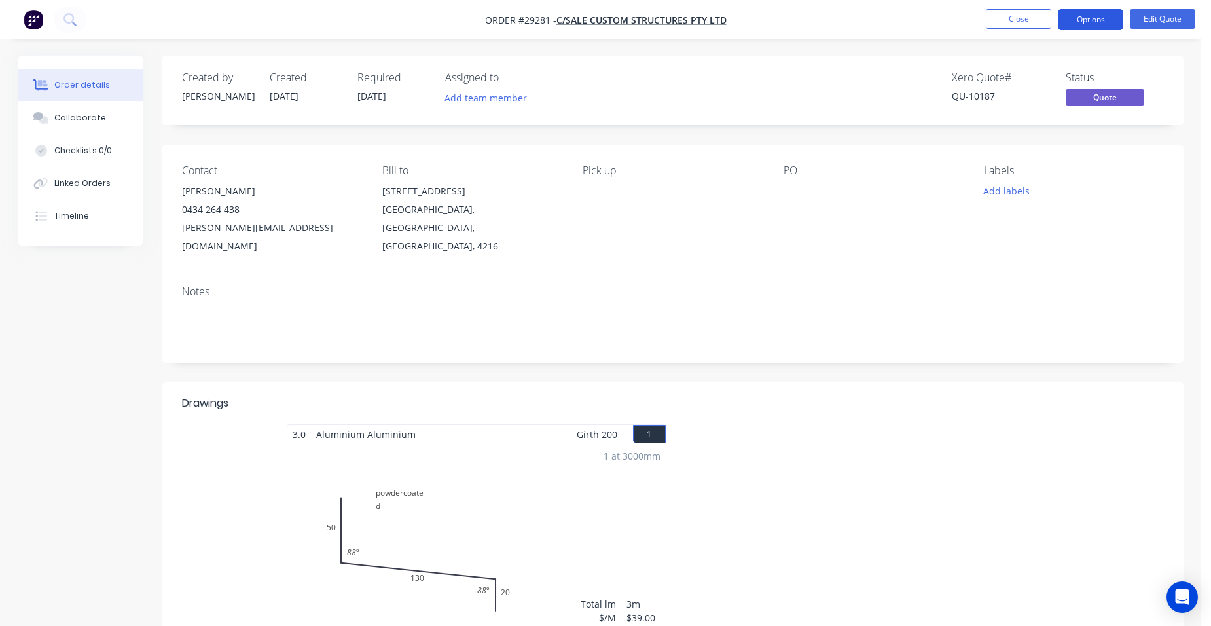
click at [1094, 22] on button "Options" at bounding box center [1090, 19] width 65 height 21
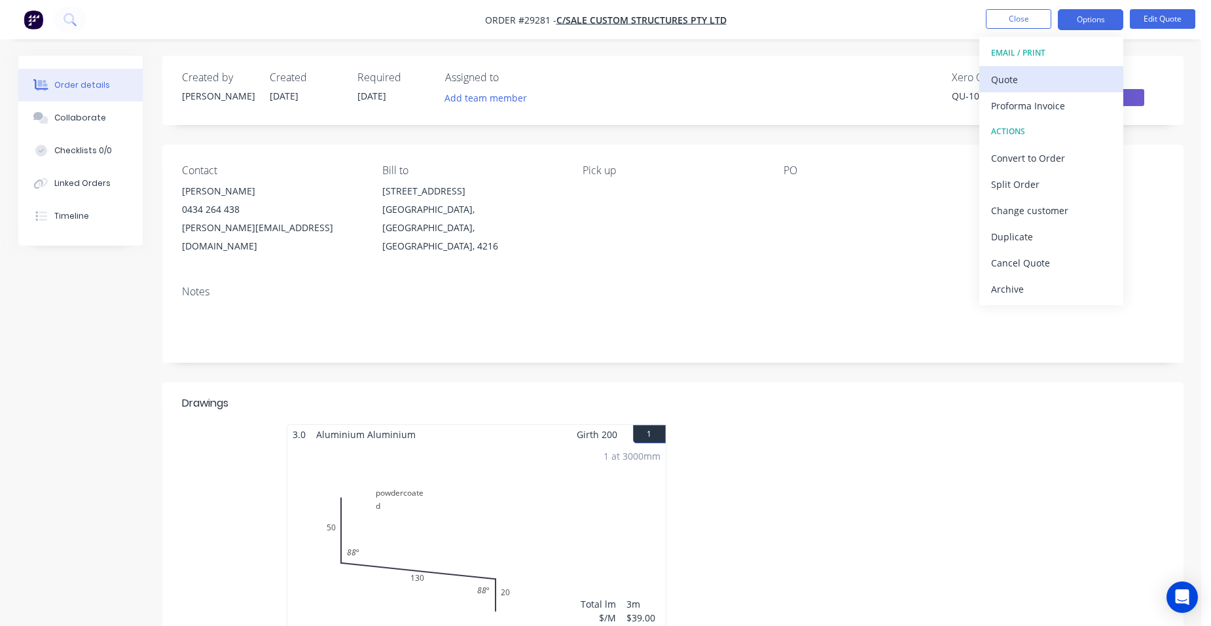
click at [1024, 88] on div "Quote" at bounding box center [1051, 79] width 120 height 19
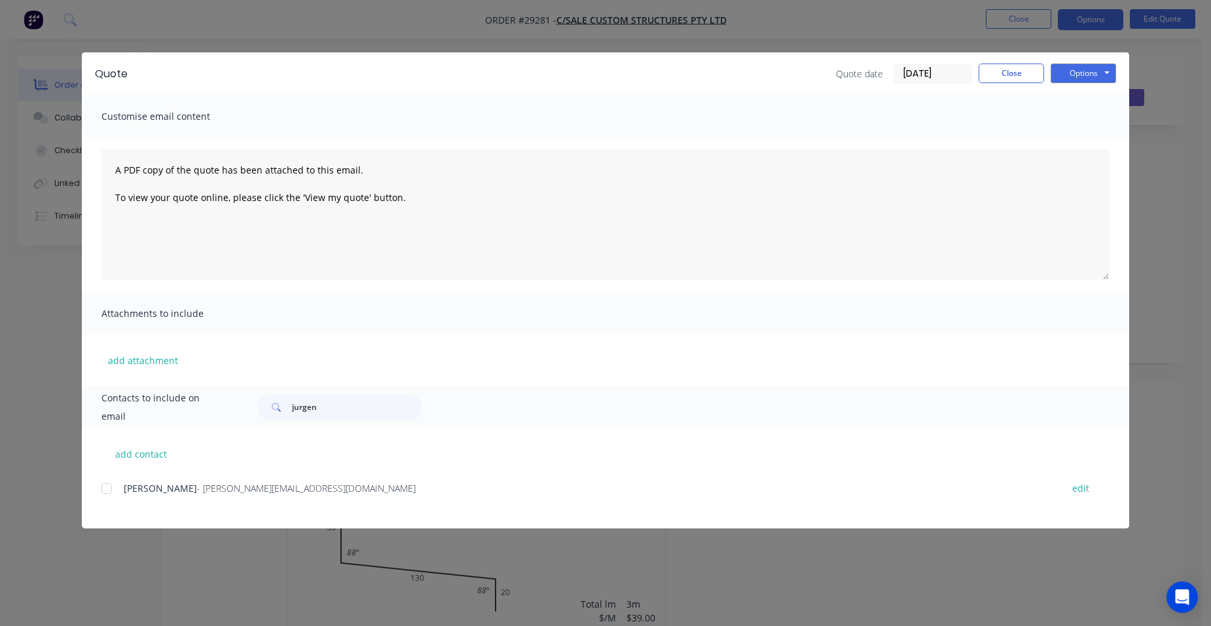
click at [111, 484] on div at bounding box center [107, 488] width 26 height 26
click at [1067, 73] on button "Options" at bounding box center [1083, 73] width 65 height 20
click at [1071, 139] on button "Email" at bounding box center [1093, 140] width 84 height 22
click at [987, 75] on button "Close" at bounding box center [1011, 73] width 65 height 20
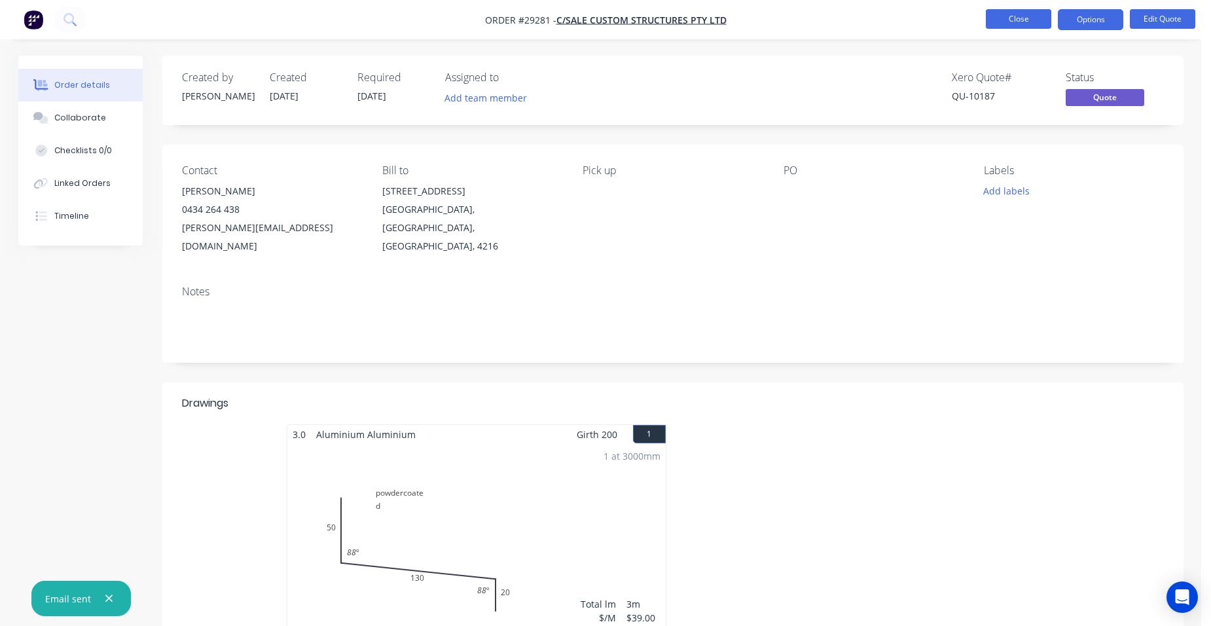
click at [1010, 11] on button "Close" at bounding box center [1018, 19] width 65 height 20
